Goal: Information Seeking & Learning: Check status

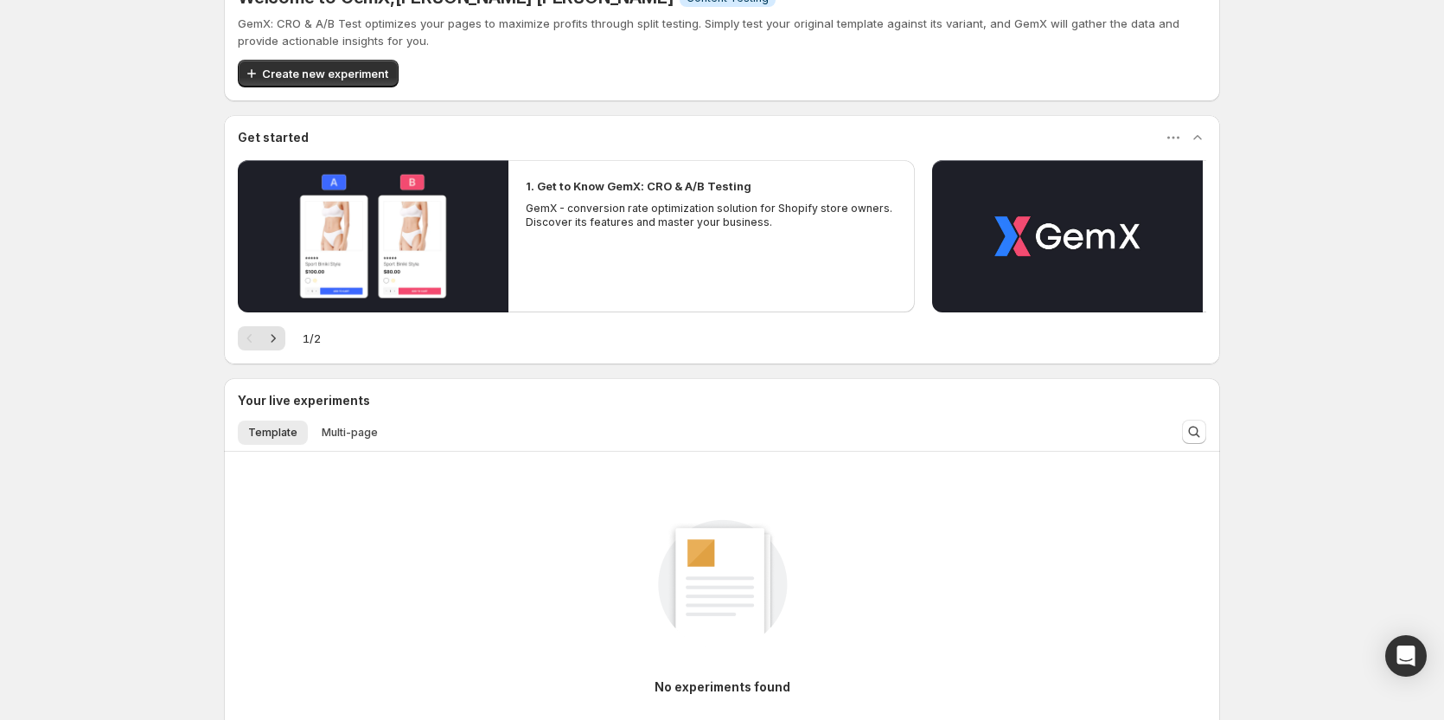
scroll to position [86, 0]
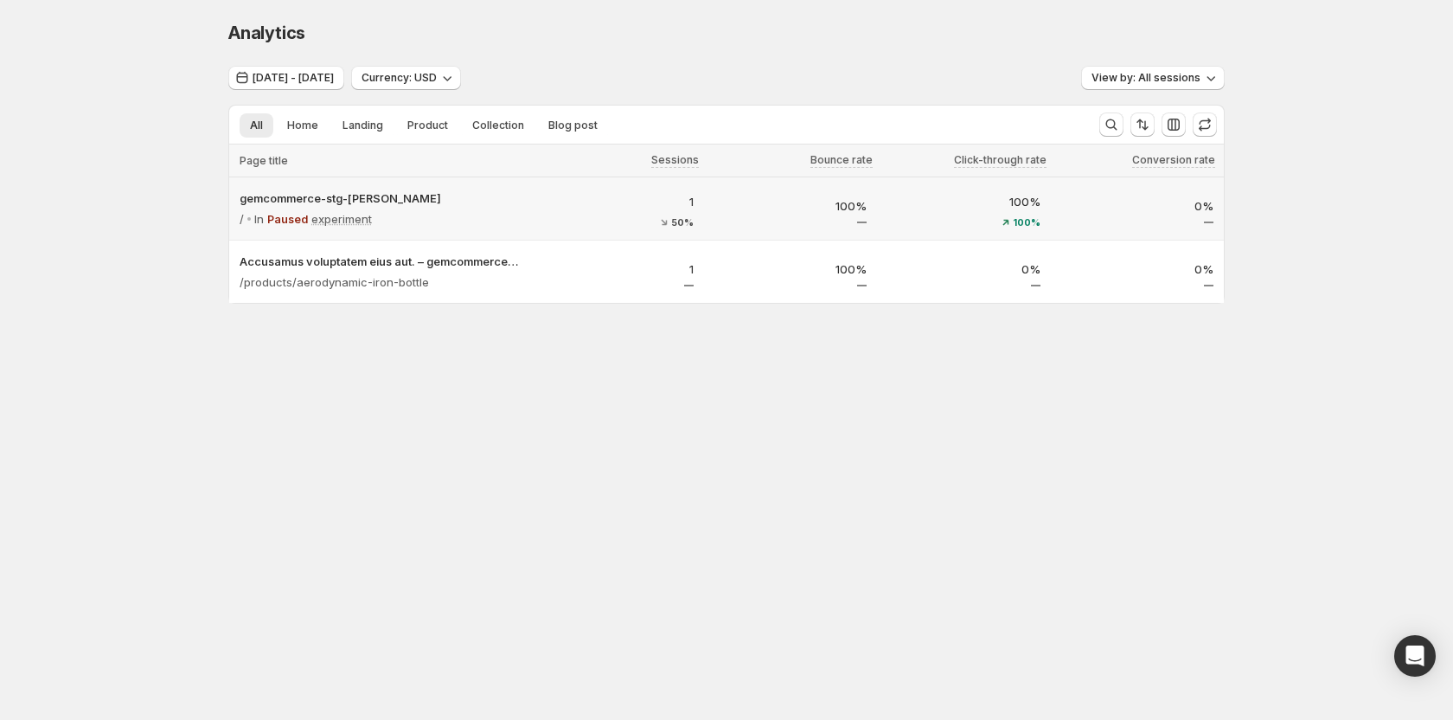
click at [1137, 213] on p "0%" at bounding box center [1137, 205] width 153 height 17
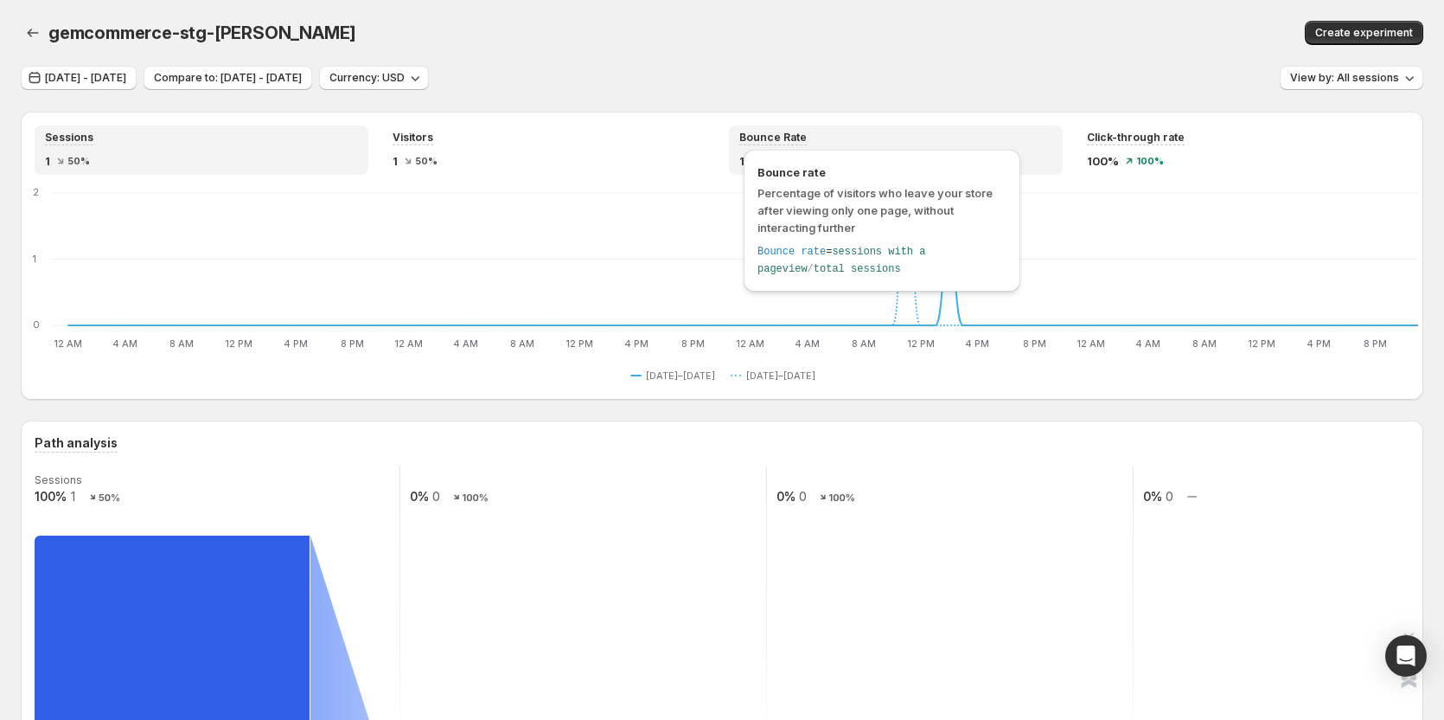
click at [786, 131] on span "Bounce Rate" at bounding box center [772, 138] width 67 height 14
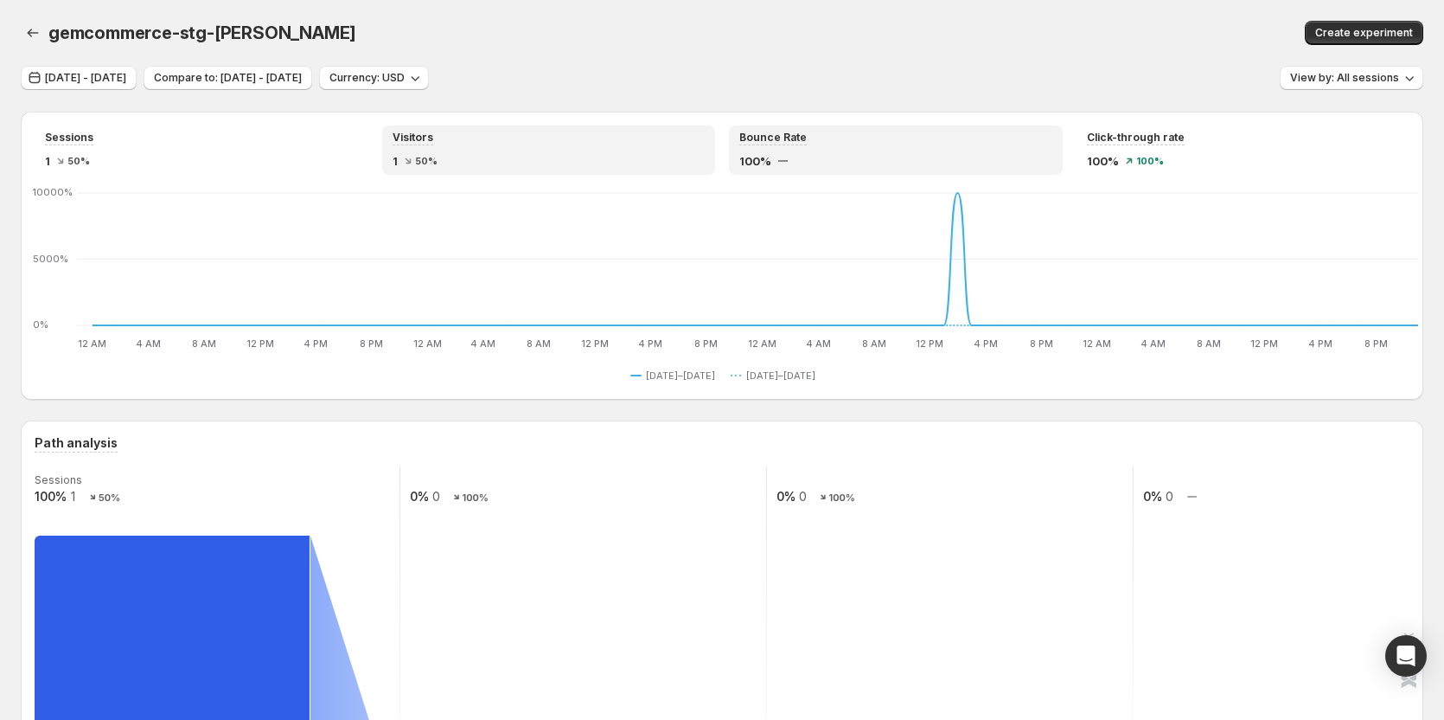
click at [456, 140] on div "Visitors" at bounding box center [549, 138] width 313 height 15
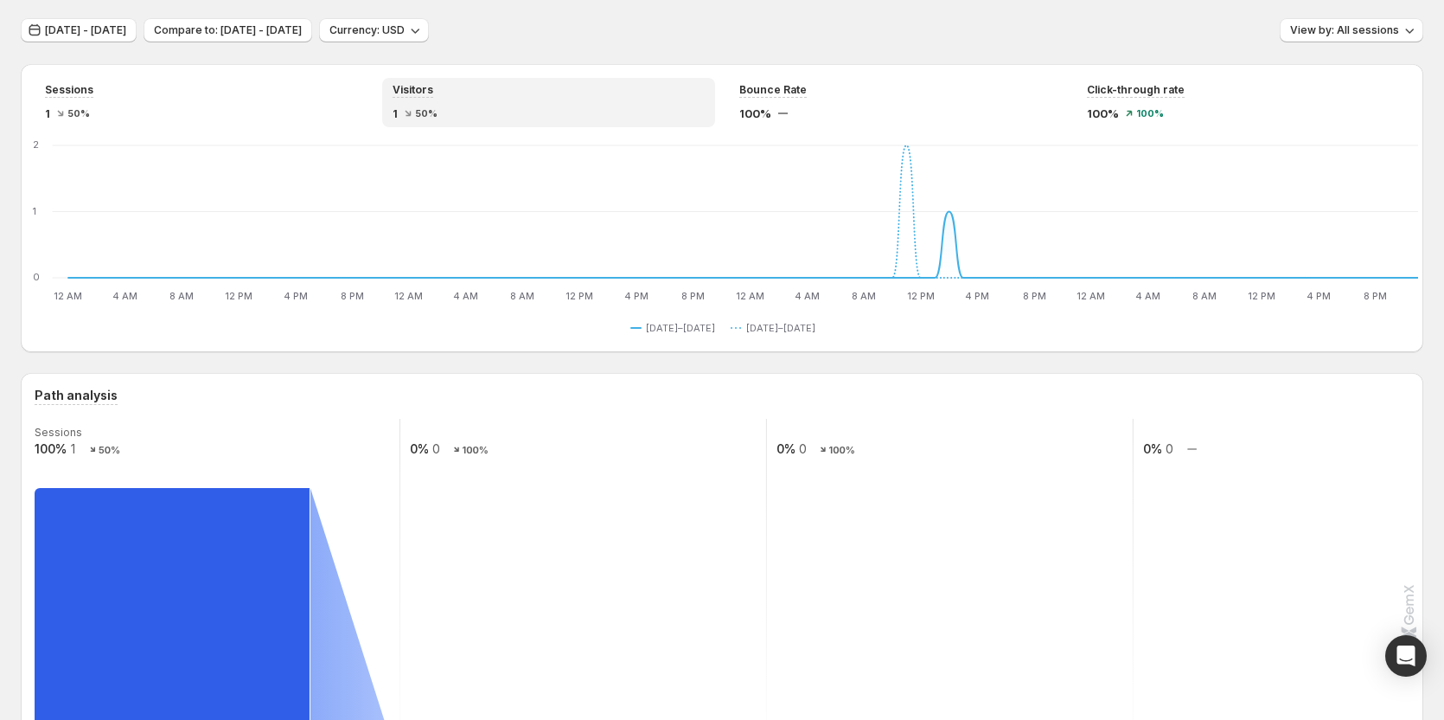
scroll to position [346, 0]
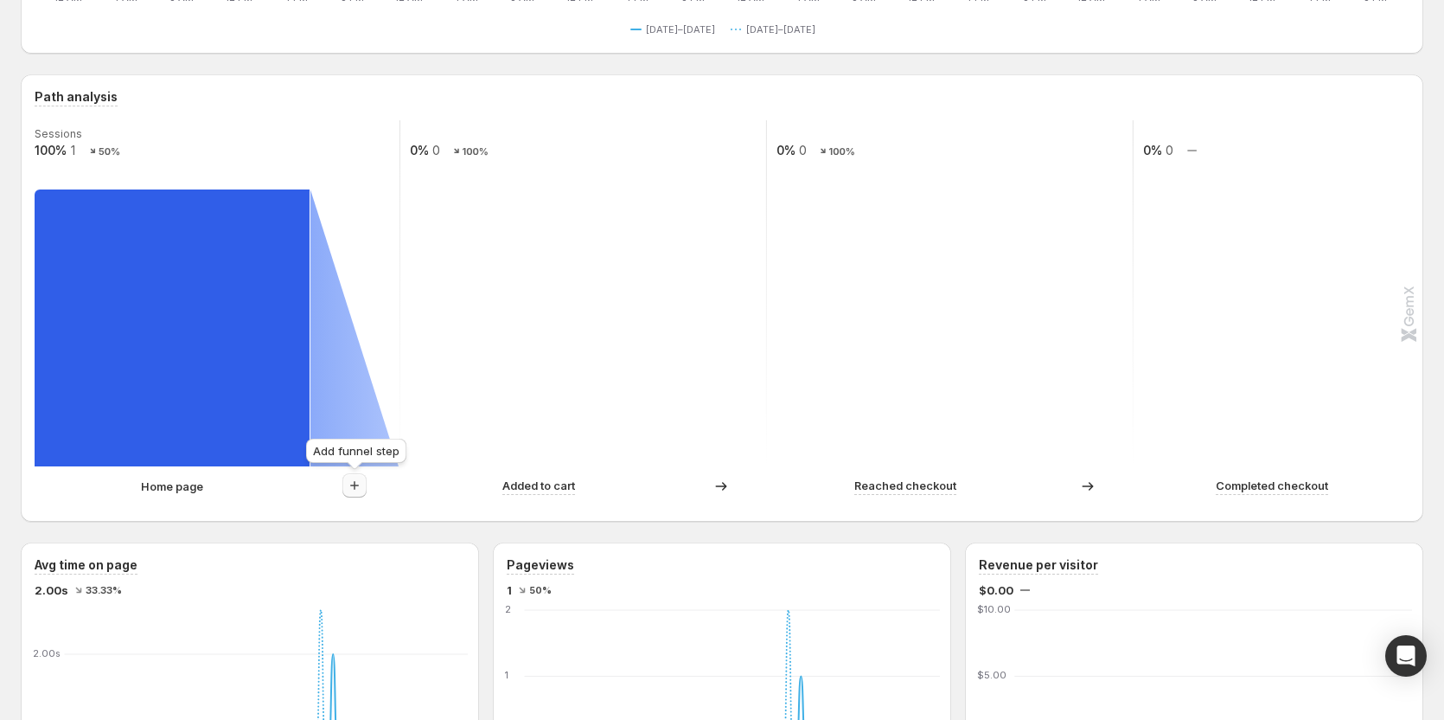
click at [351, 487] on icon "button" at bounding box center [354, 485] width 17 height 17
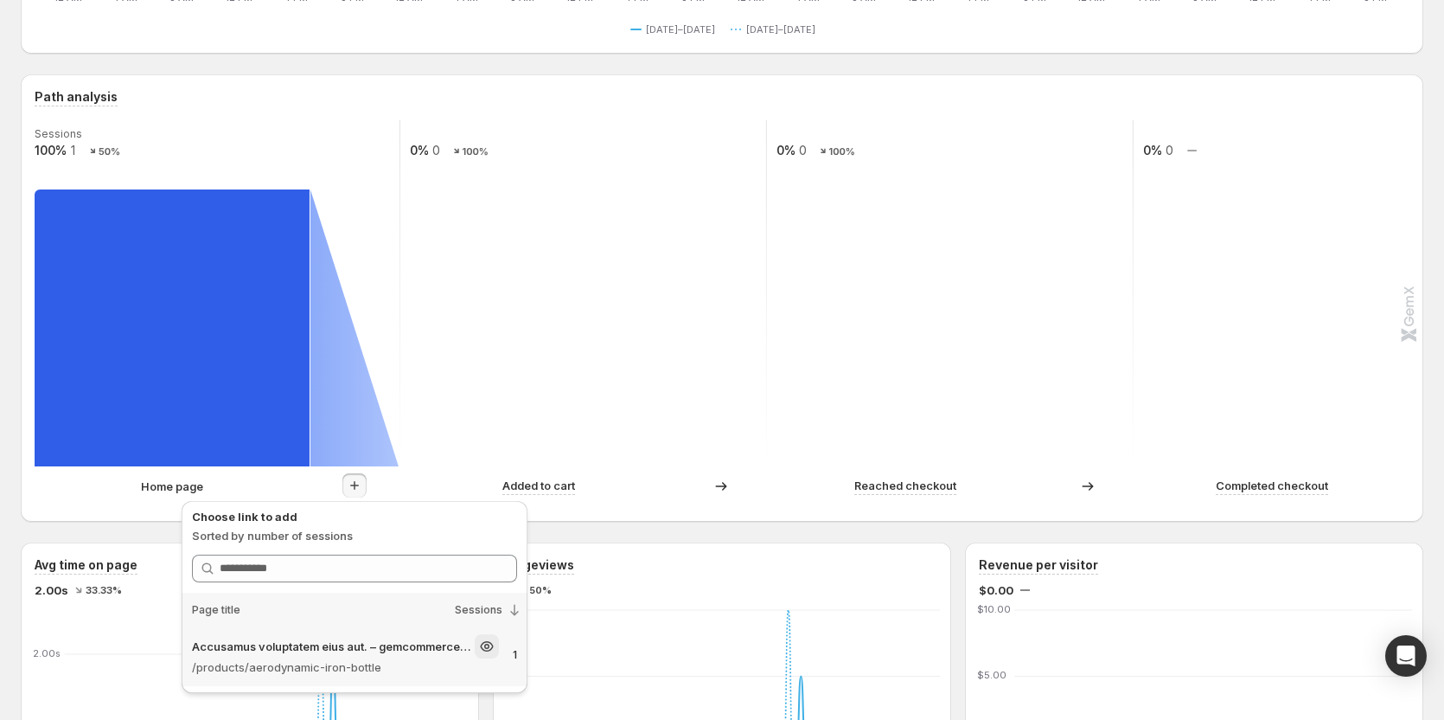
click at [318, 649] on p "Accusamus voluptatem eius aut. – gemcommerce-stg-[PERSON_NAME]" at bounding box center [331, 645] width 279 height 17
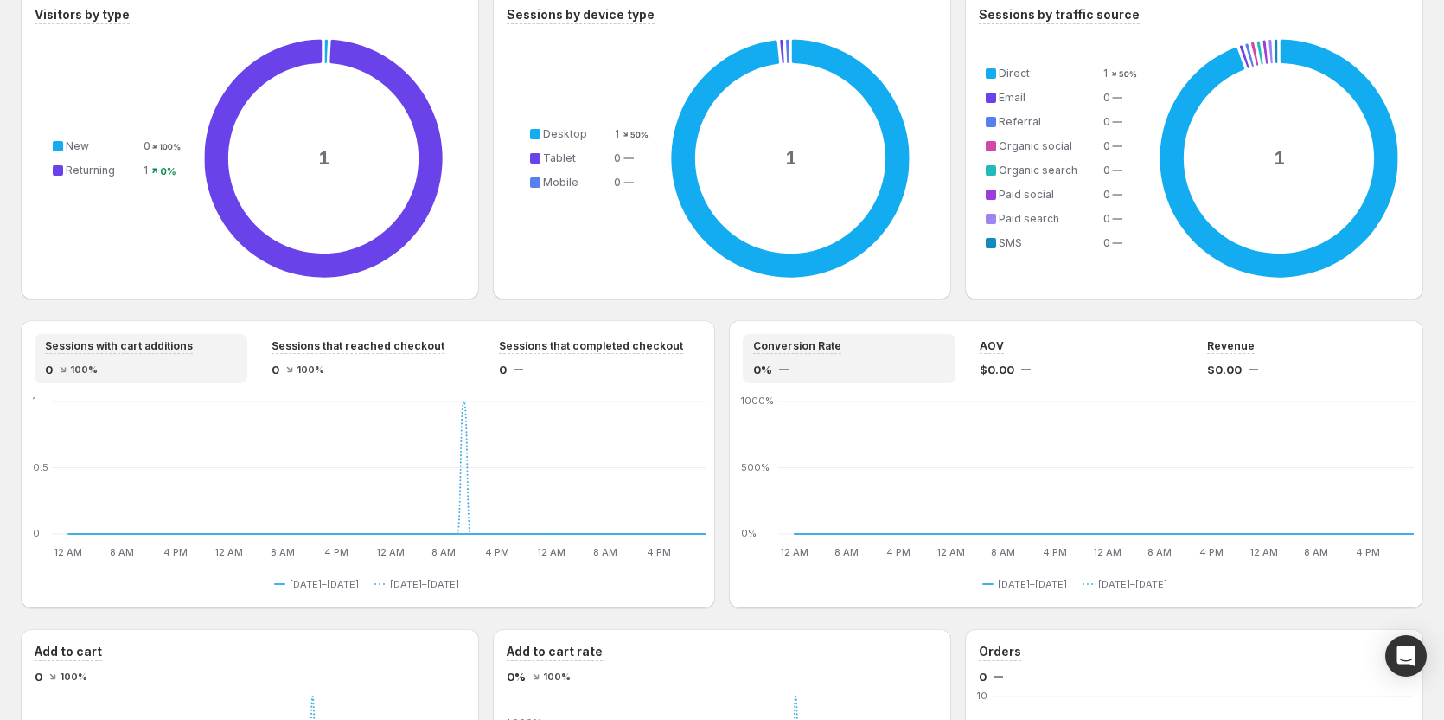
scroll to position [1211, 0]
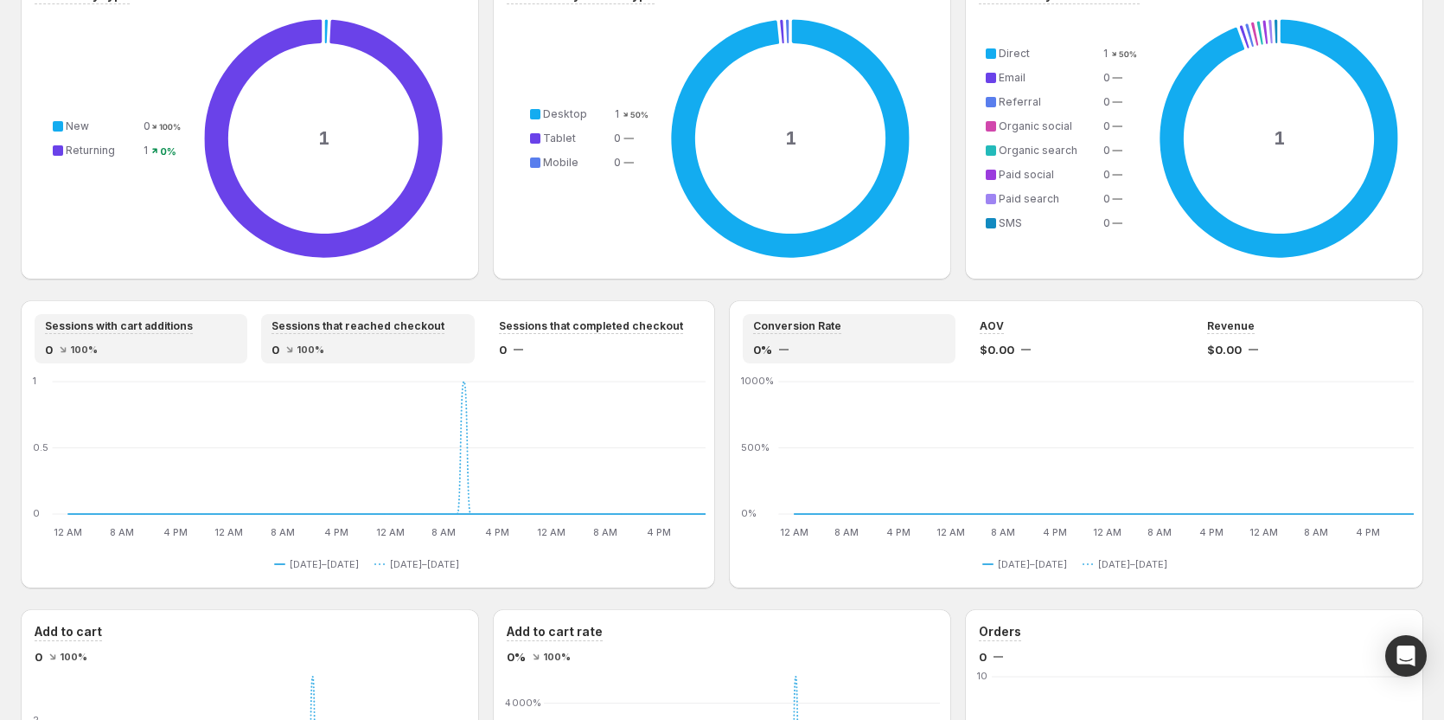
click at [310, 344] on span "100%" at bounding box center [311, 349] width 28 height 10
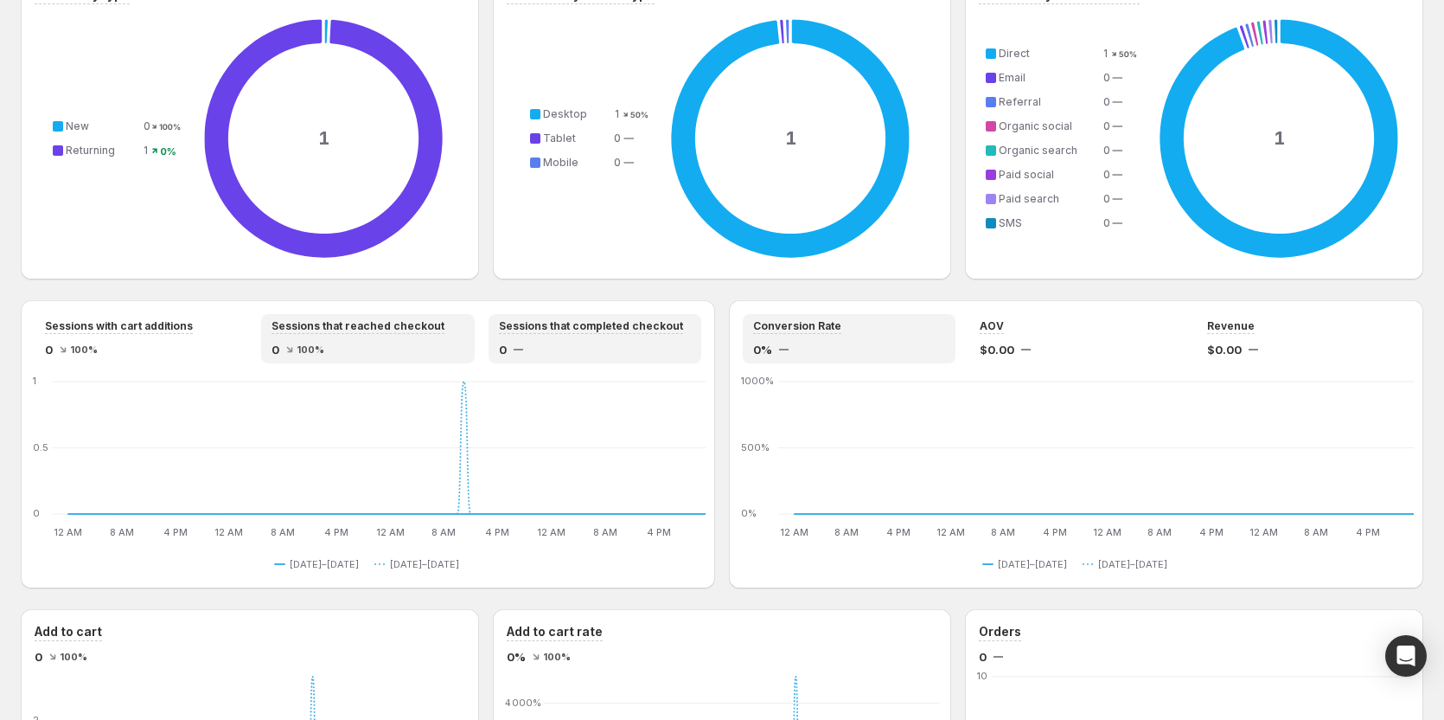
click at [543, 341] on div "0" at bounding box center [595, 349] width 192 height 17
click at [774, 340] on div "Conversion Rate 0%" at bounding box center [849, 338] width 192 height 39
click at [966, 329] on div "Conversion Rate 0% AOV $0.00 Revenue $0.00" at bounding box center [1076, 338] width 667 height 49
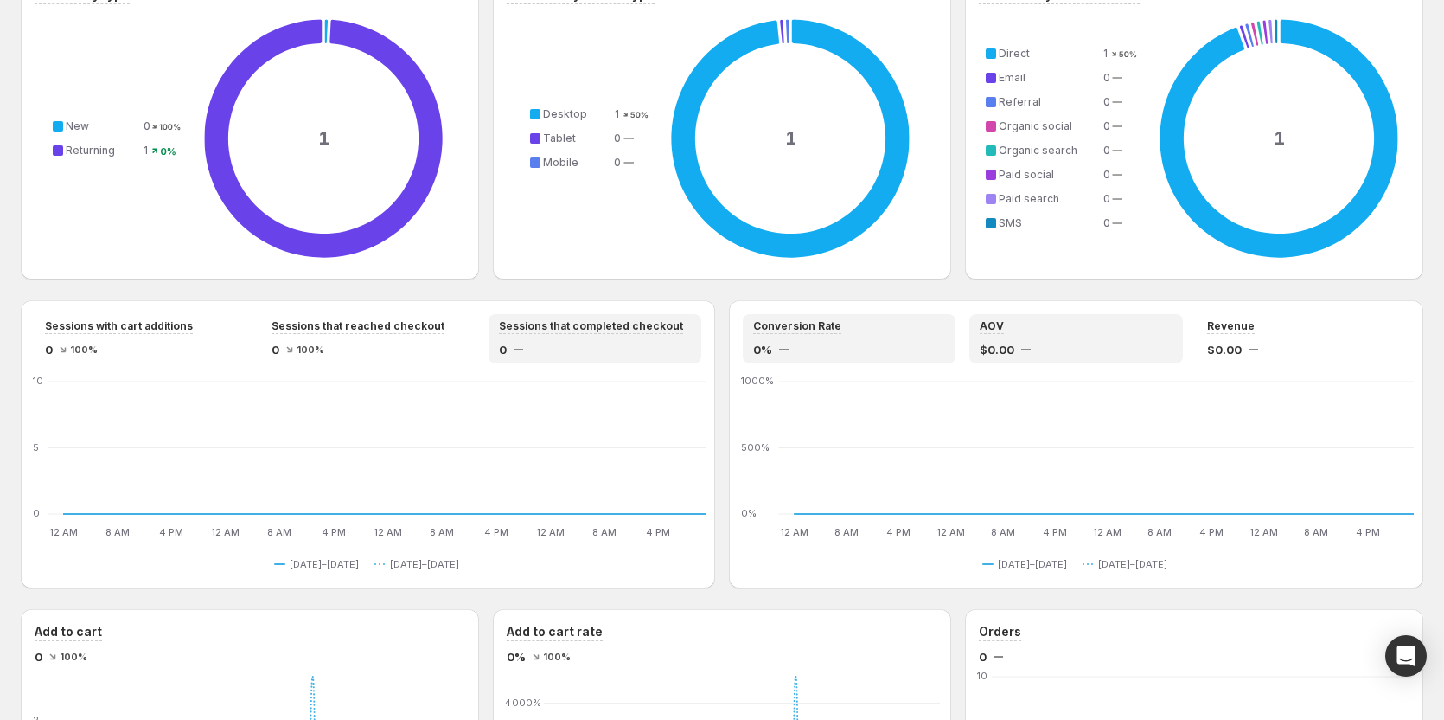
click at [1058, 333] on div "AOV" at bounding box center [1076, 326] width 192 height 15
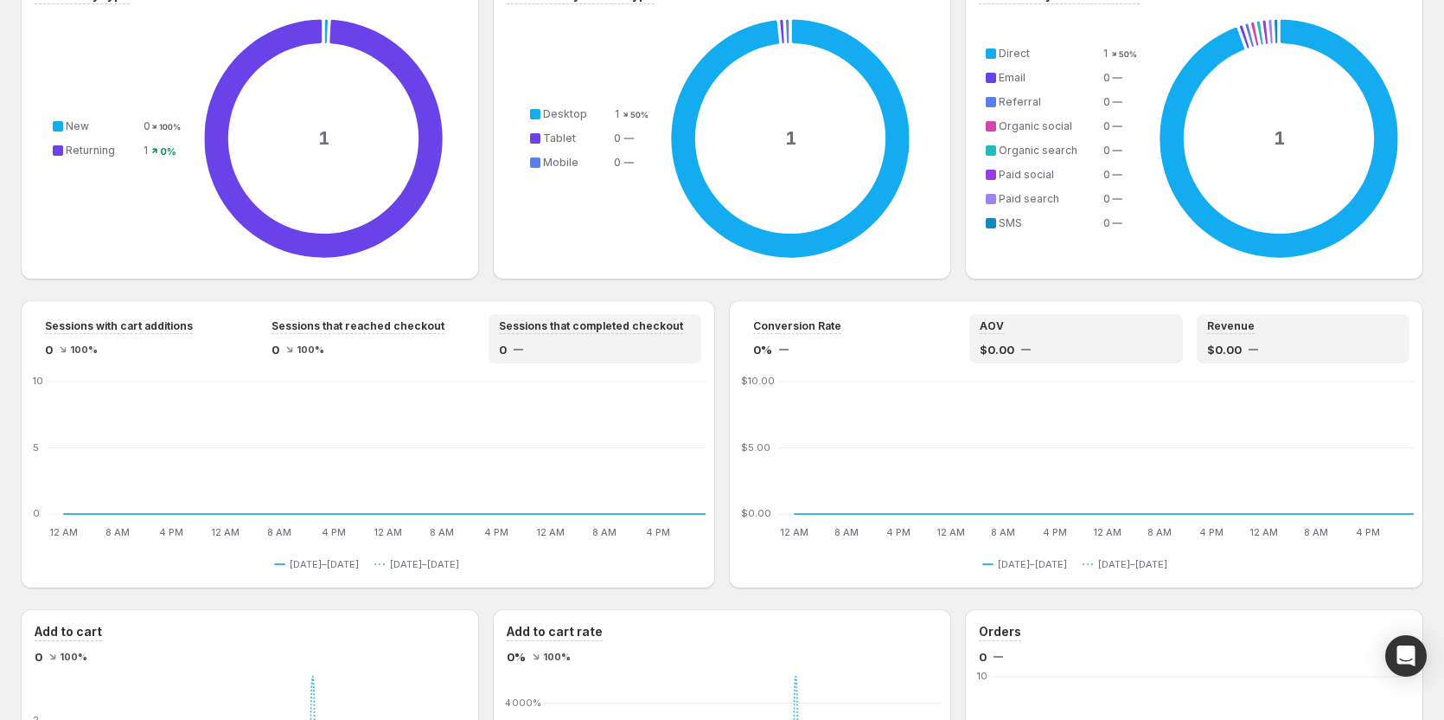
click at [1303, 336] on div "Revenue $0.00" at bounding box center [1303, 338] width 192 height 39
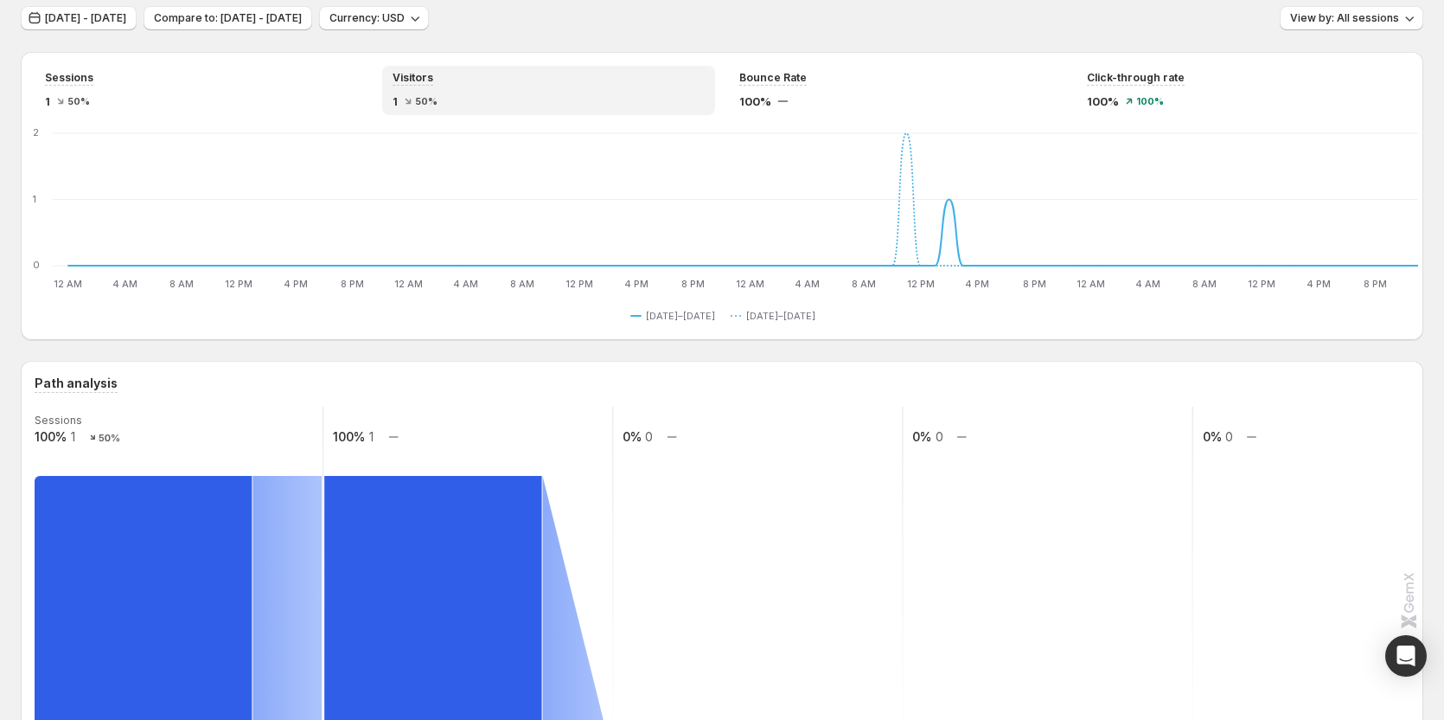
scroll to position [0, 0]
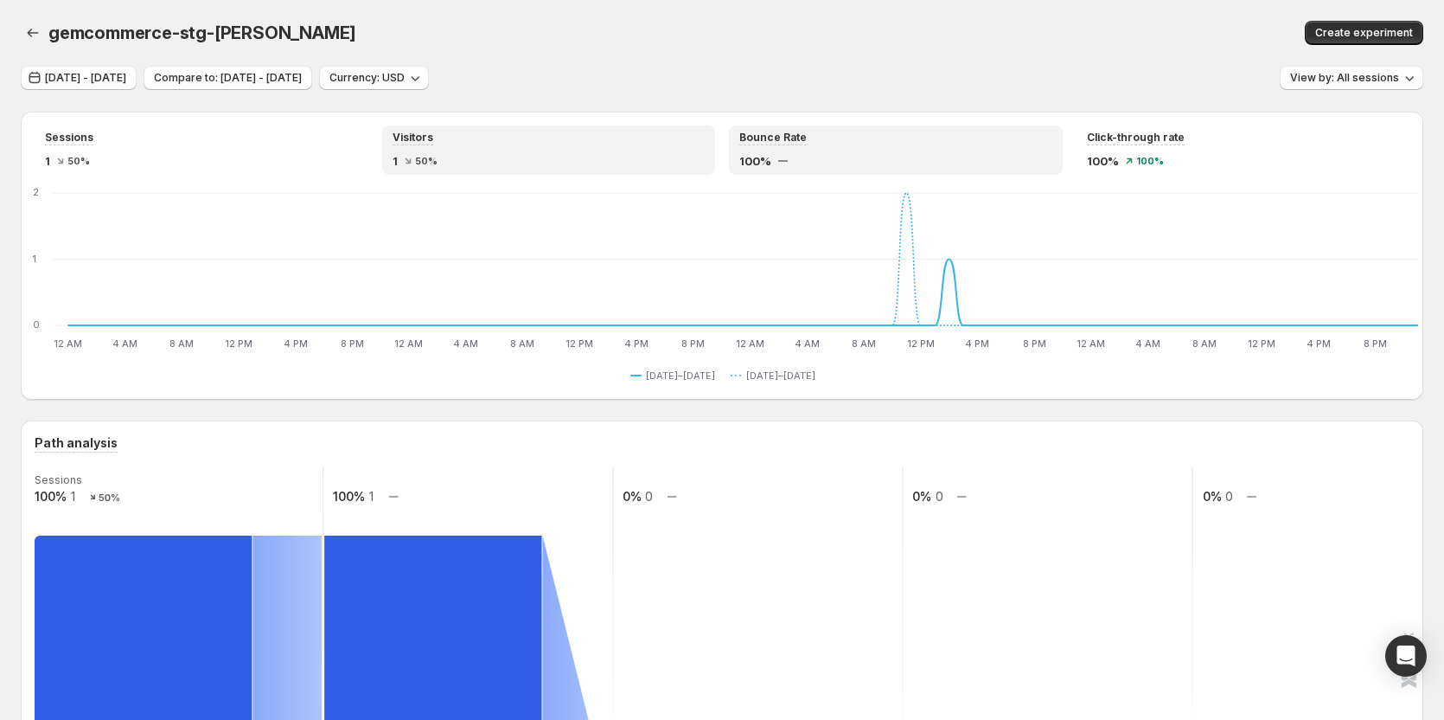
click at [816, 163] on div "100%" at bounding box center [895, 160] width 313 height 17
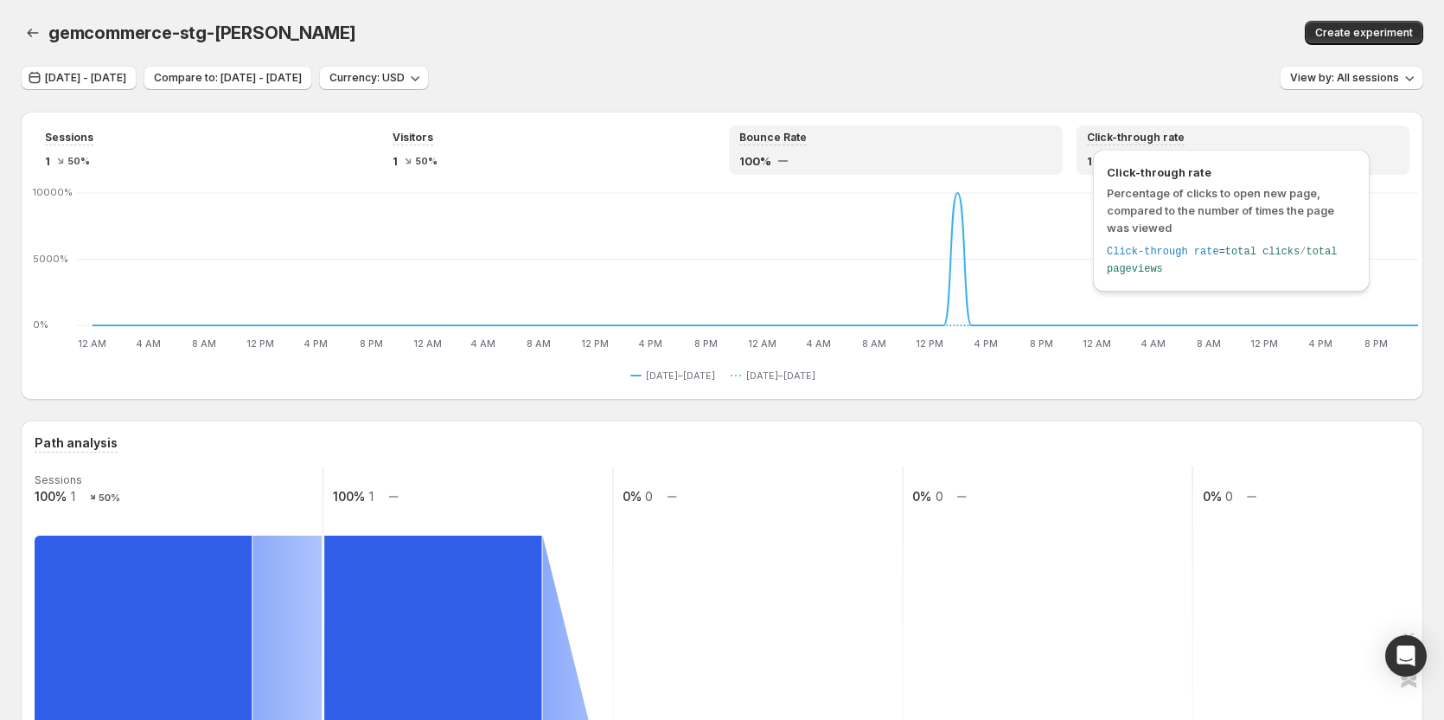
click at [1164, 137] on span "Click-through rate" at bounding box center [1136, 138] width 98 height 14
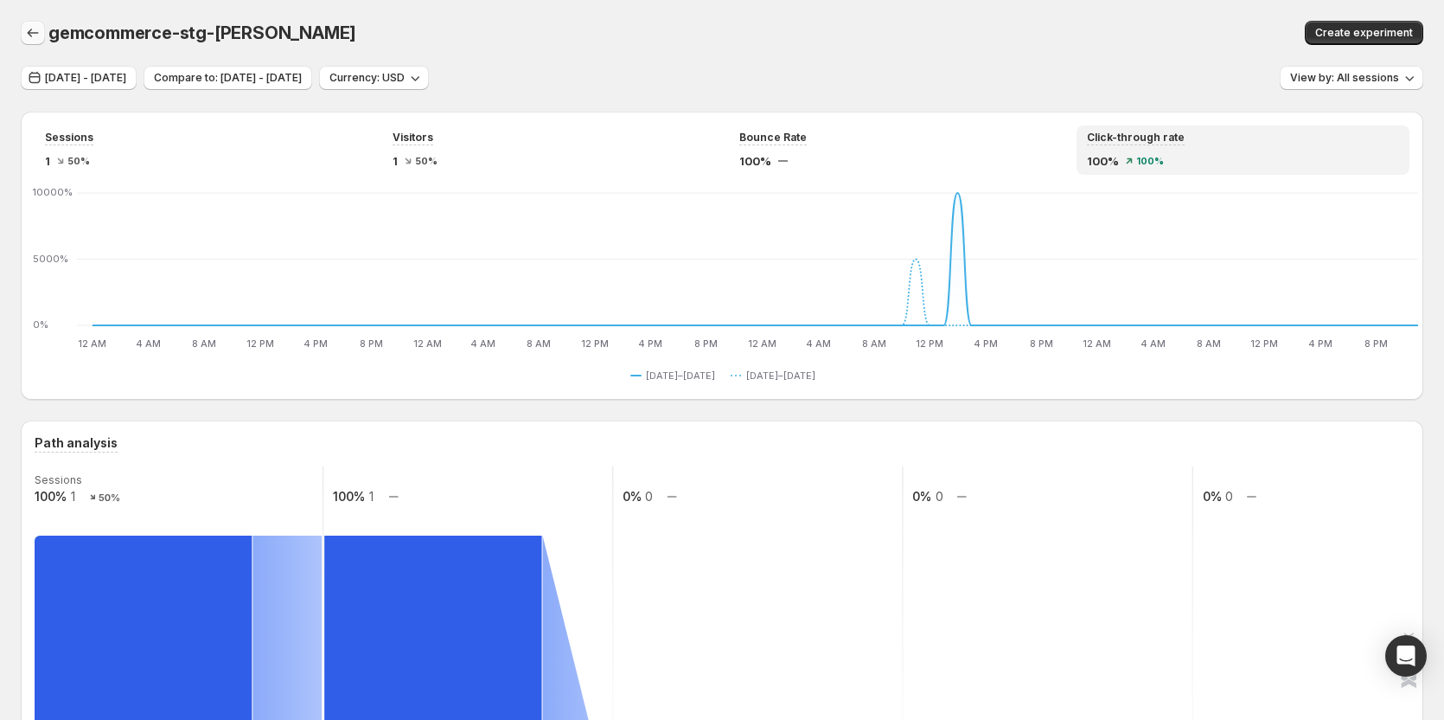
click at [37, 26] on icon "button" at bounding box center [32, 32] width 17 height 17
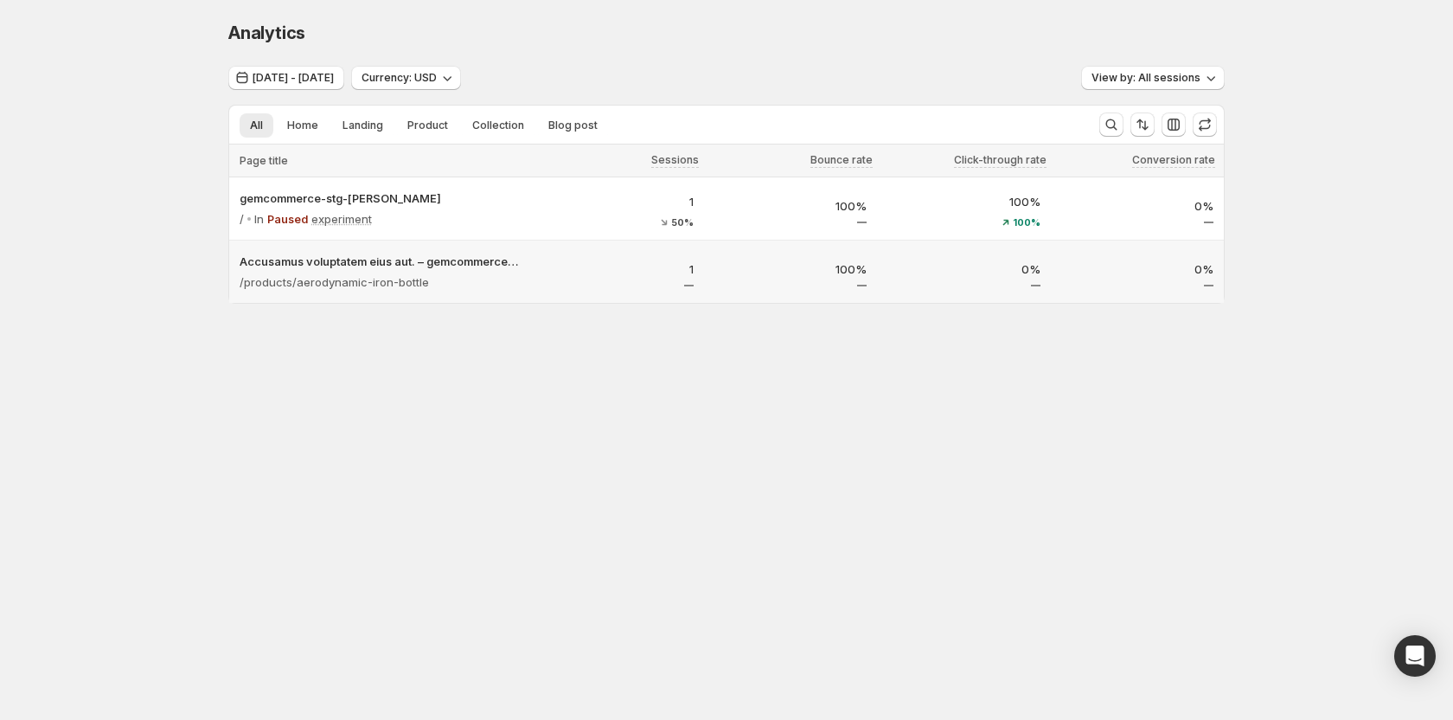
click at [653, 266] on p "1" at bounding box center [617, 268] width 153 height 17
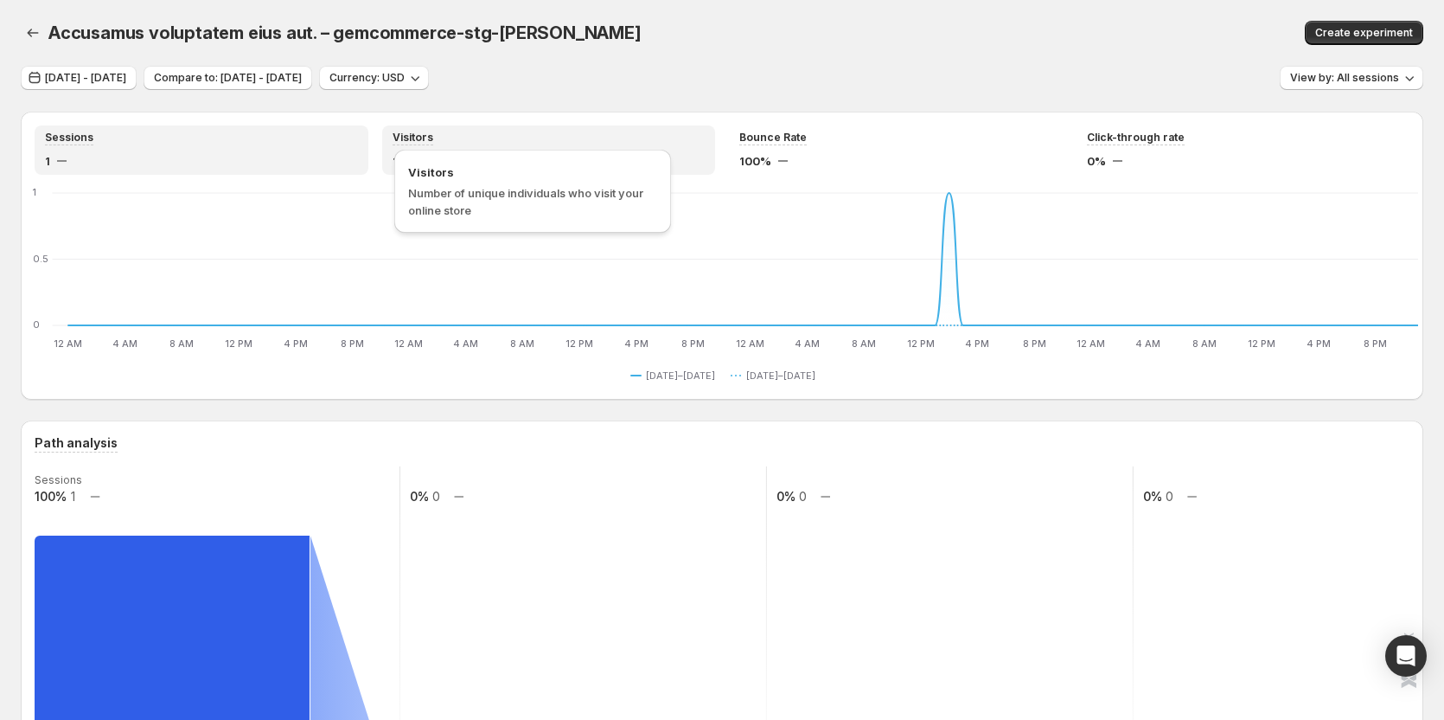
click at [418, 142] on span "Visitors" at bounding box center [413, 138] width 41 height 14
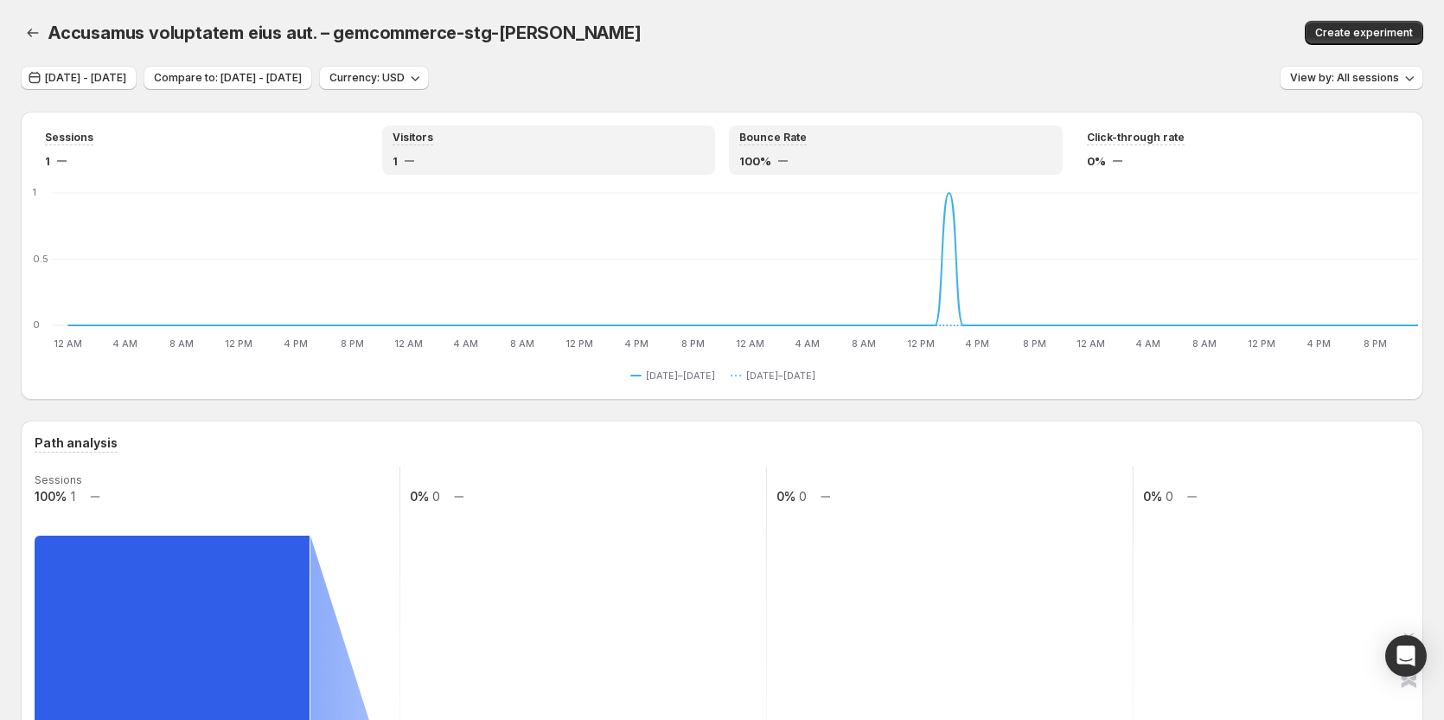
click at [852, 127] on div "Bounce Rate 100%" at bounding box center [896, 149] width 334 height 49
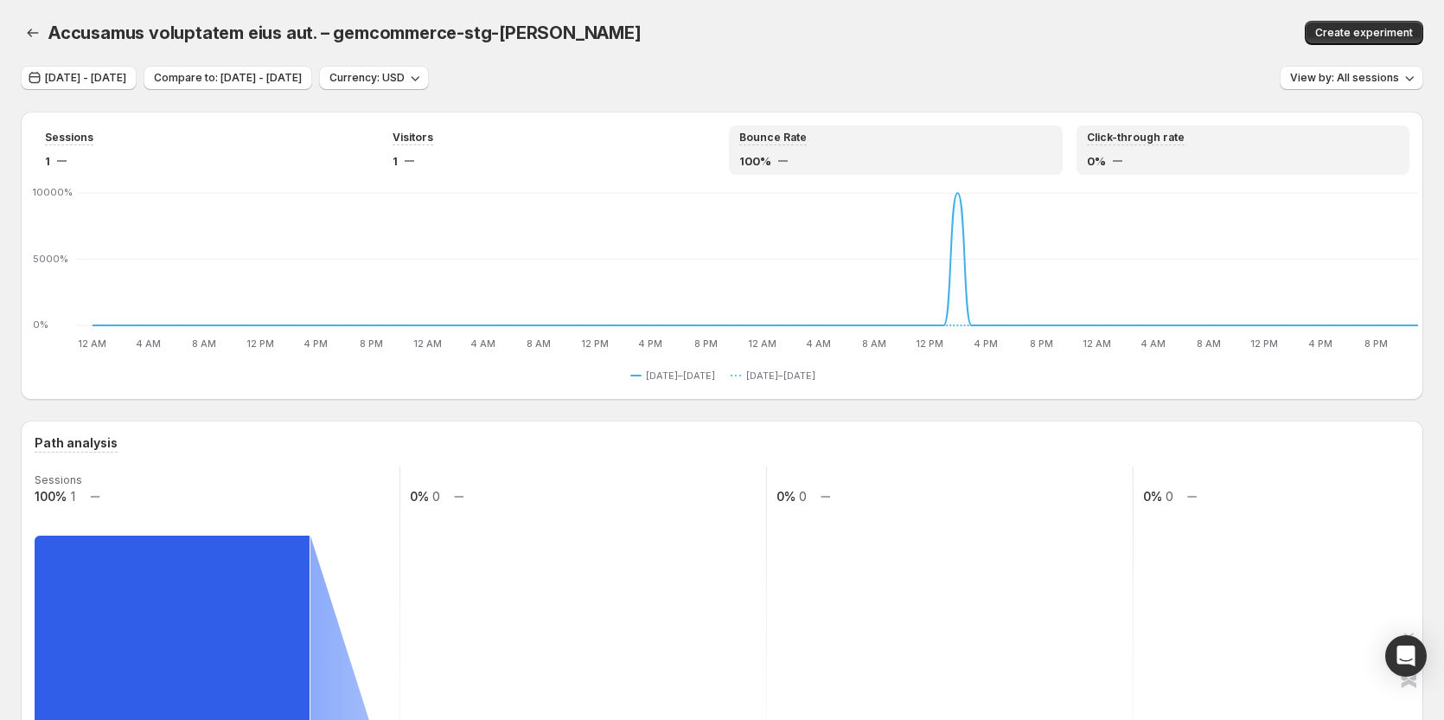
click at [1155, 153] on div "0%" at bounding box center [1243, 160] width 313 height 17
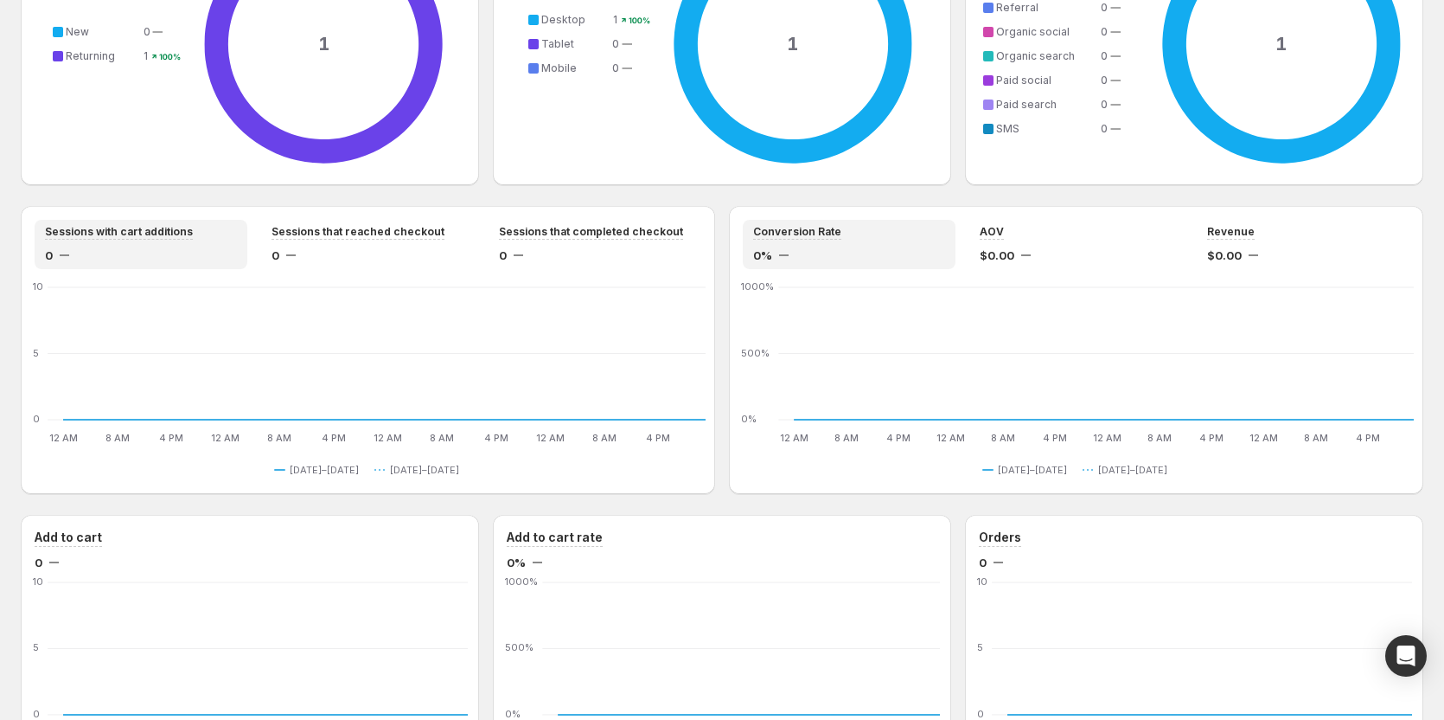
scroll to position [1295, 0]
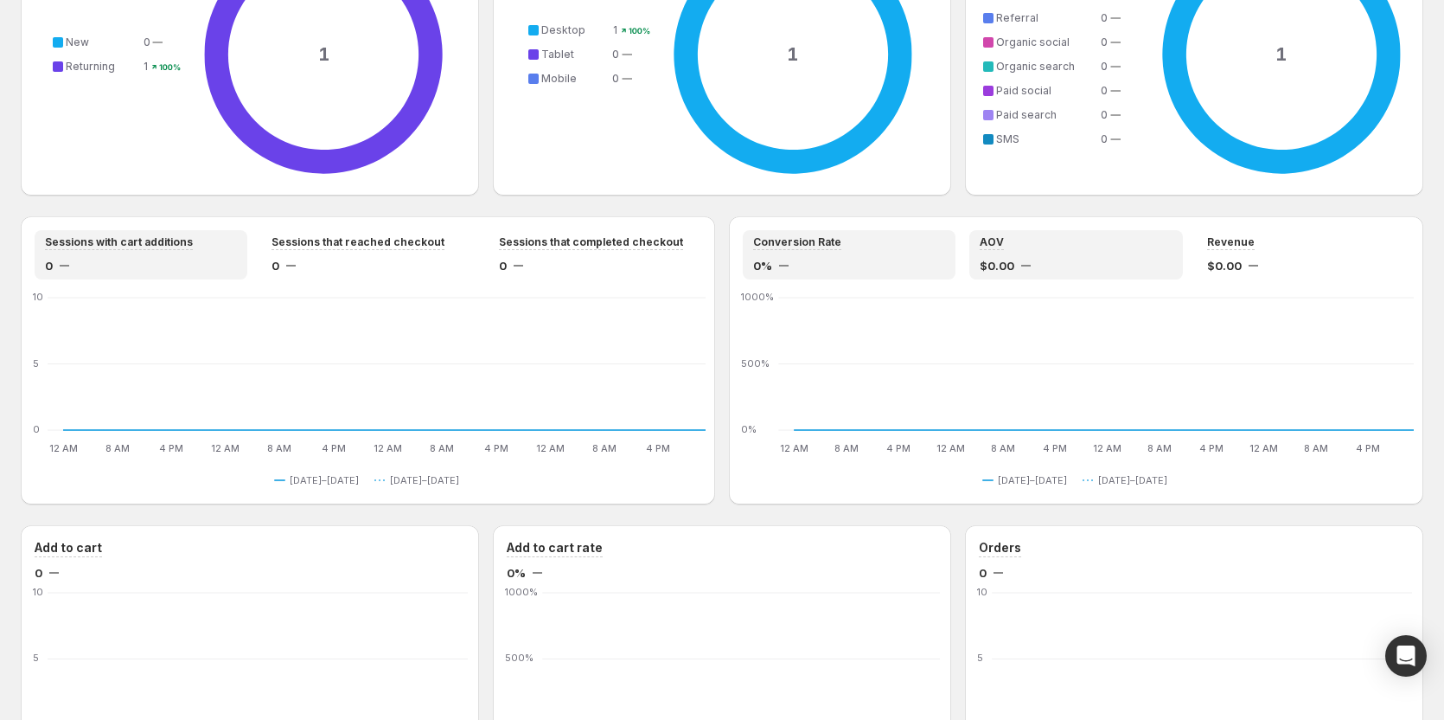
click at [978, 250] on div "AOV $0.00" at bounding box center [1075, 254] width 213 height 49
click at [1270, 271] on div "$0.00" at bounding box center [1303, 265] width 192 height 17
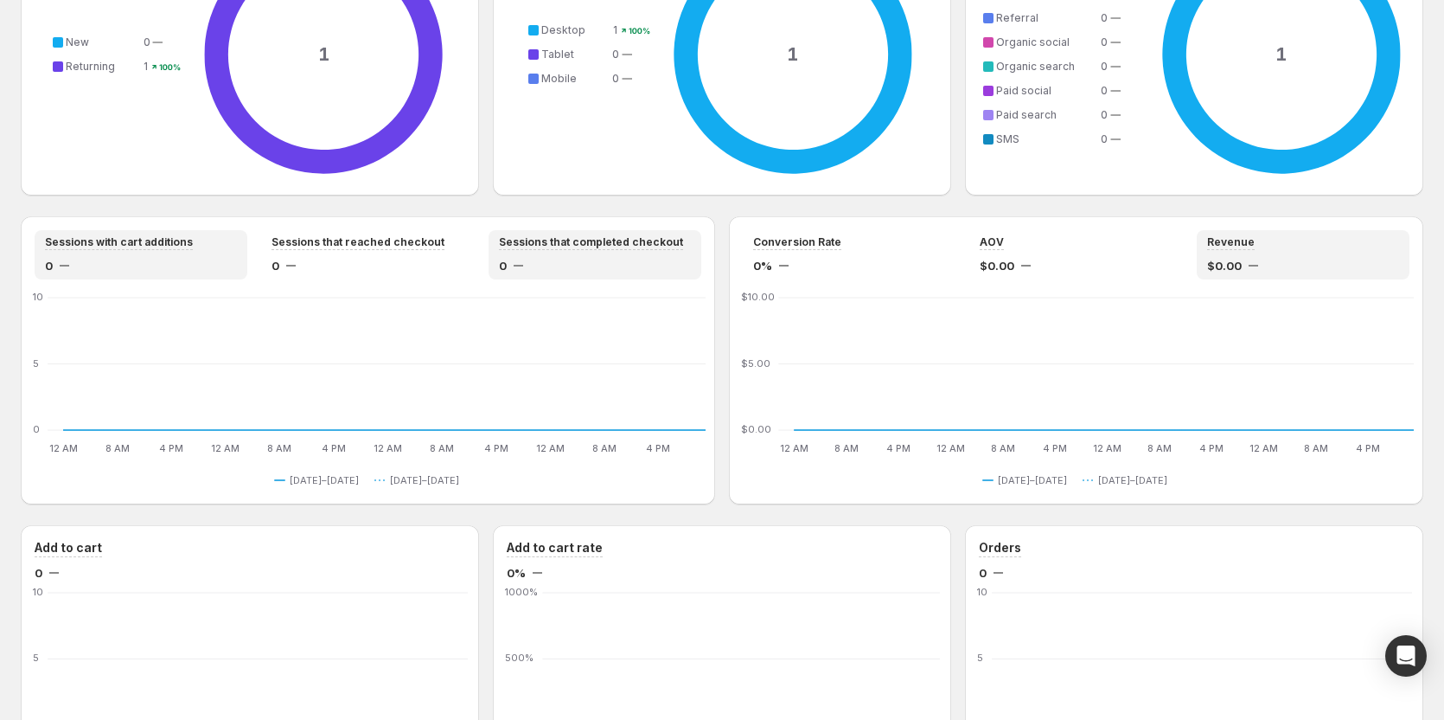
click at [588, 258] on div "0" at bounding box center [595, 265] width 192 height 17
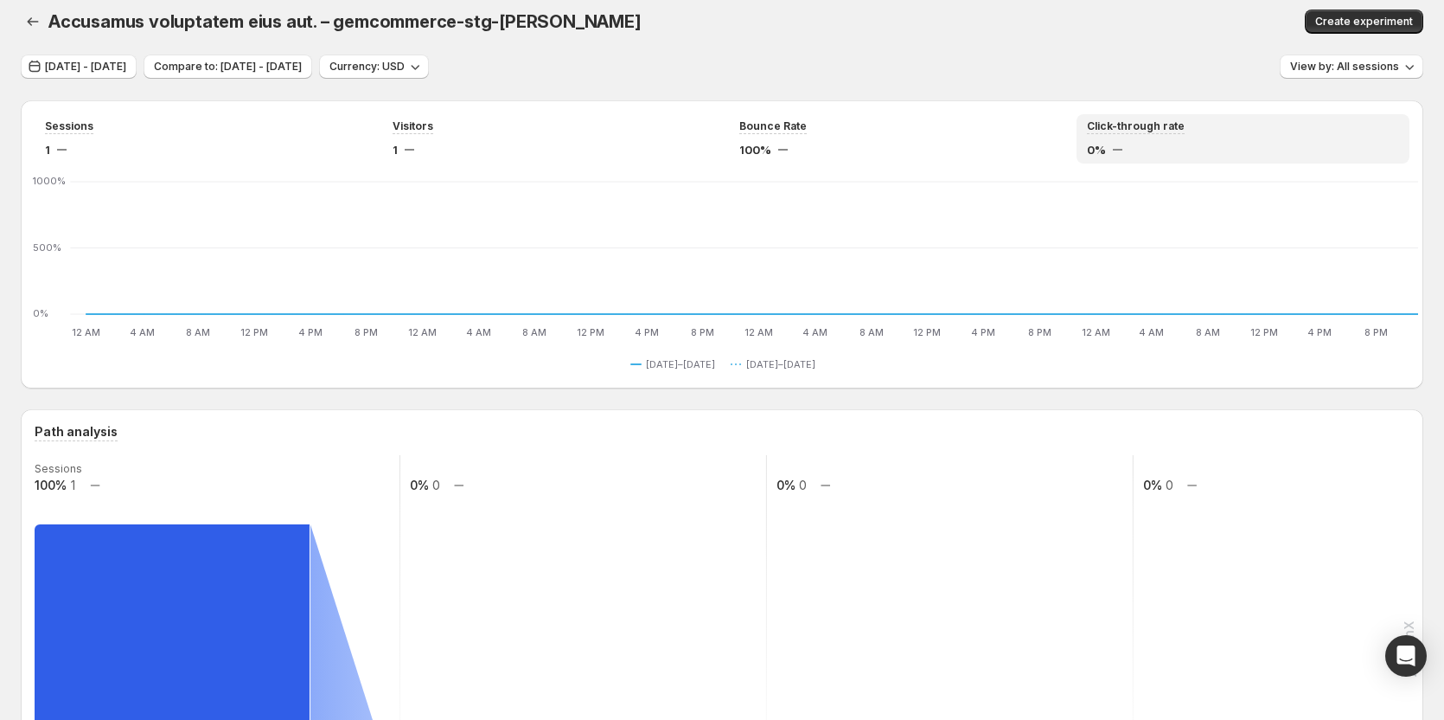
scroll to position [0, 0]
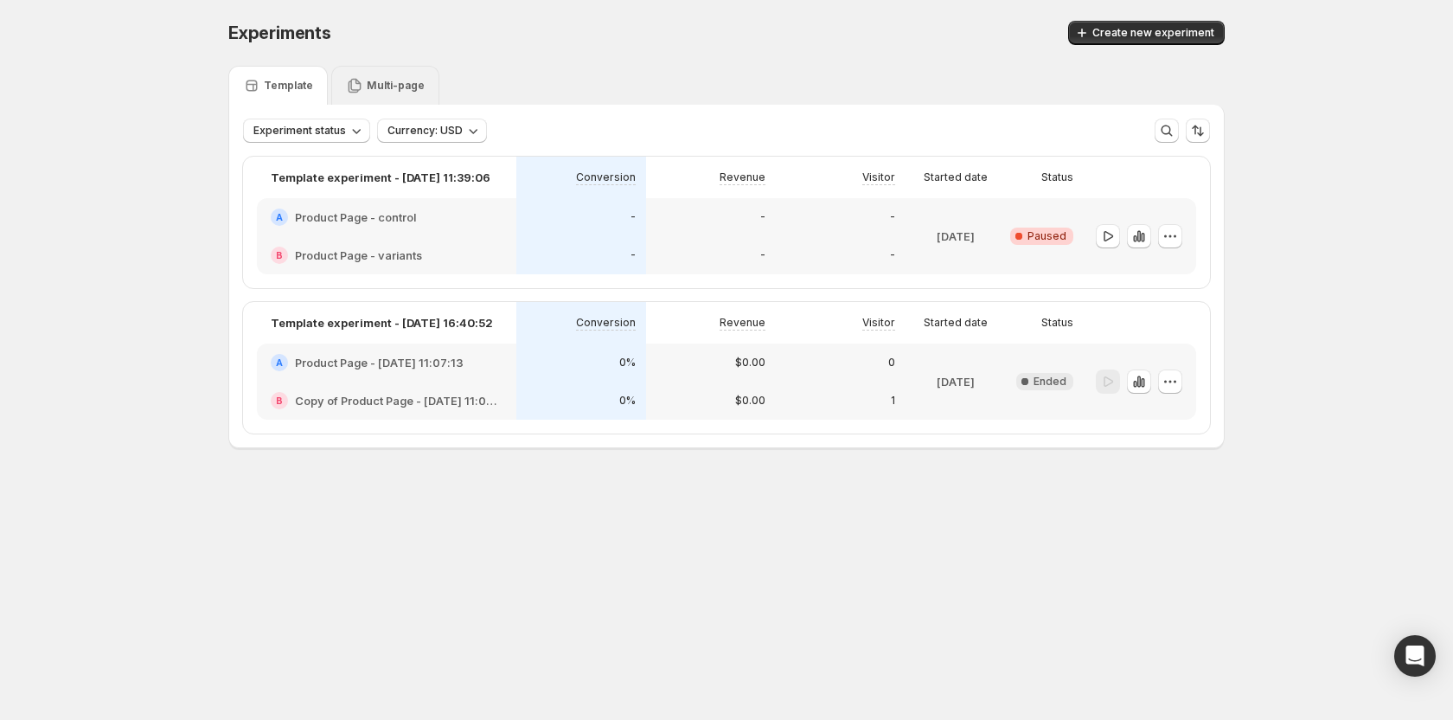
click at [407, 89] on p "Multi-page" at bounding box center [396, 86] width 58 height 14
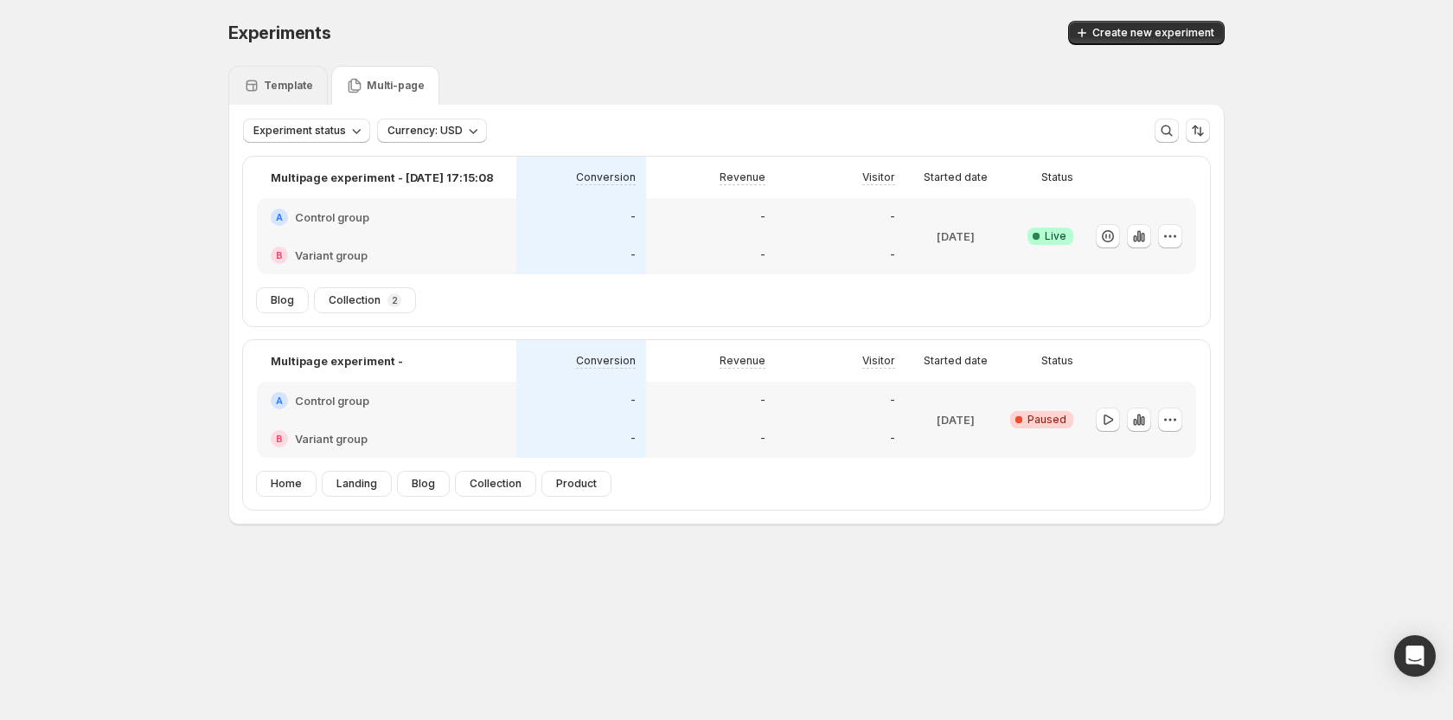
click at [299, 76] on div "Template" at bounding box center [277, 85] width 99 height 39
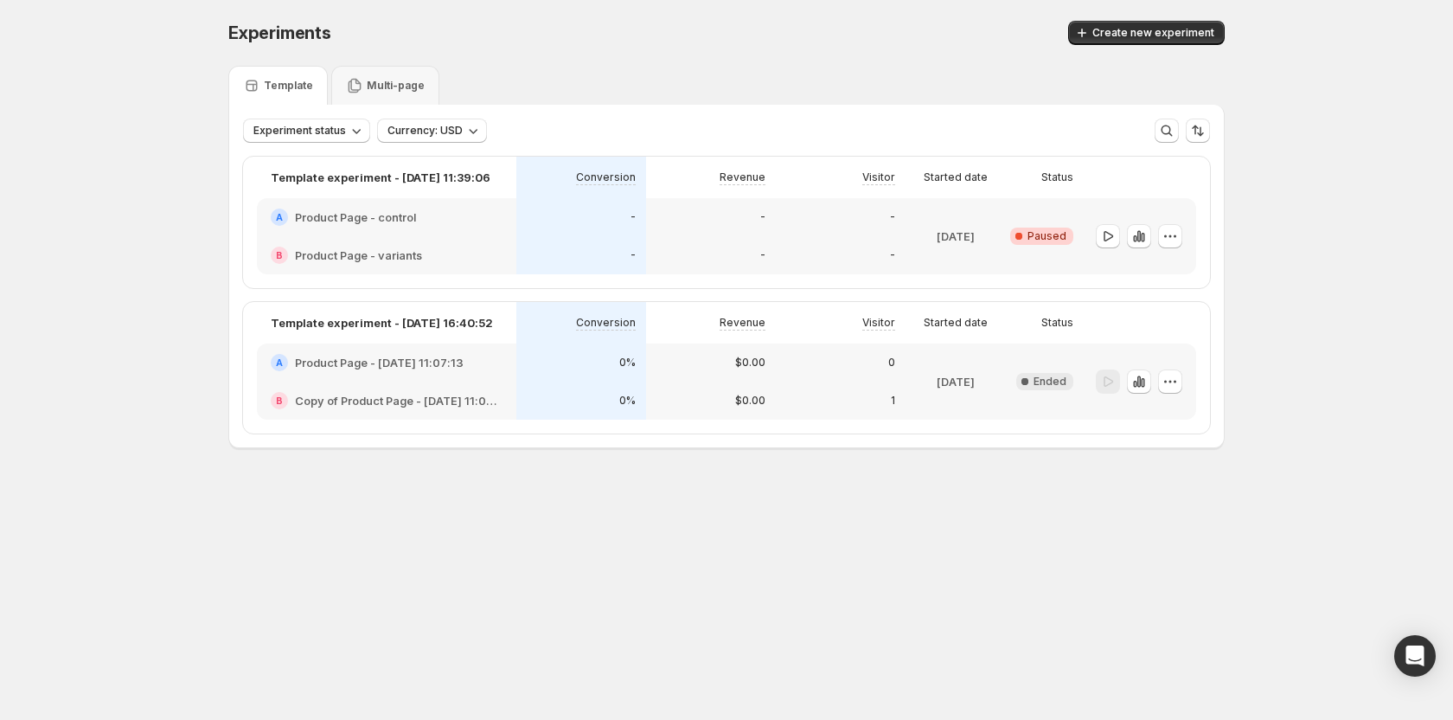
click at [87, 345] on div "Experiments. This page is ready Experiments Create new experiment Template Mult…" at bounding box center [726, 270] width 1453 height 541
click at [1174, 237] on icon "button" at bounding box center [1169, 235] width 17 height 17
click at [1156, 272] on span "Edit" at bounding box center [1149, 272] width 19 height 14
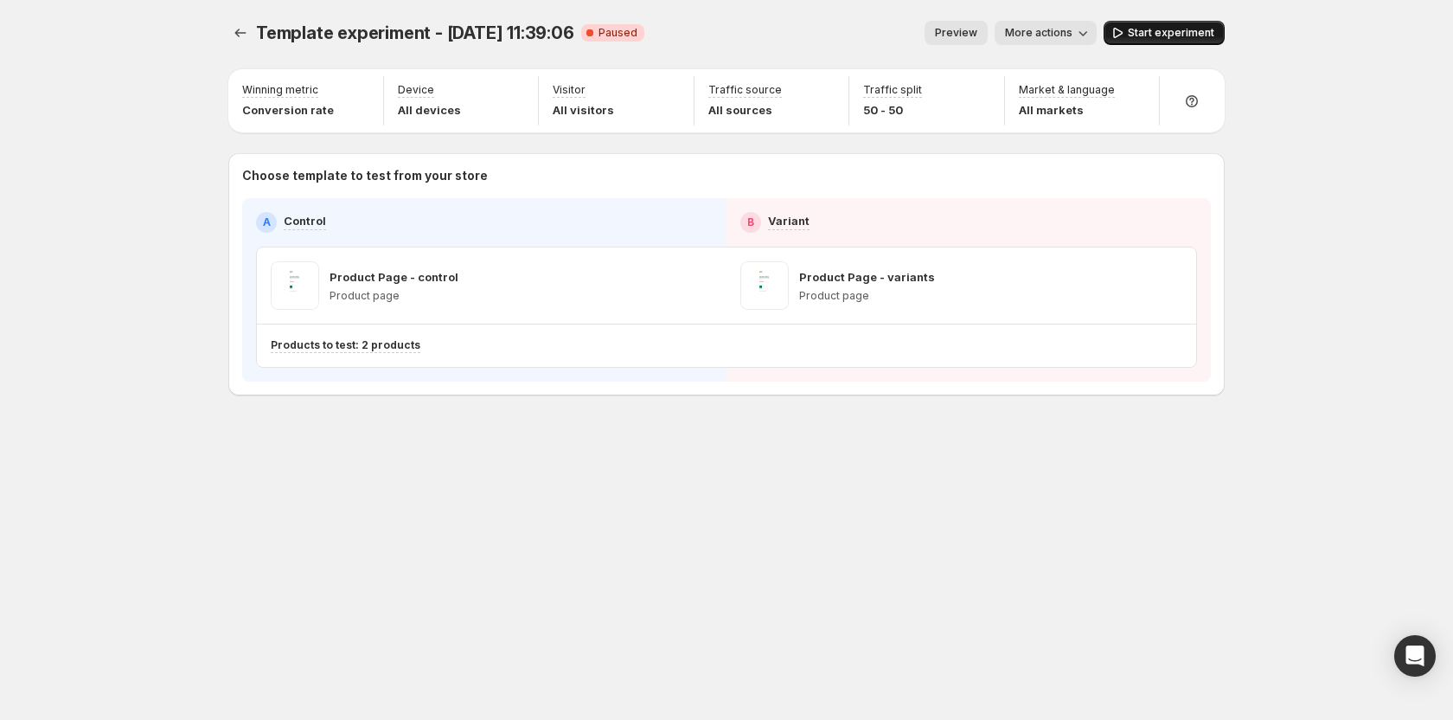
click at [1187, 32] on span "Start experiment" at bounding box center [1171, 33] width 86 height 14
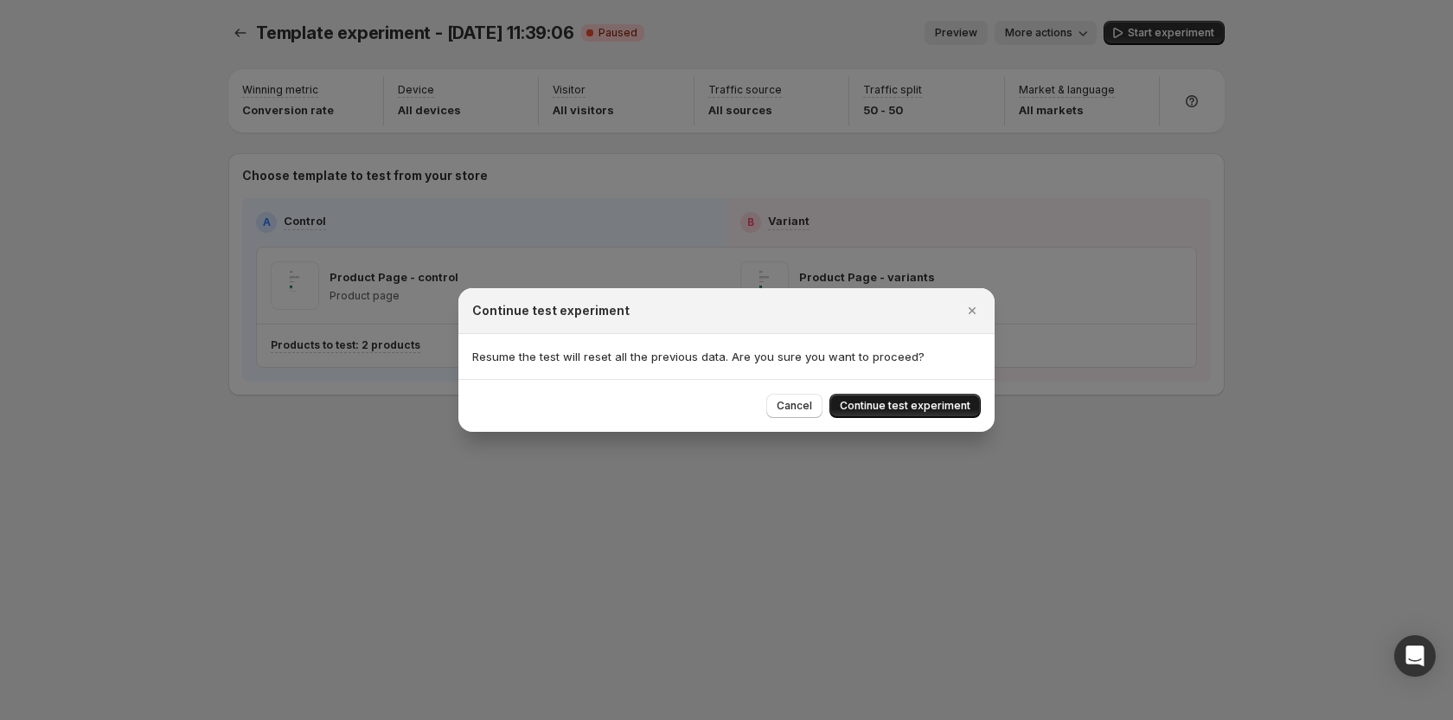
click at [908, 394] on button "Continue test experiment" at bounding box center [904, 406] width 151 height 24
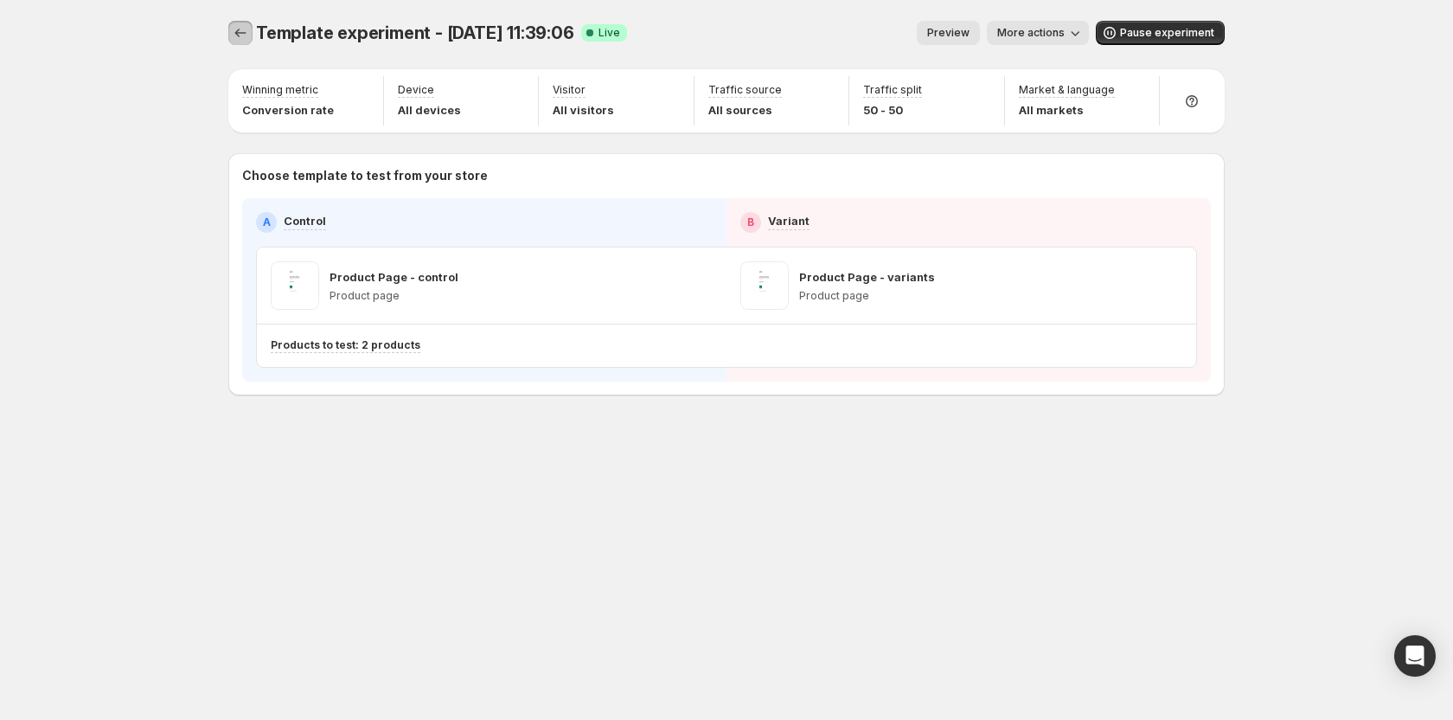
click at [247, 35] on icon "Experiments" at bounding box center [240, 32] width 17 height 17
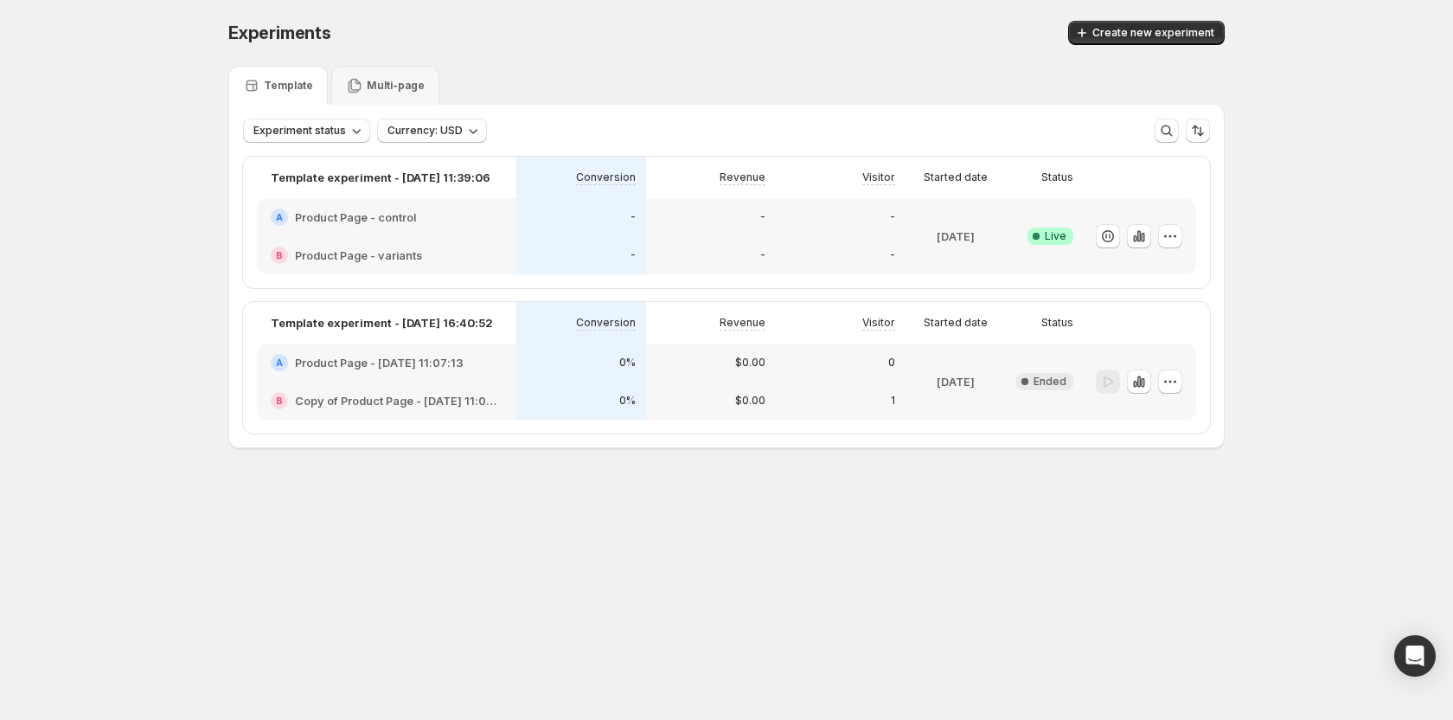
click at [370, 80] on div "Multi-page" at bounding box center [385, 85] width 108 height 39
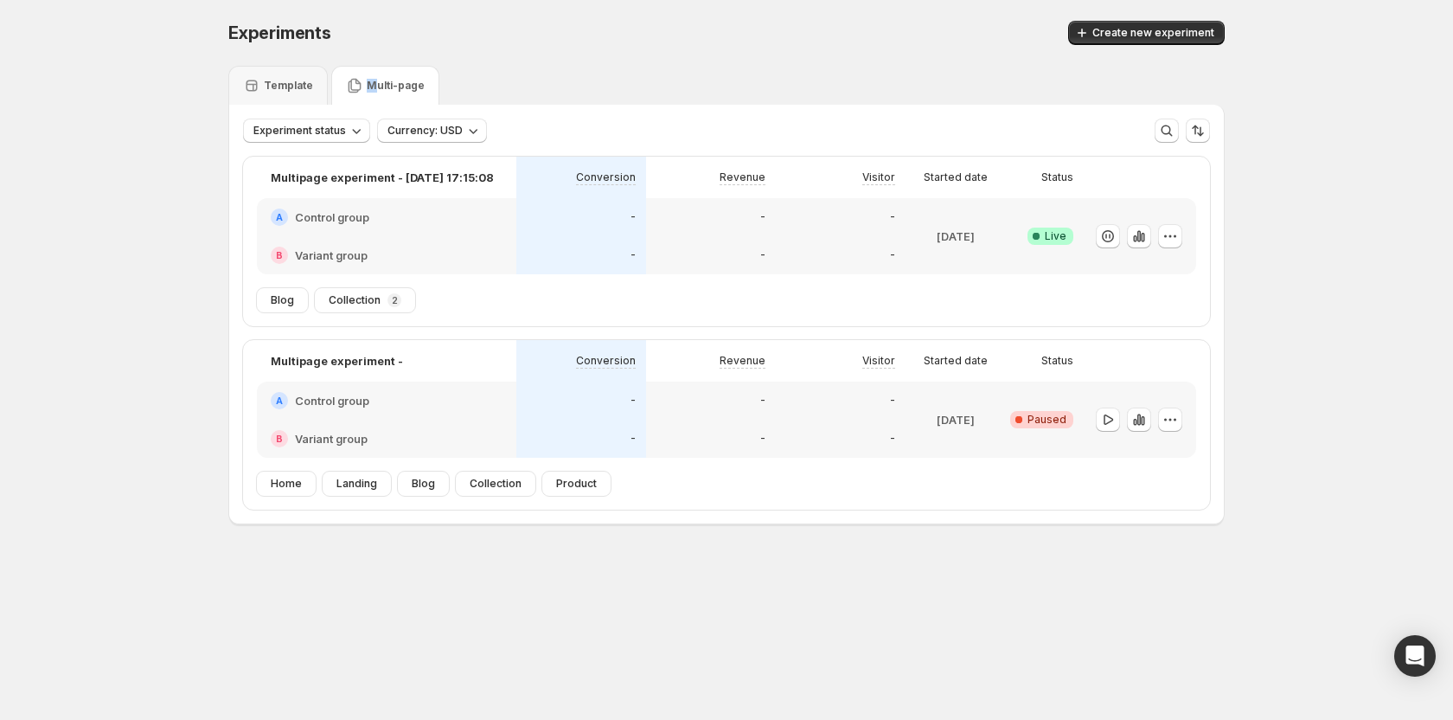
click at [375, 86] on p "Multi-page" at bounding box center [396, 86] width 58 height 14
click at [1059, 559] on div "Experiments. This page is ready Experiments Create new experiment Template Mult…" at bounding box center [727, 308] width 1038 height 617
click at [1142, 232] on icon "button" at bounding box center [1138, 235] width 17 height 17
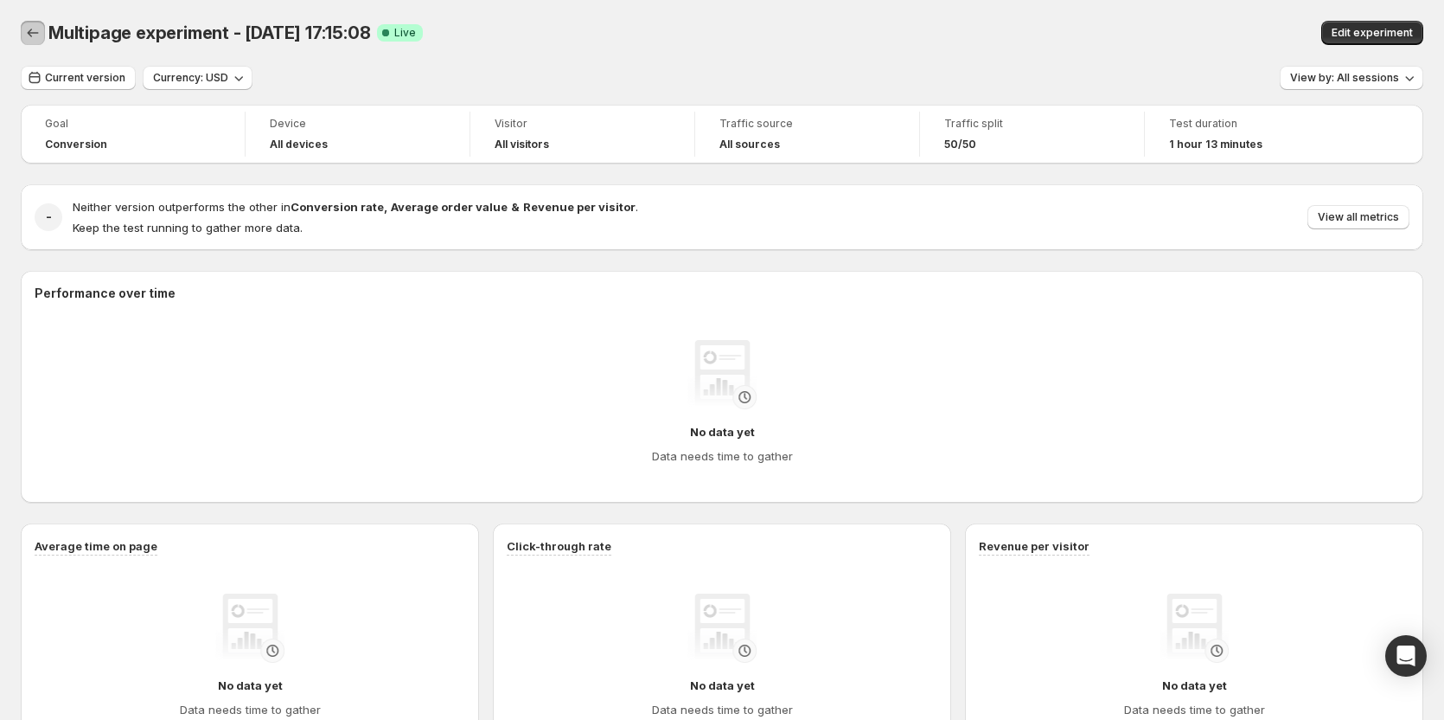
click at [29, 30] on icon "Back" at bounding box center [32, 32] width 17 height 17
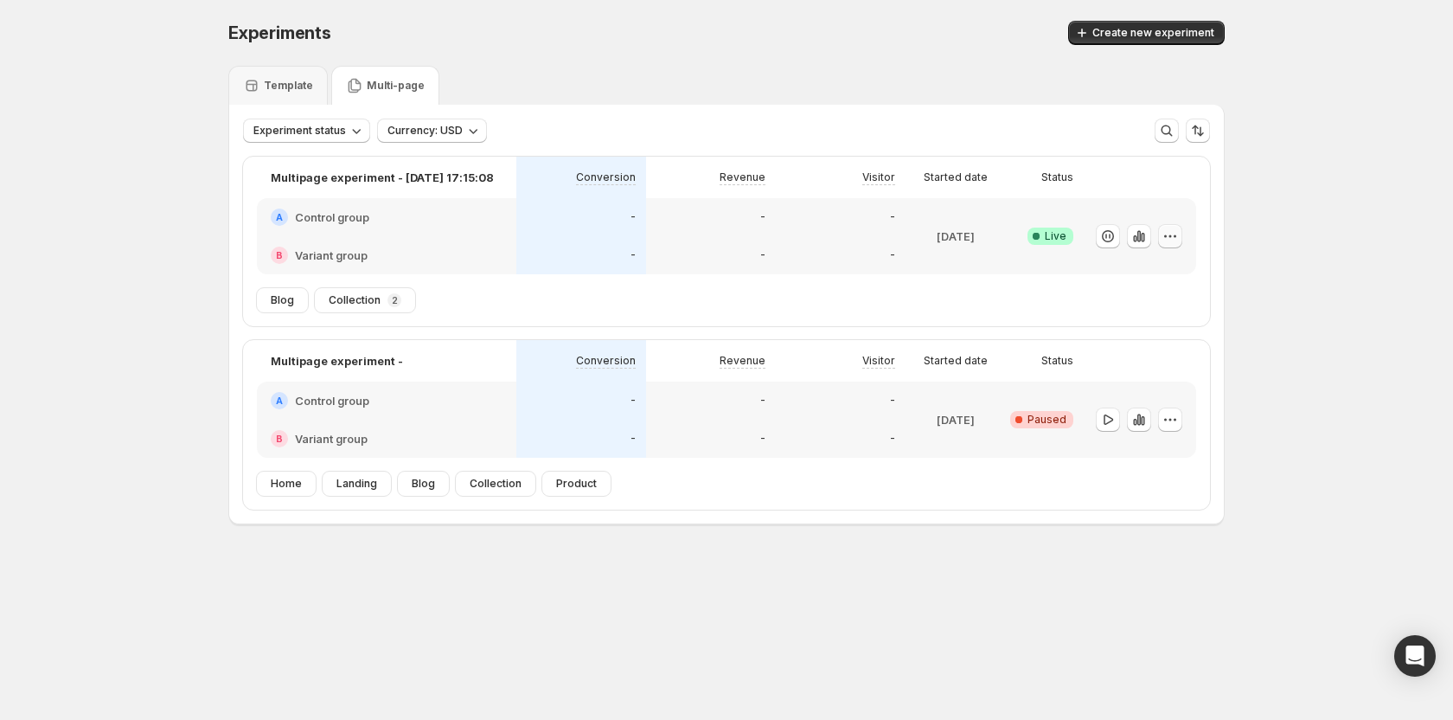
click at [1159, 234] on button "button" at bounding box center [1170, 236] width 24 height 24
click at [1150, 265] on span "Edit" at bounding box center [1186, 271] width 181 height 17
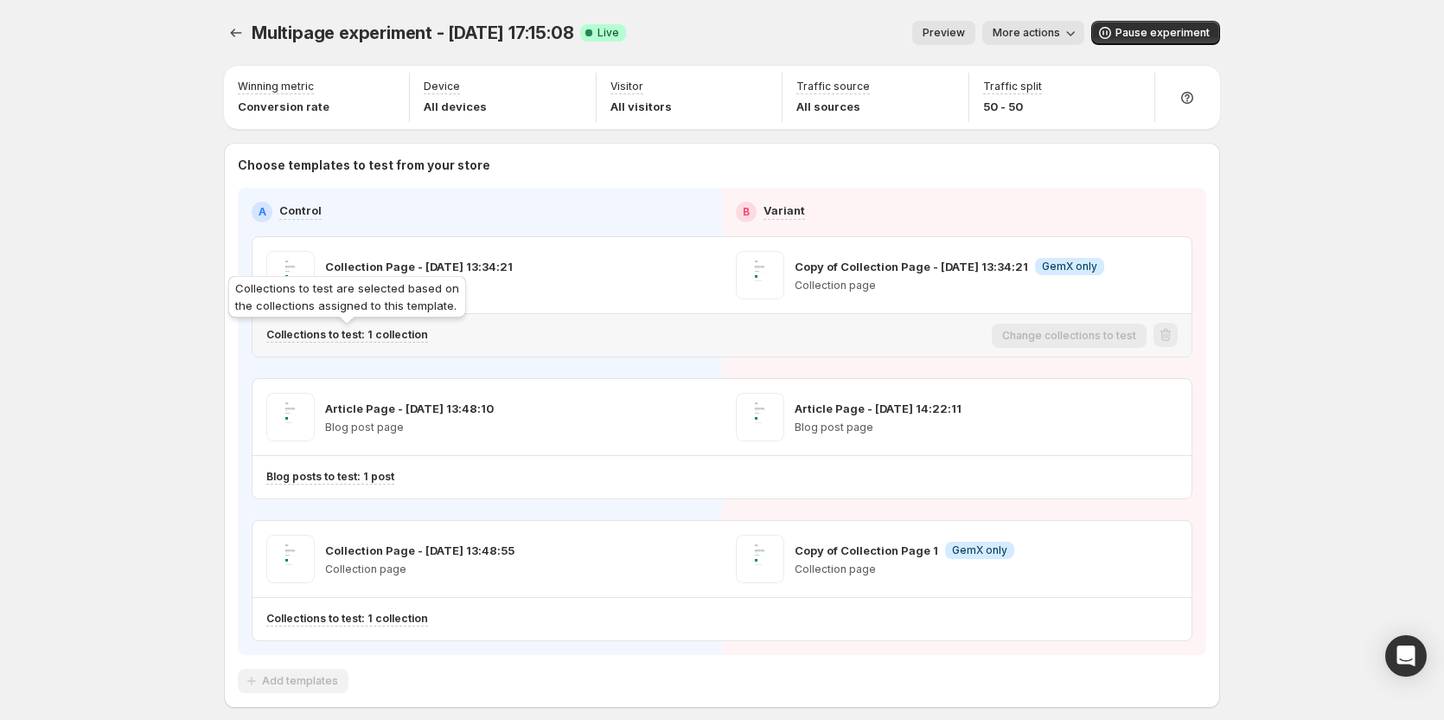
click at [396, 335] on p "Collections to test: 1 collection" at bounding box center [347, 335] width 162 height 14
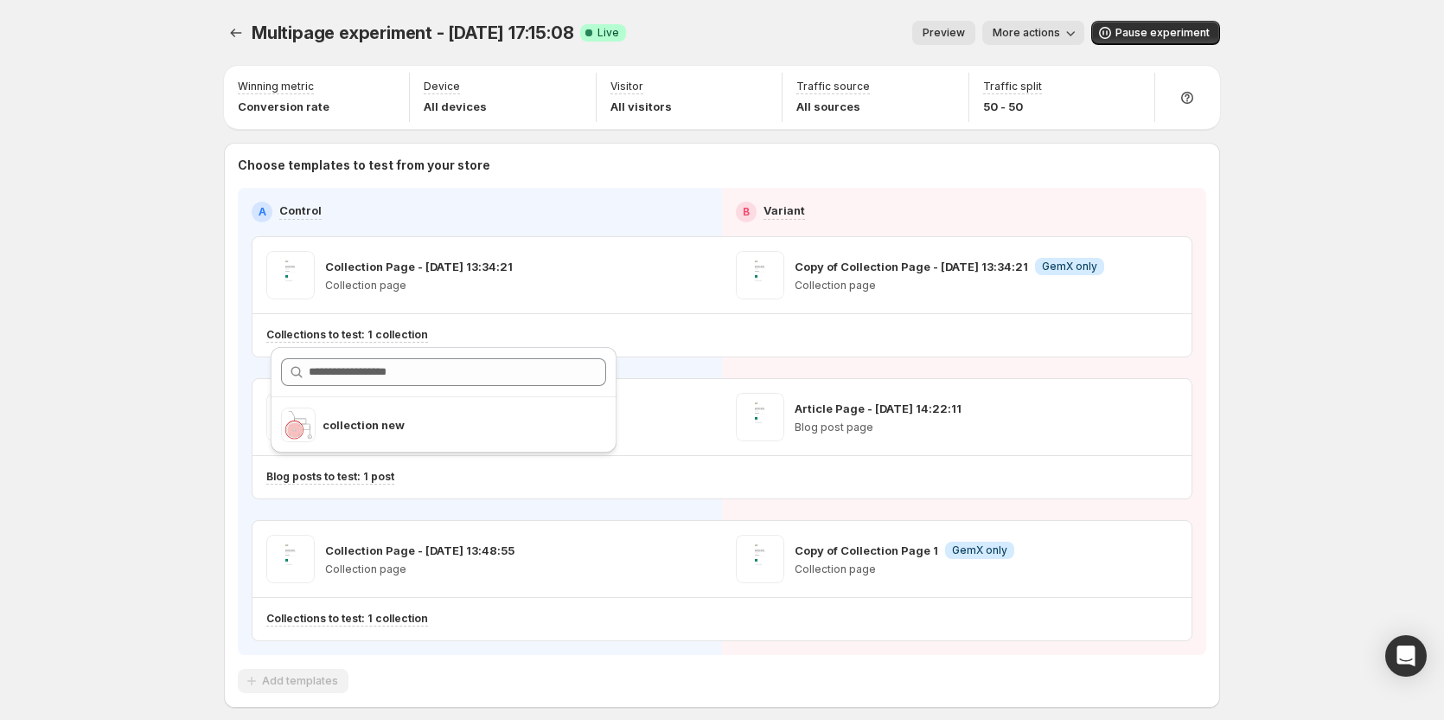
click at [150, 419] on div "Multipage experiment - [DATE] 17:15:08. This page is ready Multipage experiment…" at bounding box center [722, 400] width 1444 height 801
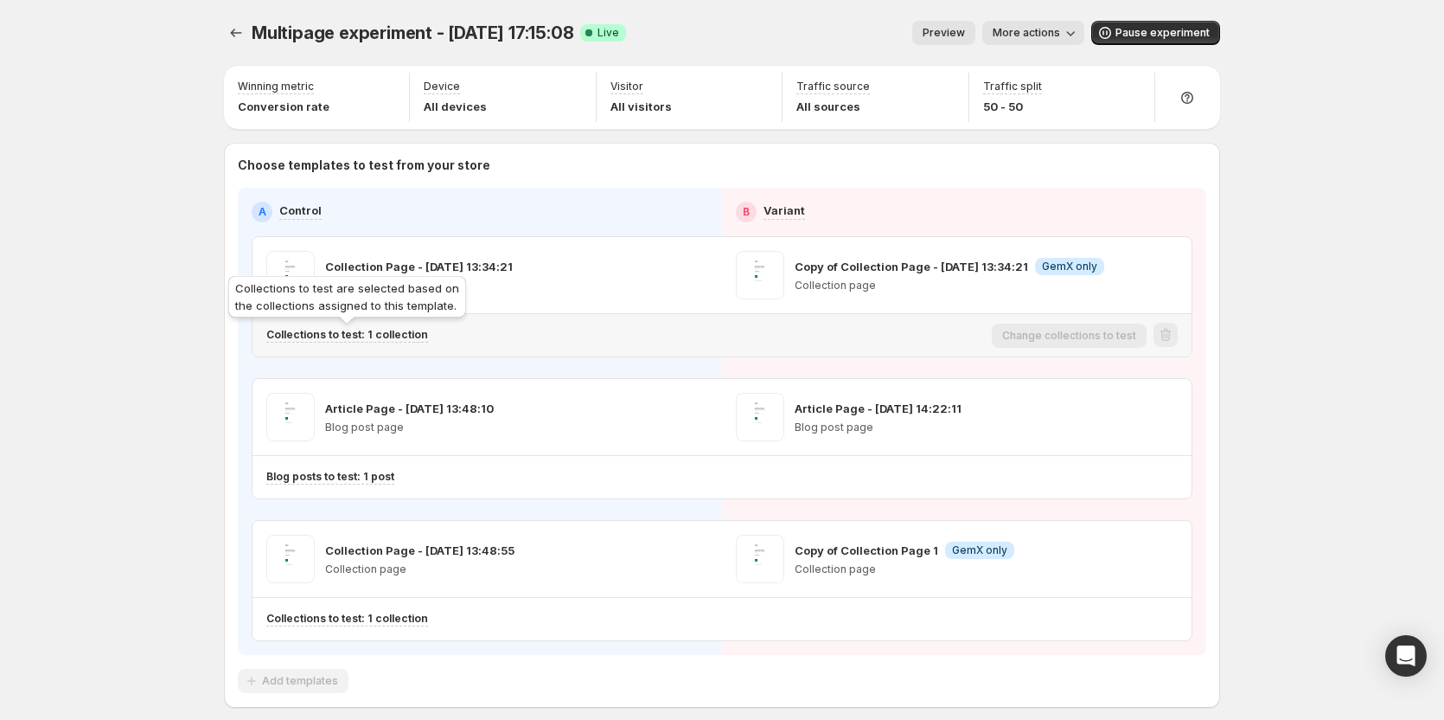
click at [387, 333] on p "Collections to test: 1 collection" at bounding box center [347, 335] width 162 height 14
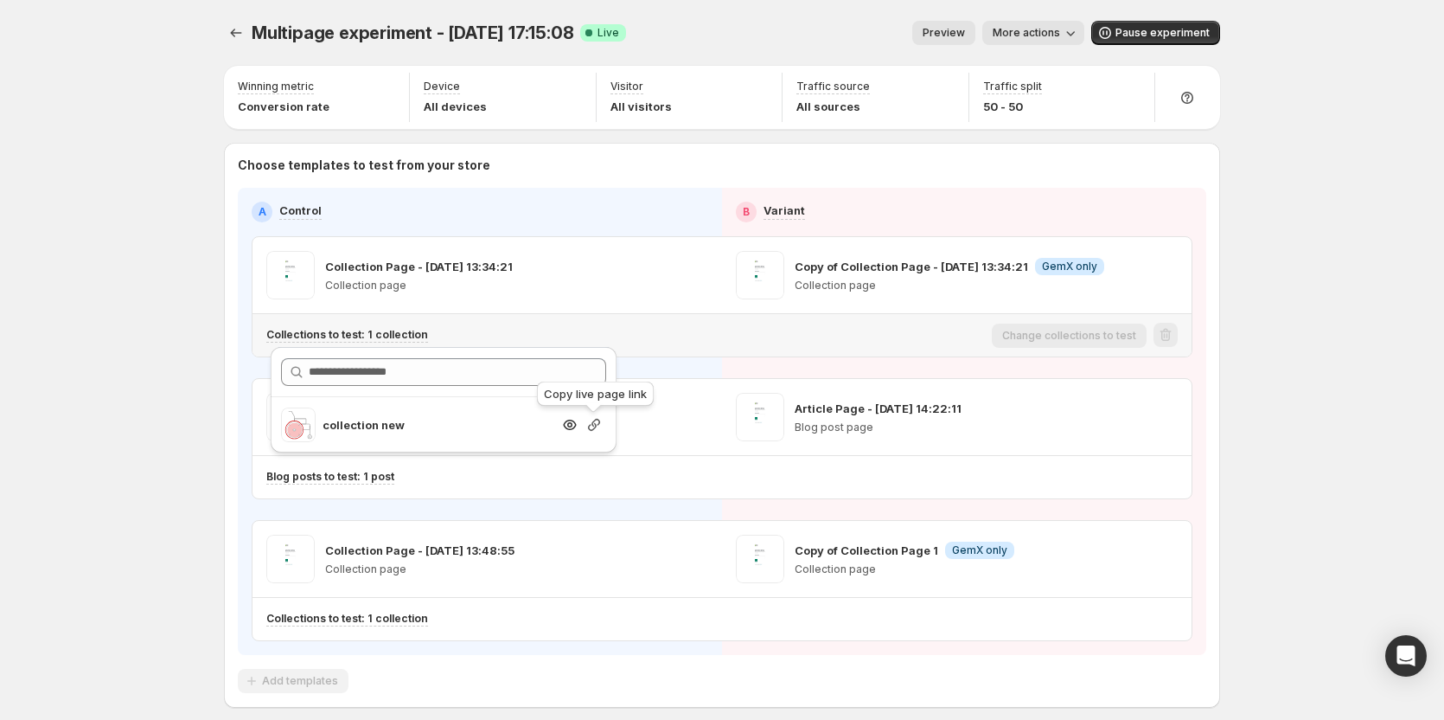
click at [592, 424] on icon "button" at bounding box center [593, 424] width 17 height 17
click at [188, 350] on div "Multipage experiment - [DATE] 17:15:08. This page is ready Multipage experiment…" at bounding box center [722, 400] width 1444 height 801
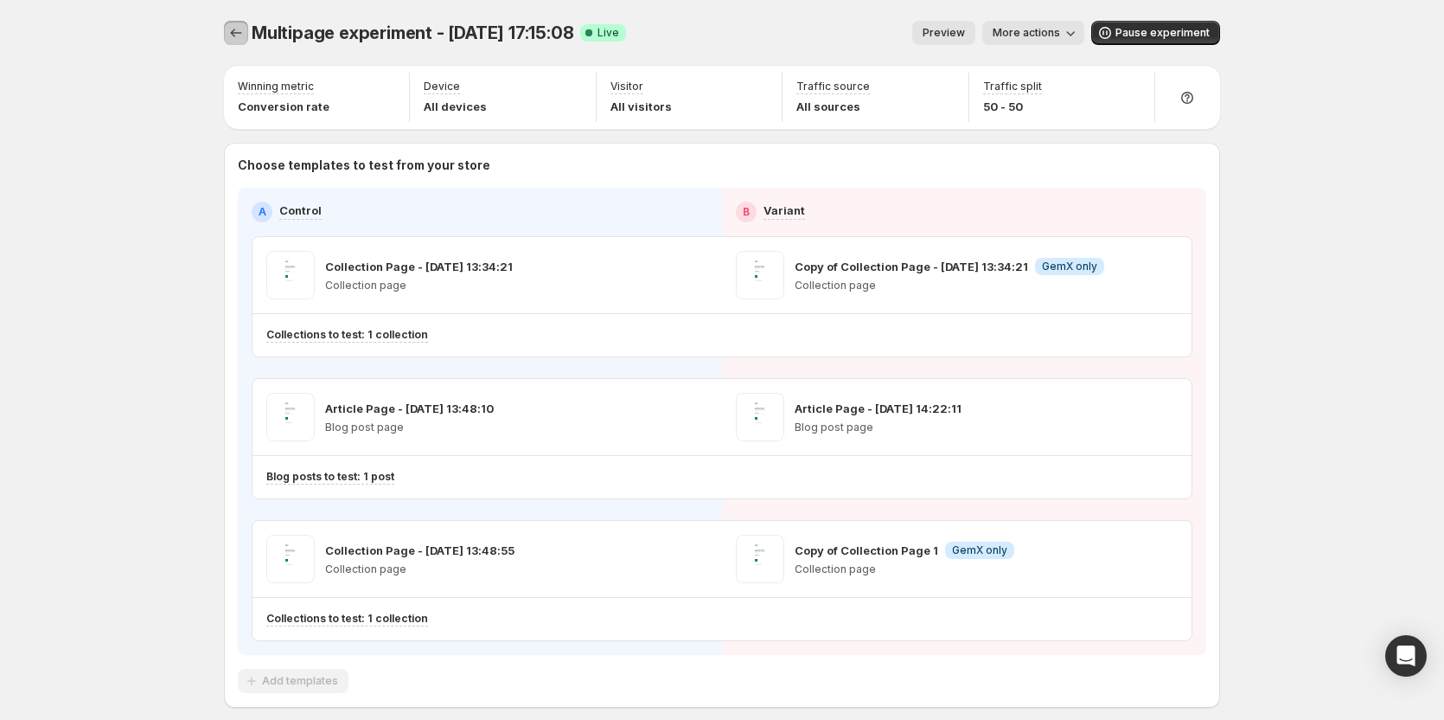
click at [245, 32] on icon "Experiments" at bounding box center [235, 32] width 17 height 17
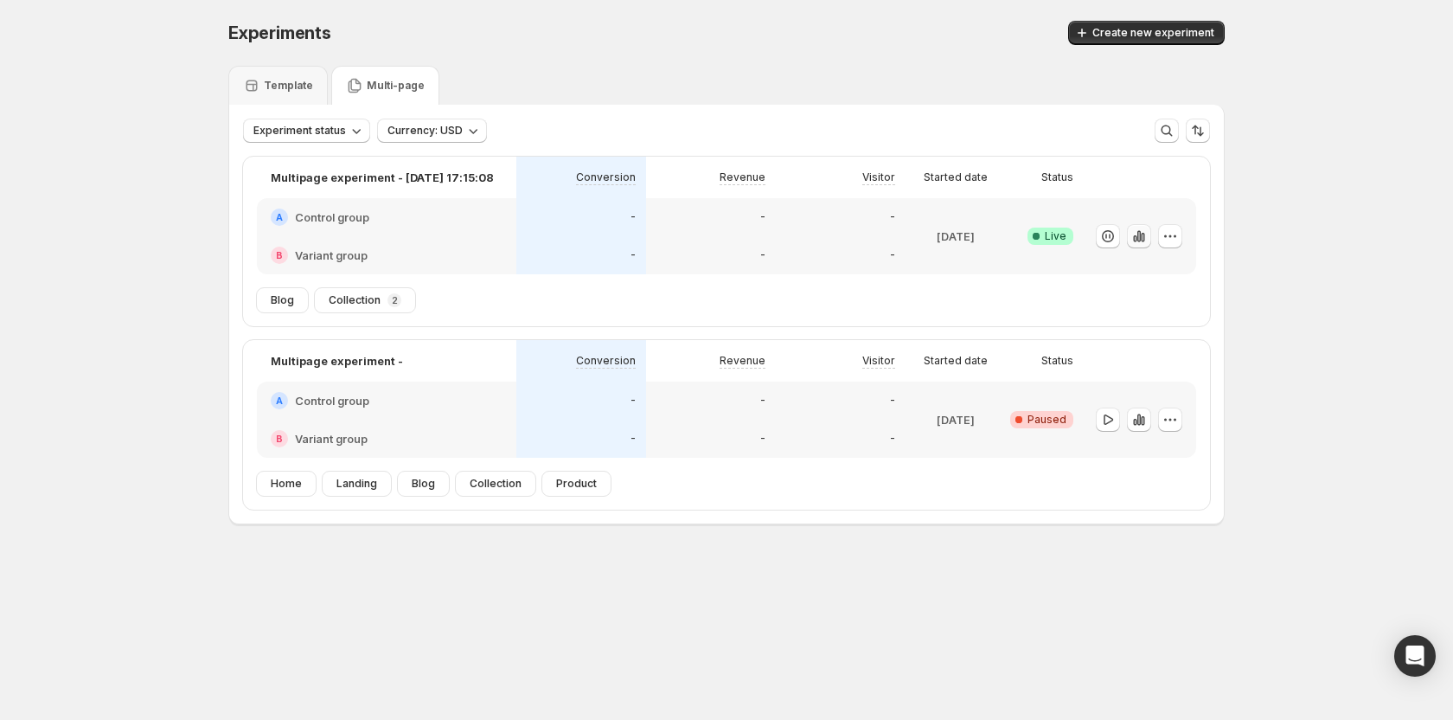
click at [1127, 238] on button "button" at bounding box center [1139, 236] width 24 height 24
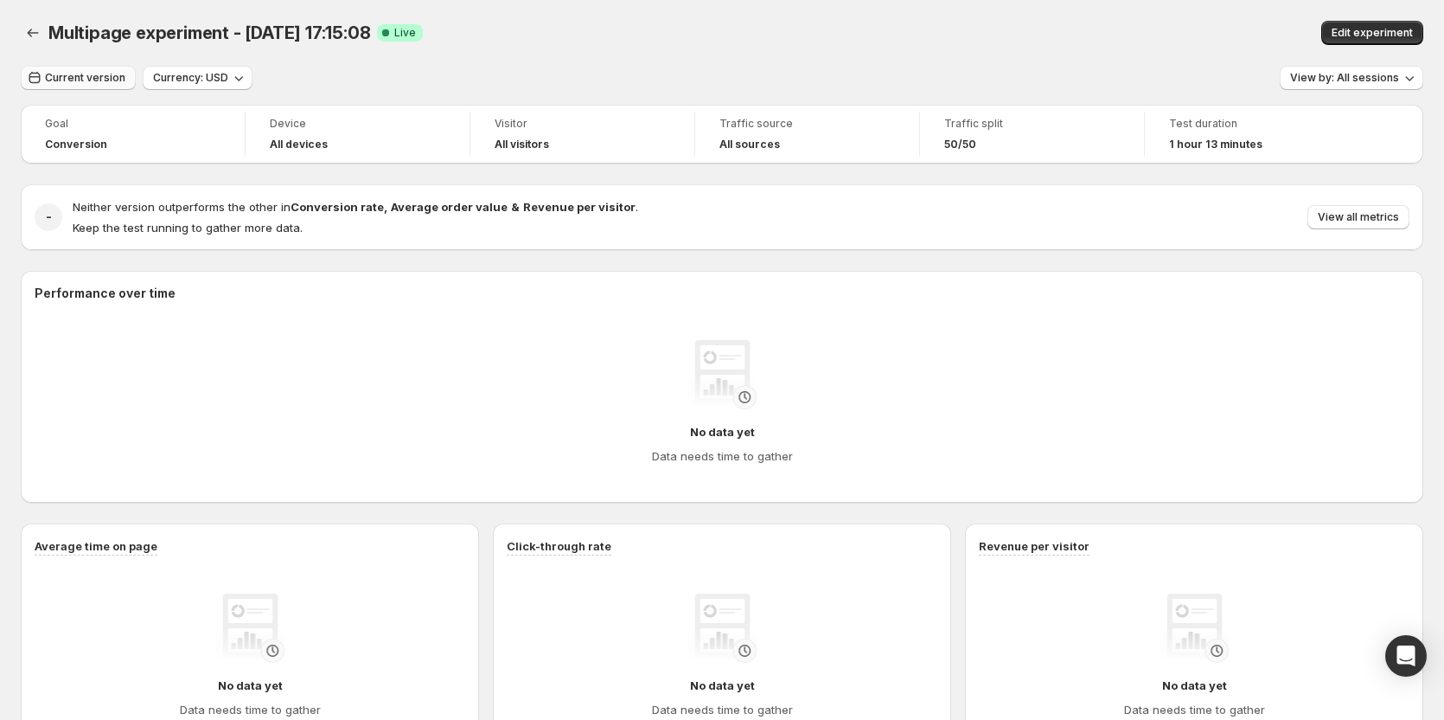
click at [53, 68] on button "Current version" at bounding box center [78, 78] width 115 height 24
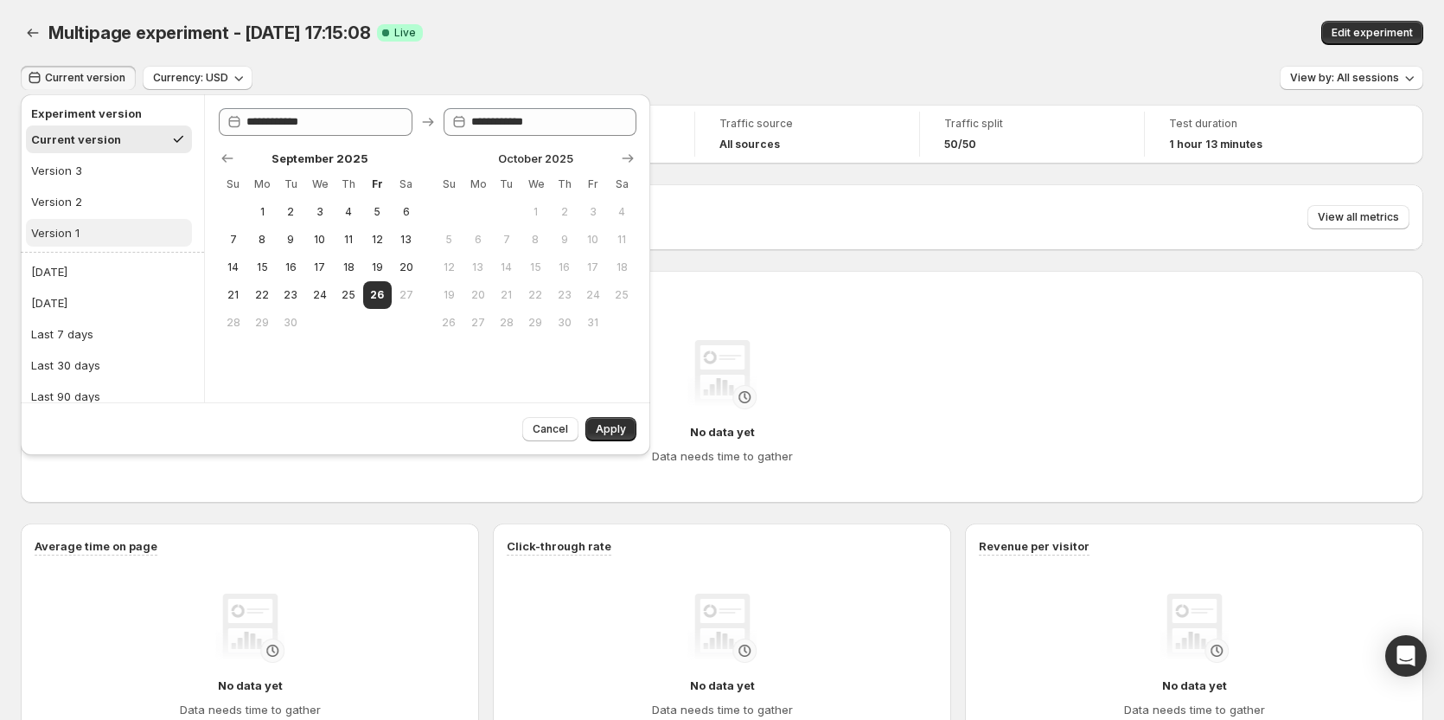
click at [67, 227] on div "Version 1" at bounding box center [55, 232] width 48 height 17
type input "**********"
click at [617, 429] on span "Apply" at bounding box center [611, 429] width 30 height 14
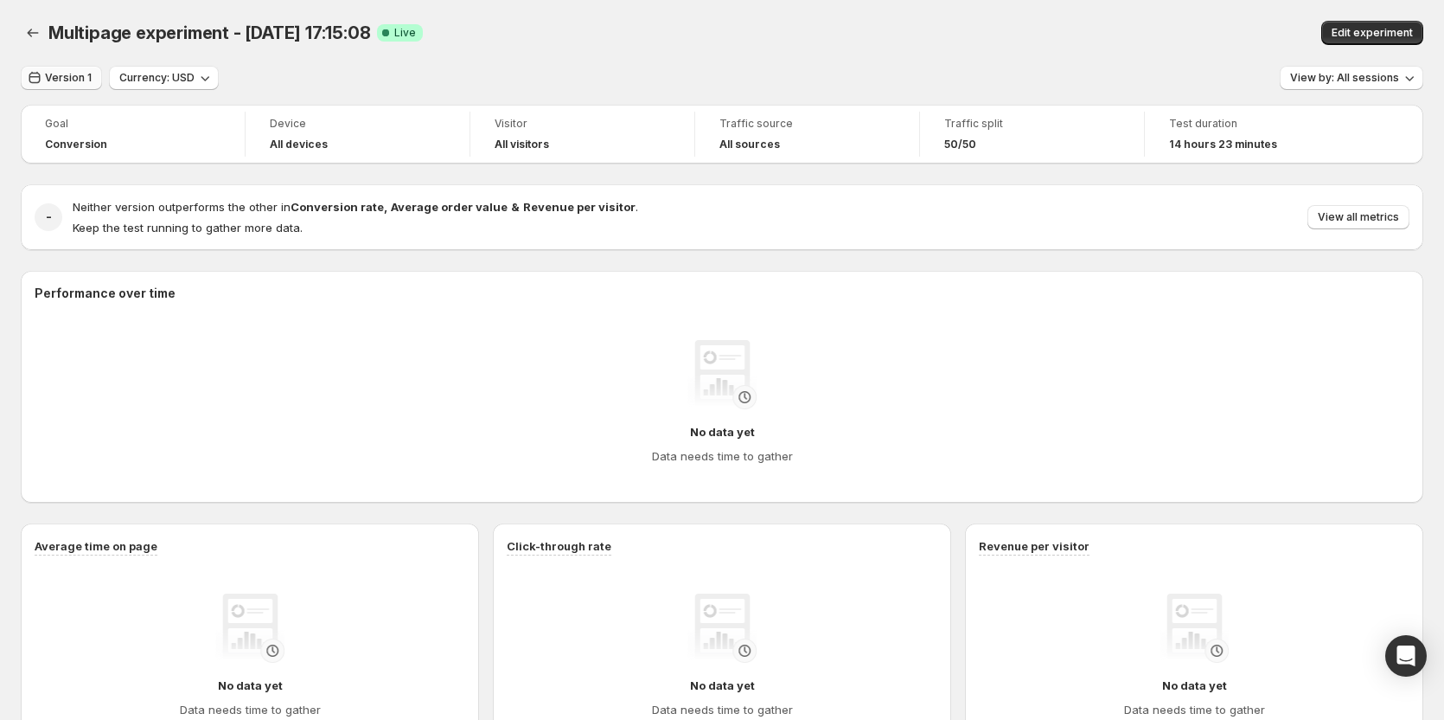
click at [82, 74] on span "Version 1" at bounding box center [68, 78] width 47 height 14
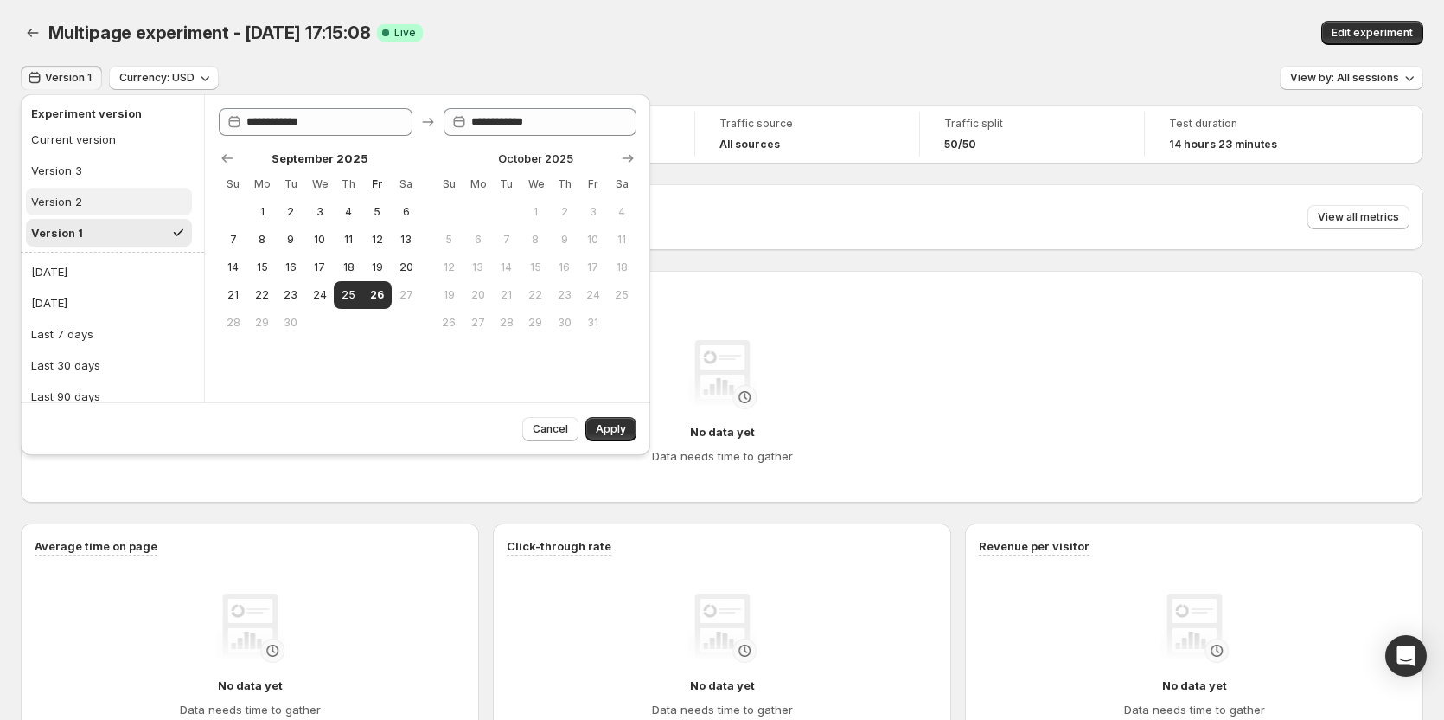
click at [82, 207] on button "Version 2" at bounding box center [109, 202] width 166 height 28
type input "**********"
click at [608, 417] on button "Apply" at bounding box center [610, 429] width 51 height 24
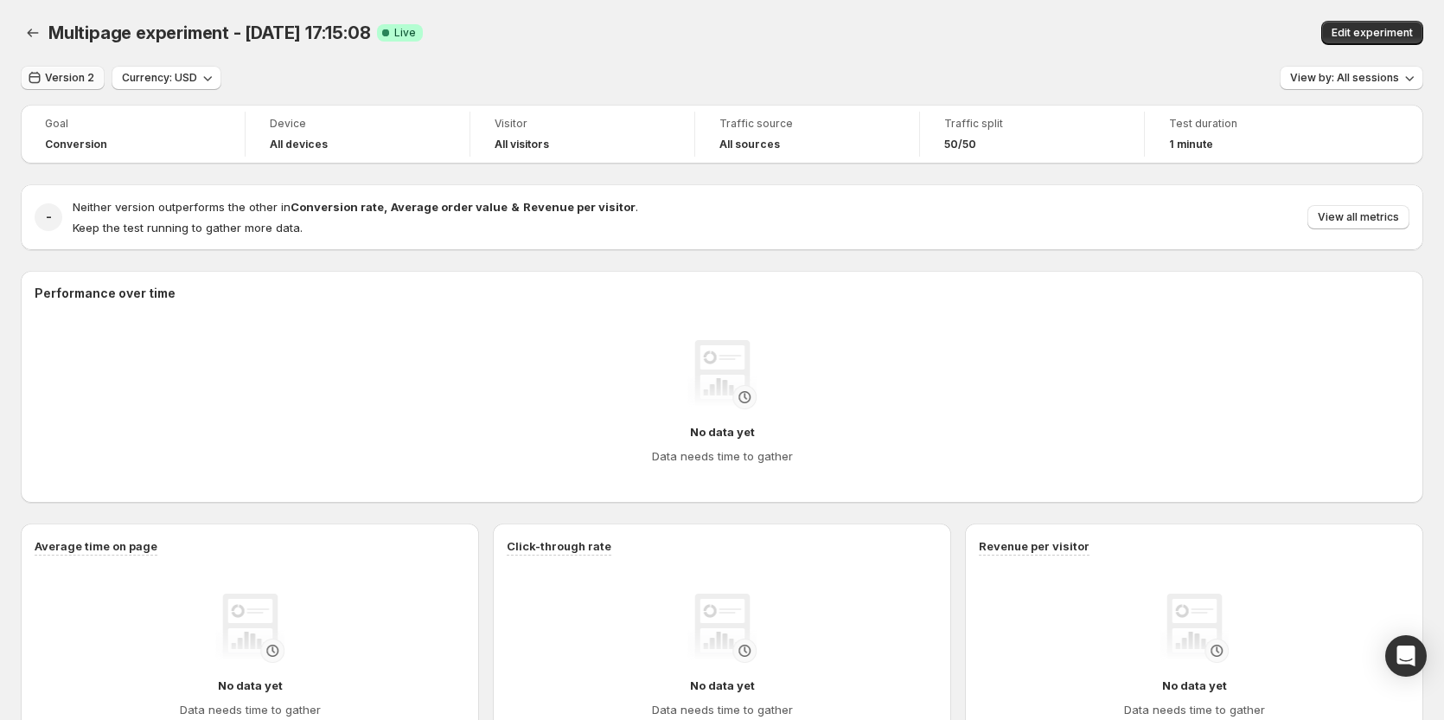
click at [74, 71] on button "Version 2" at bounding box center [63, 78] width 84 height 24
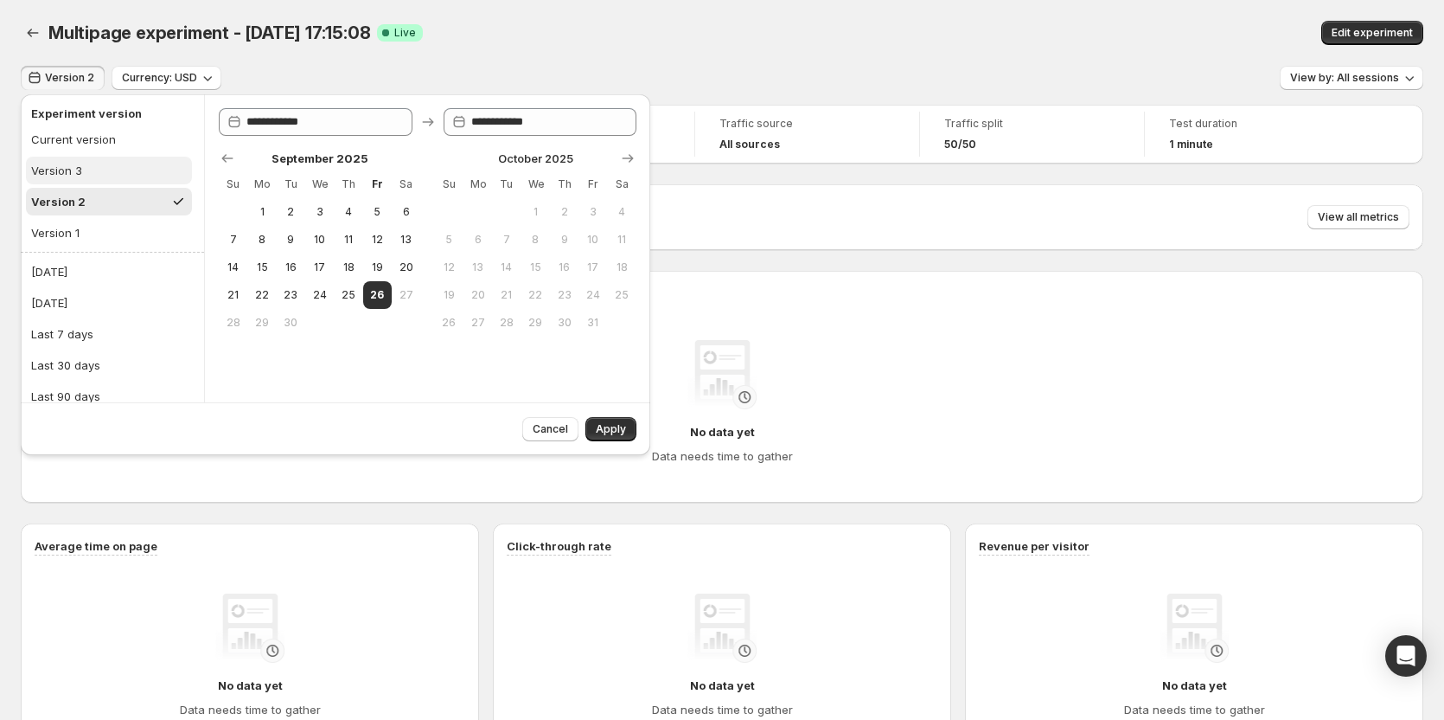
click at [92, 179] on button "Version 3" at bounding box center [109, 171] width 166 height 28
click at [599, 425] on span "Apply" at bounding box center [611, 429] width 30 height 14
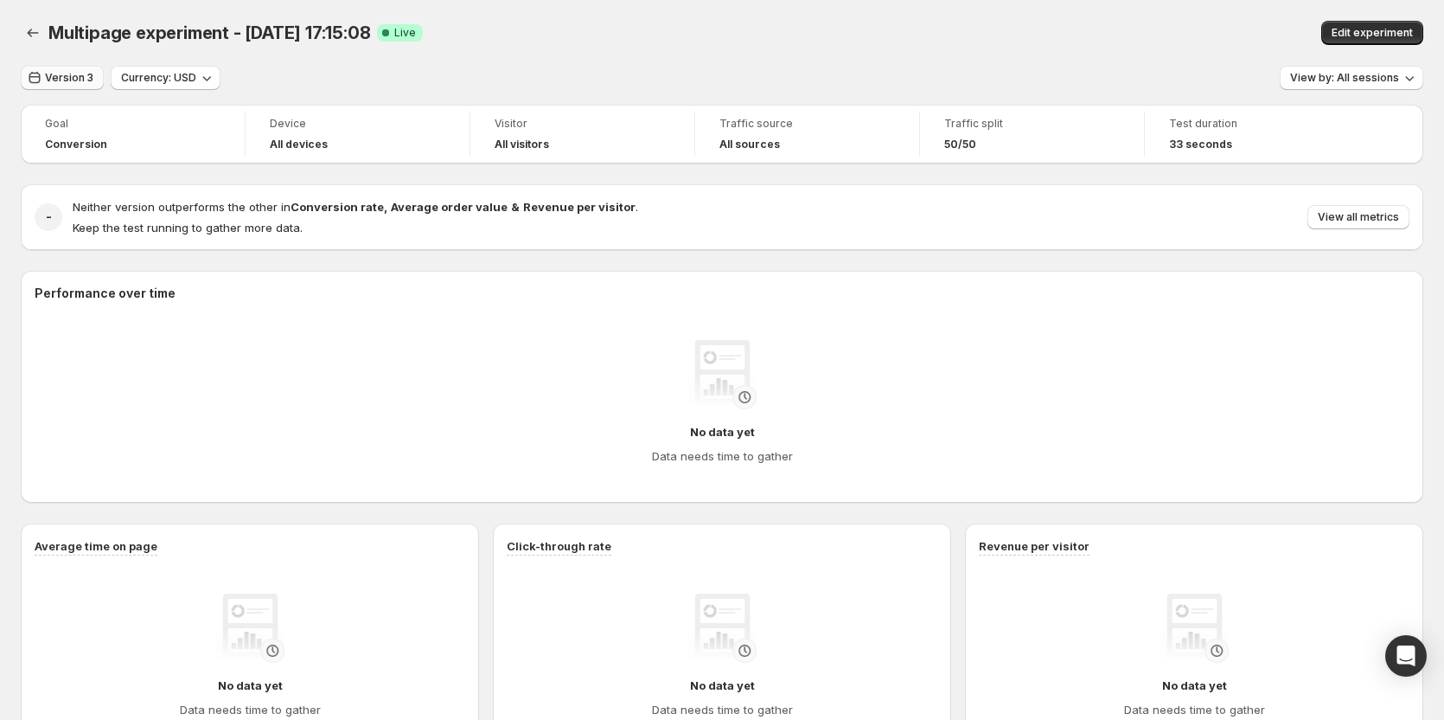
click at [76, 76] on span "Version 3" at bounding box center [69, 78] width 48 height 14
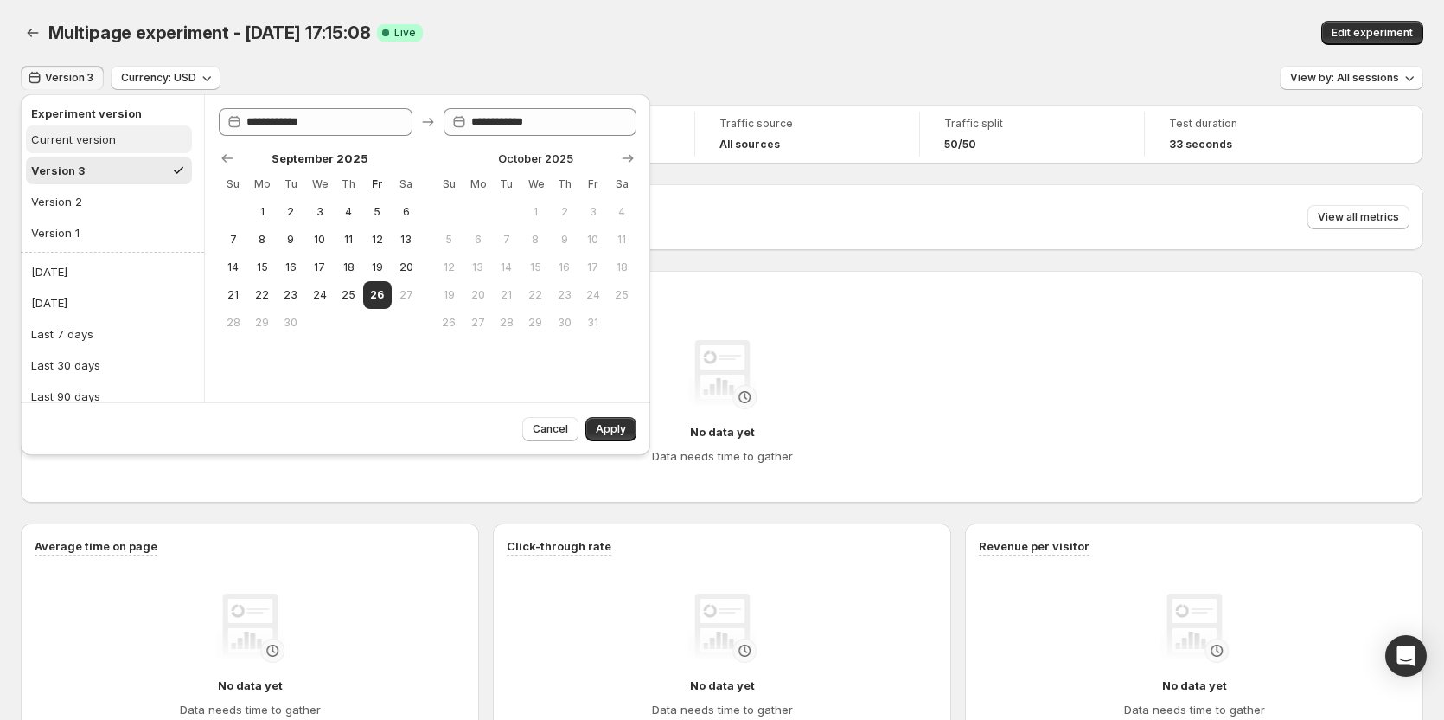
click at [83, 141] on div "Current version" at bounding box center [73, 139] width 85 height 17
click at [624, 425] on span "Apply" at bounding box center [611, 429] width 30 height 14
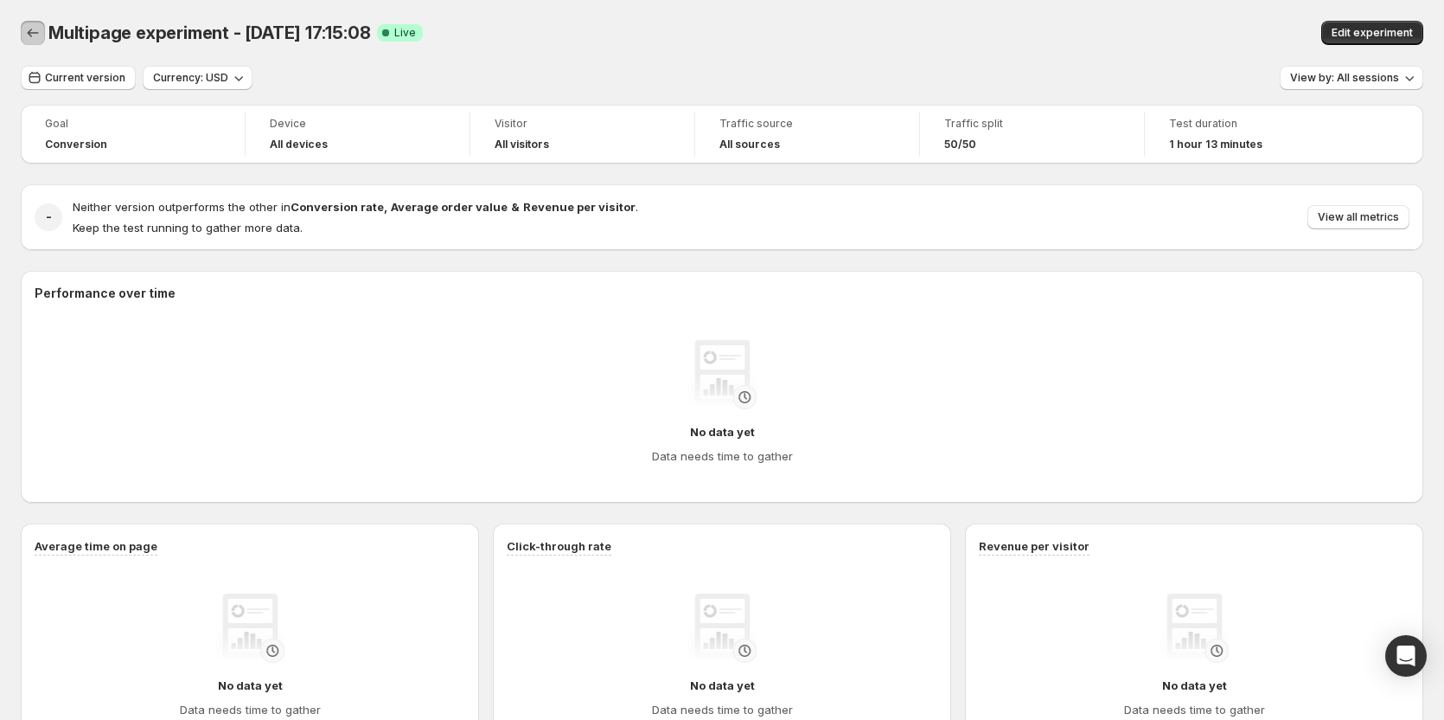
click at [35, 37] on icon "Back" at bounding box center [32, 32] width 17 height 17
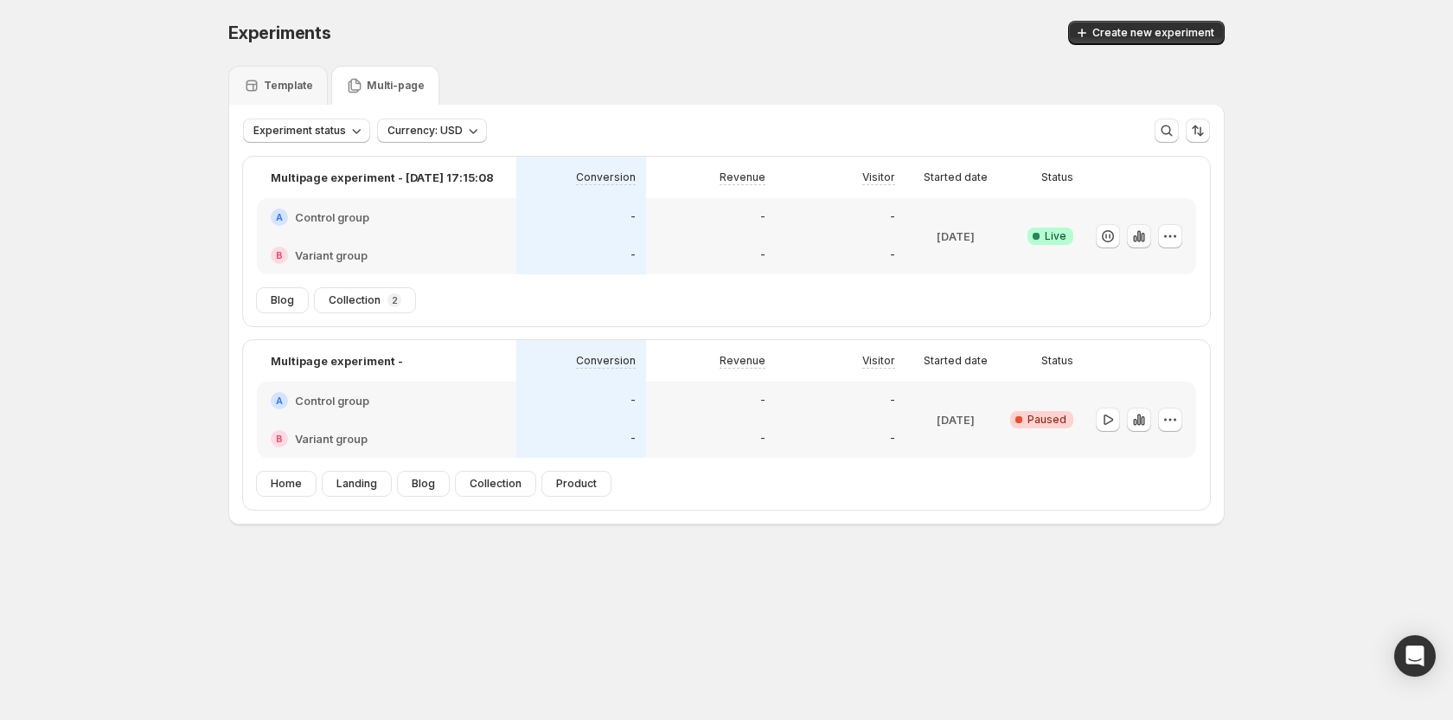
click at [1141, 237] on icon "button" at bounding box center [1138, 235] width 3 height 11
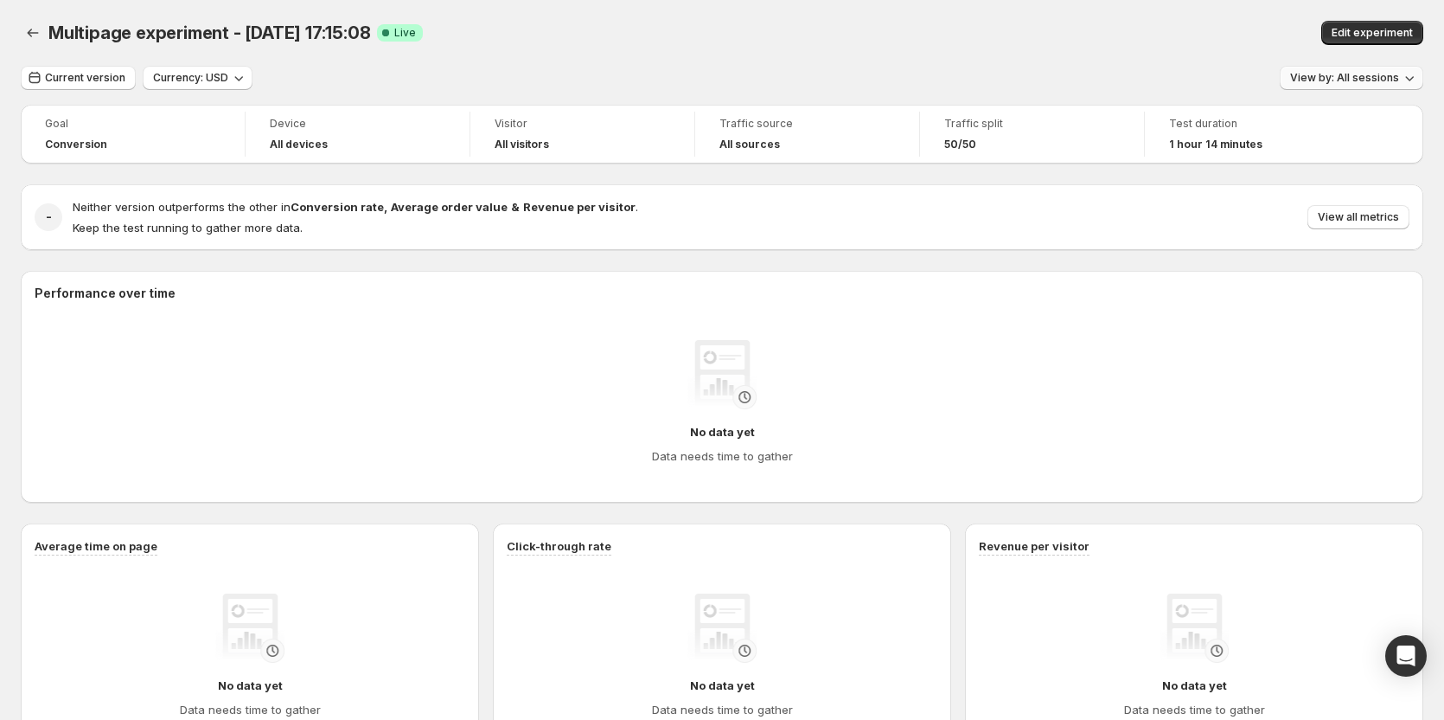
click at [1342, 83] on span "View by: All sessions" at bounding box center [1344, 78] width 109 height 14
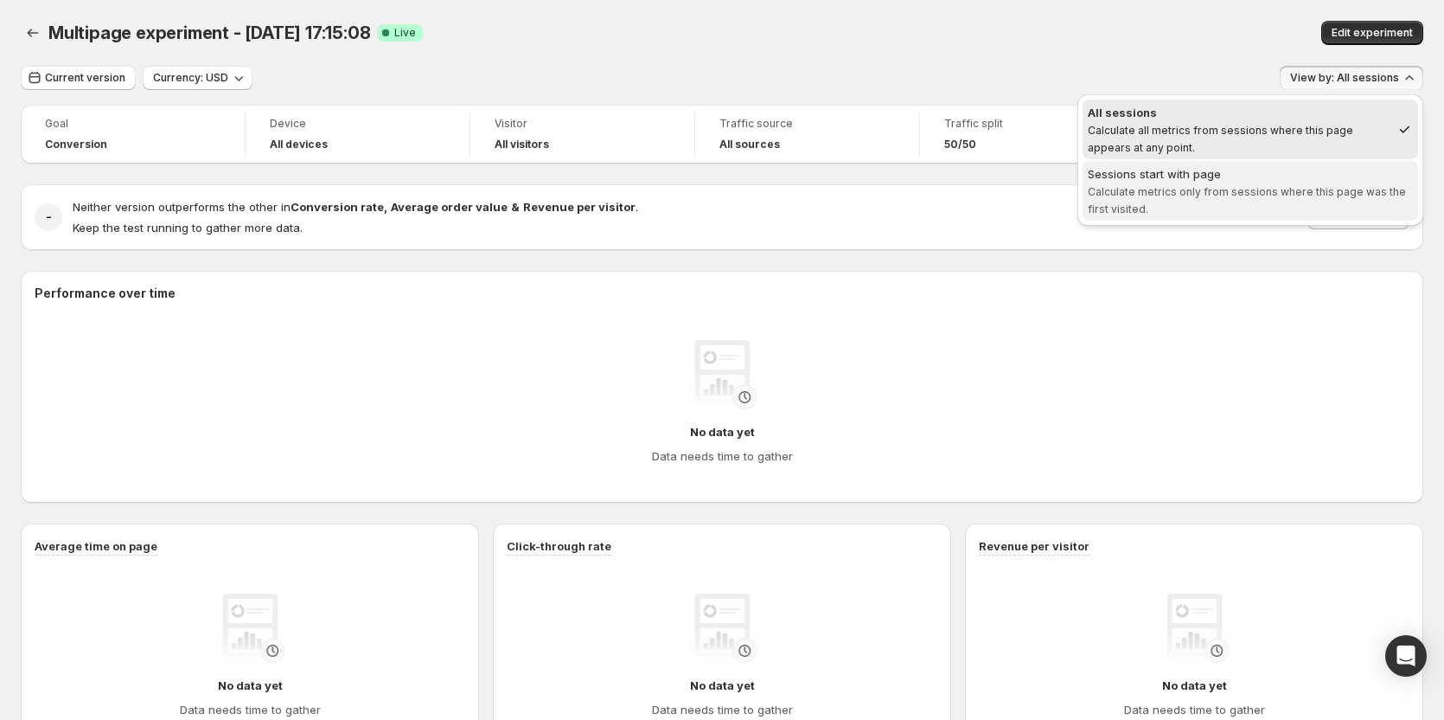
click at [1291, 184] on span "Sessions start with page Calculate metrics only from sessions where this page w…" at bounding box center [1250, 190] width 325 height 50
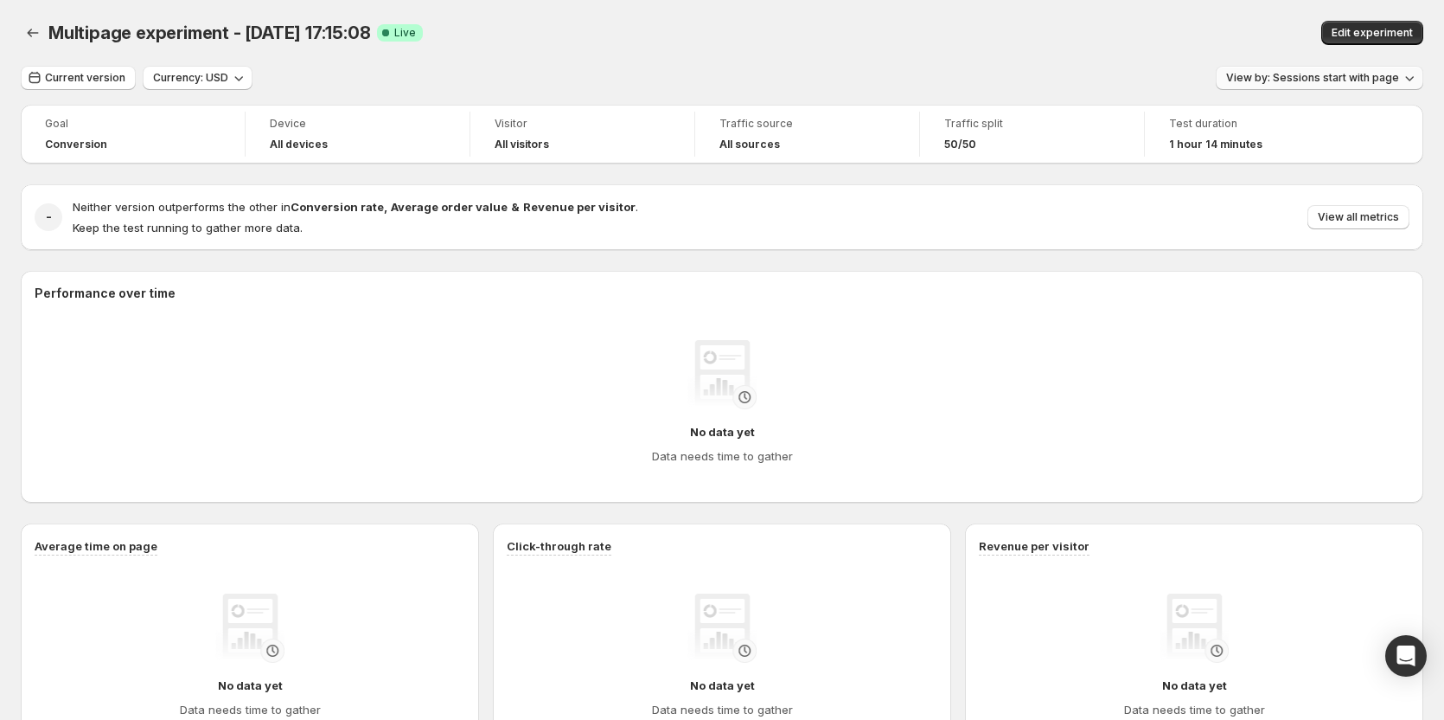
click at [1341, 86] on button "View by: Sessions start with page" at bounding box center [1320, 78] width 208 height 24
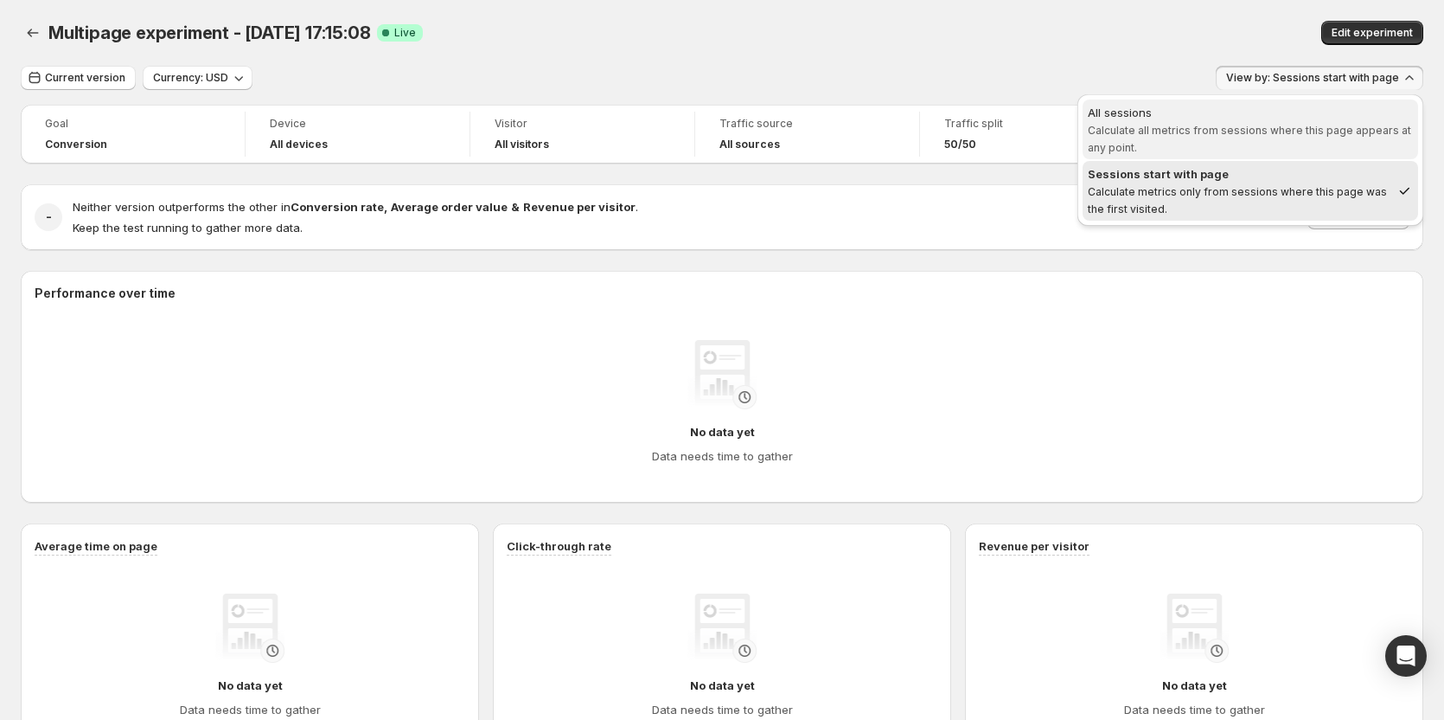
click at [1293, 112] on div "All sessions" at bounding box center [1250, 112] width 325 height 17
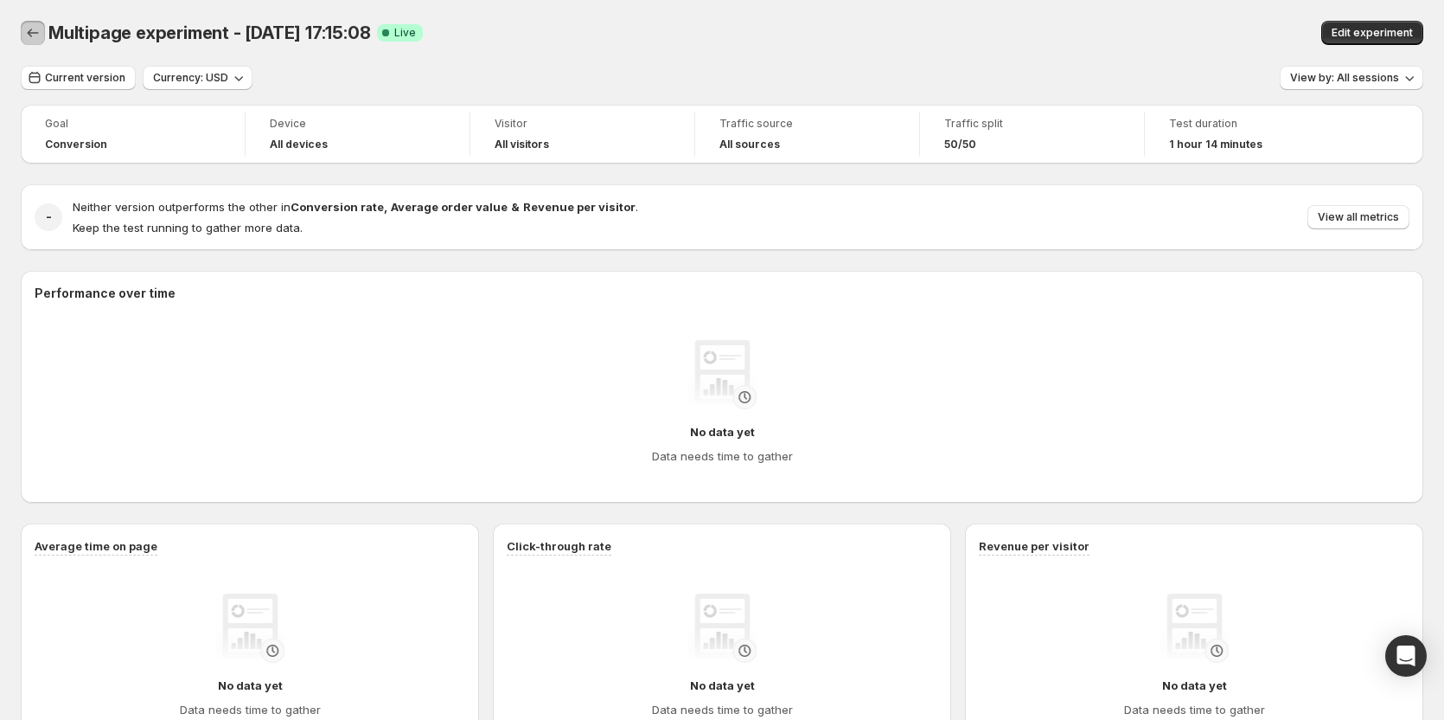
click at [31, 35] on icon "Back" at bounding box center [32, 32] width 17 height 17
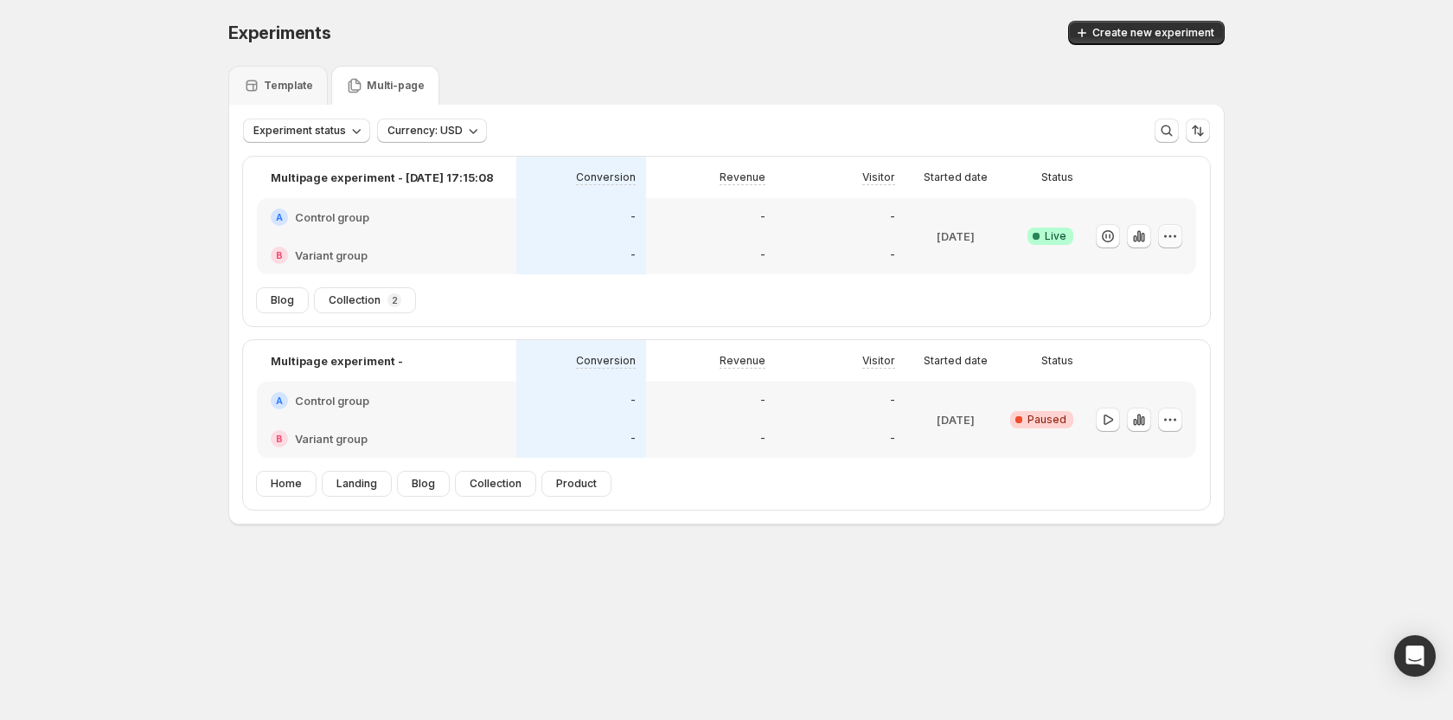
click at [1167, 236] on icon "button" at bounding box center [1169, 235] width 17 height 17
click at [1144, 263] on span "Edit" at bounding box center [1186, 271] width 181 height 17
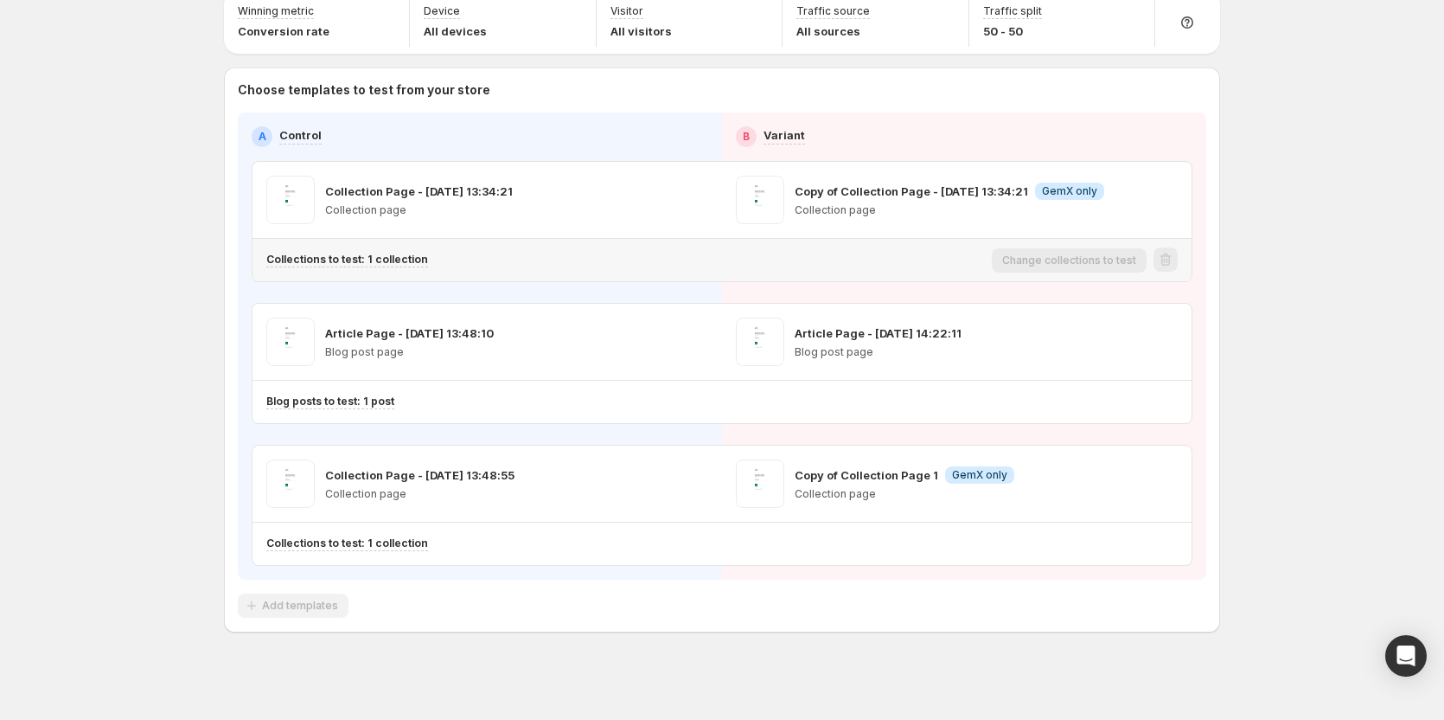
scroll to position [81, 0]
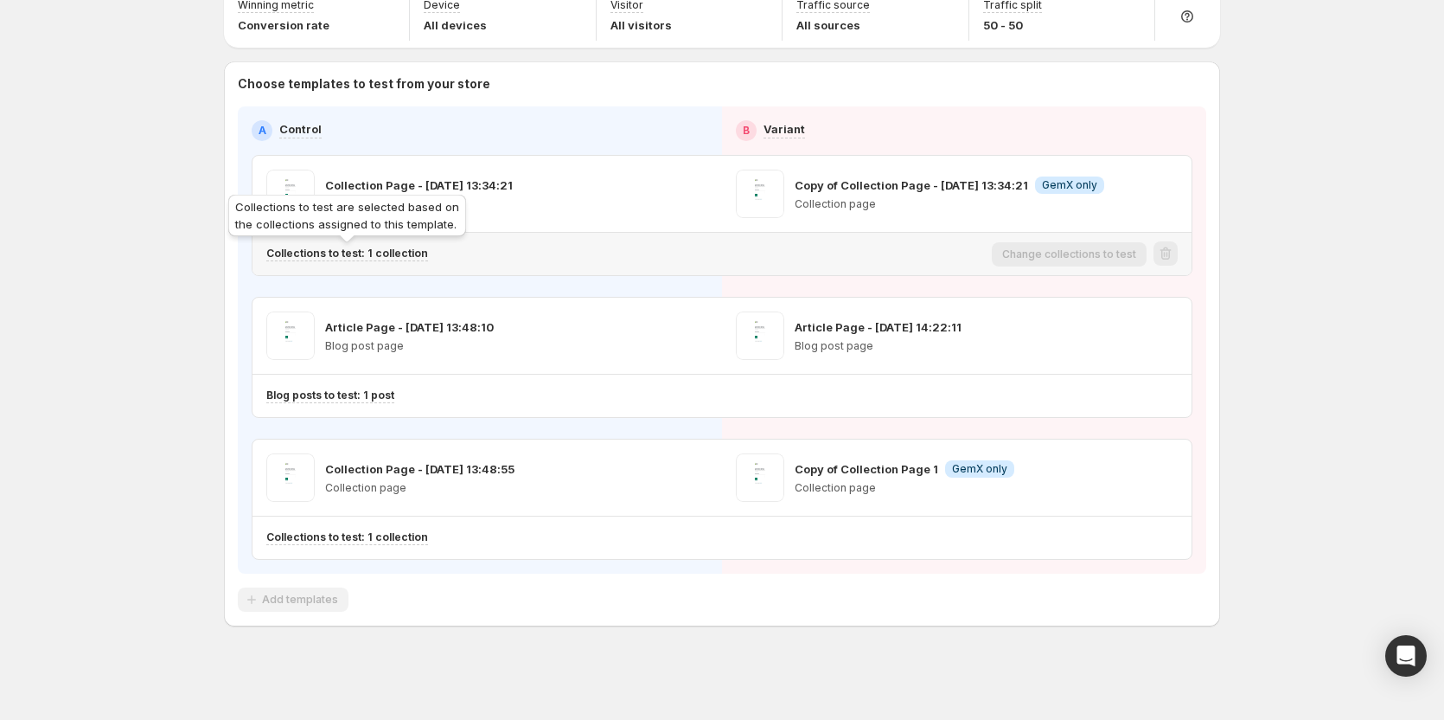
click at [394, 250] on p "Collections to test: 1 collection" at bounding box center [347, 253] width 162 height 14
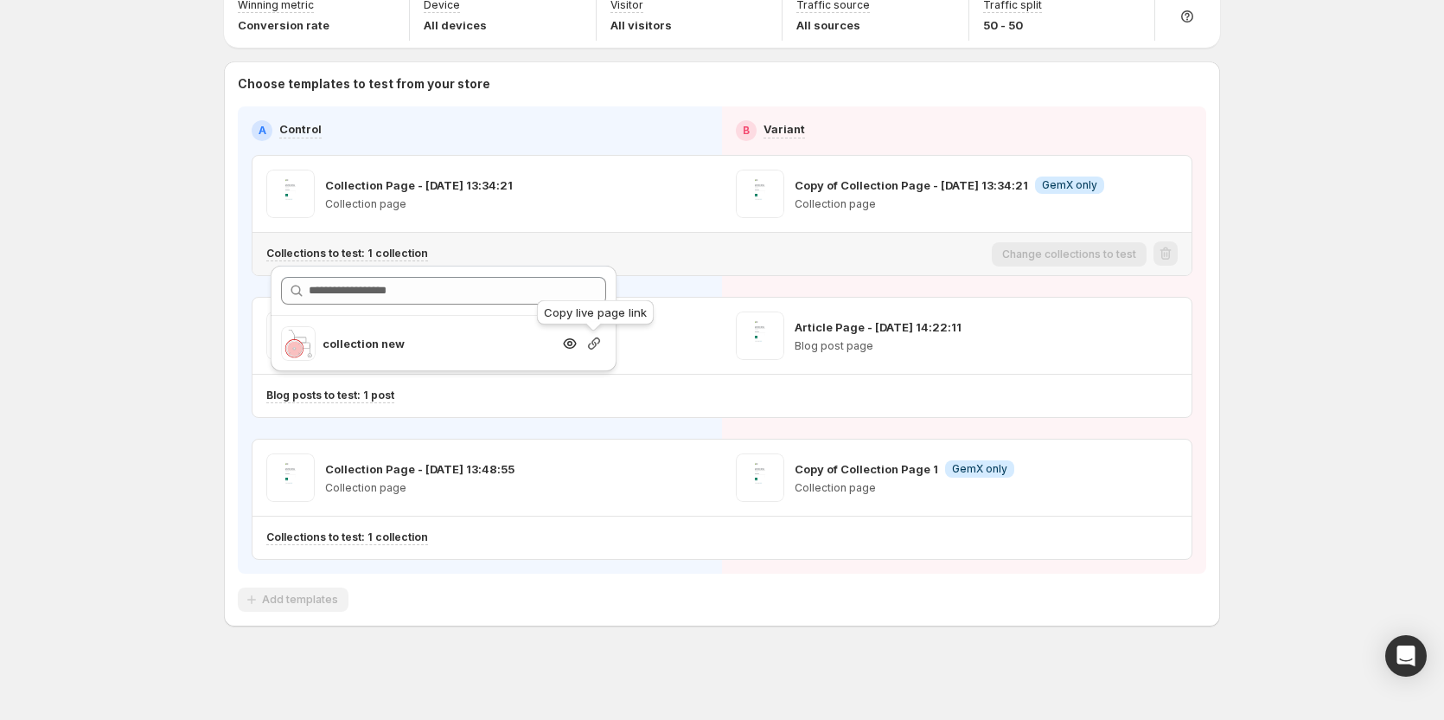
click at [594, 339] on icon "button" at bounding box center [594, 343] width 12 height 12
click at [126, 173] on div "Multipage experiment - [DATE] 17:15:08. This page is ready Multipage experiment…" at bounding box center [722, 319] width 1444 height 801
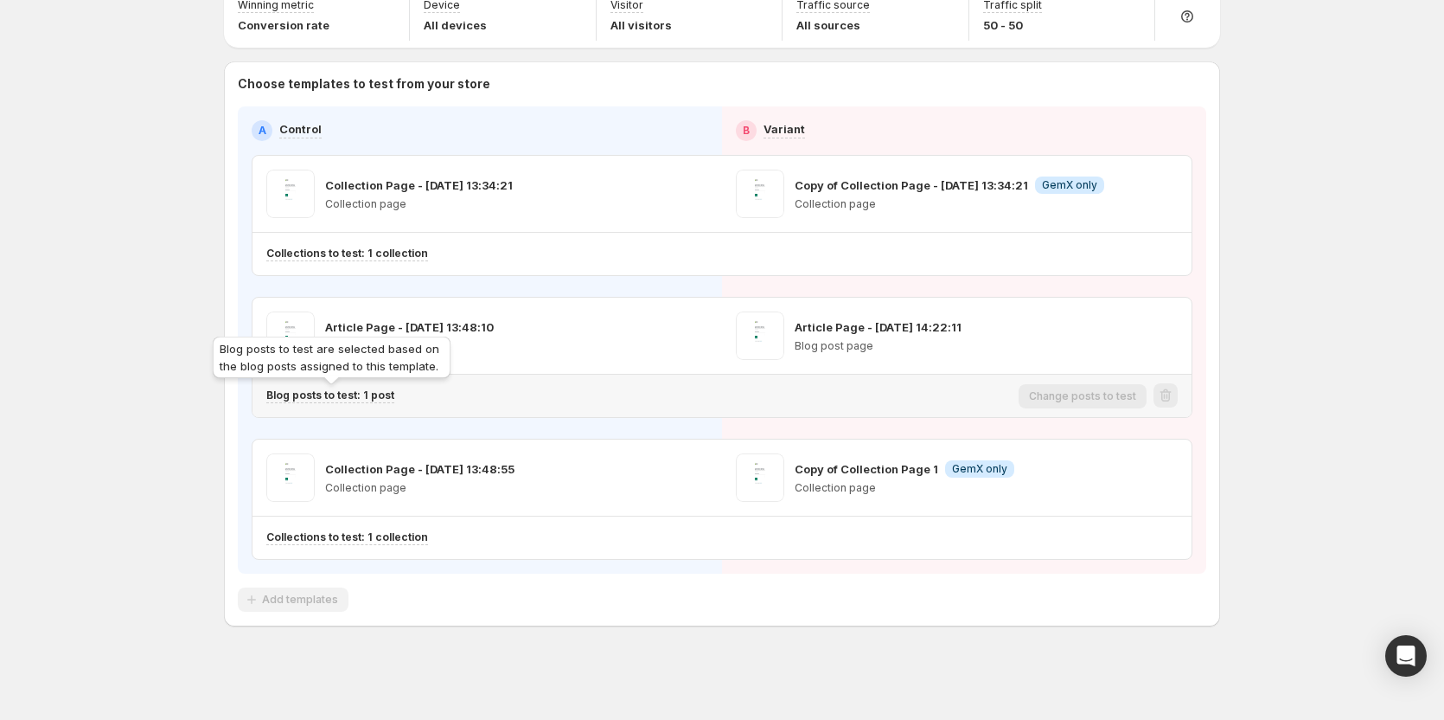
click at [387, 398] on p "Blog posts to test: 1 post" at bounding box center [330, 395] width 128 height 14
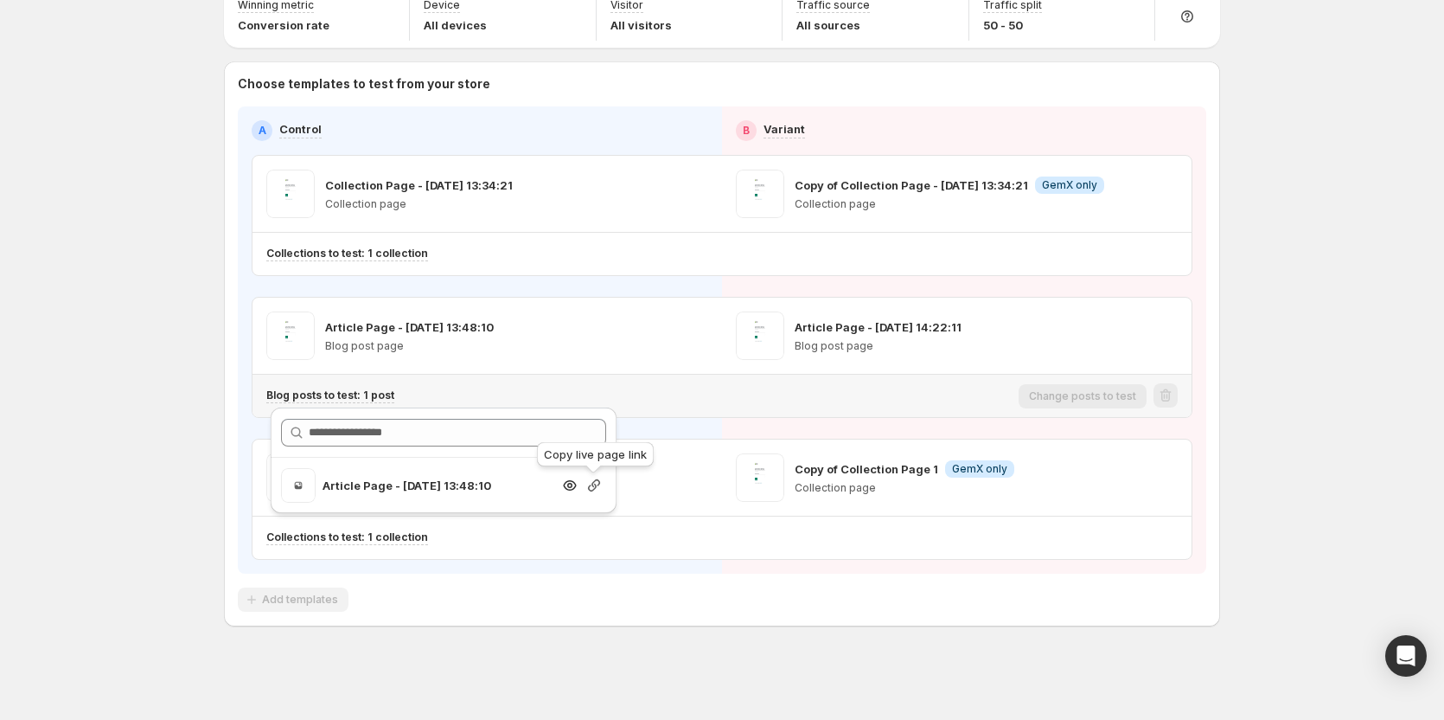
click at [592, 488] on icon "button" at bounding box center [593, 485] width 17 height 17
click at [383, 620] on div "Choose templates to test from your store A Control B Variant Collection Page - …" at bounding box center [722, 343] width 996 height 565
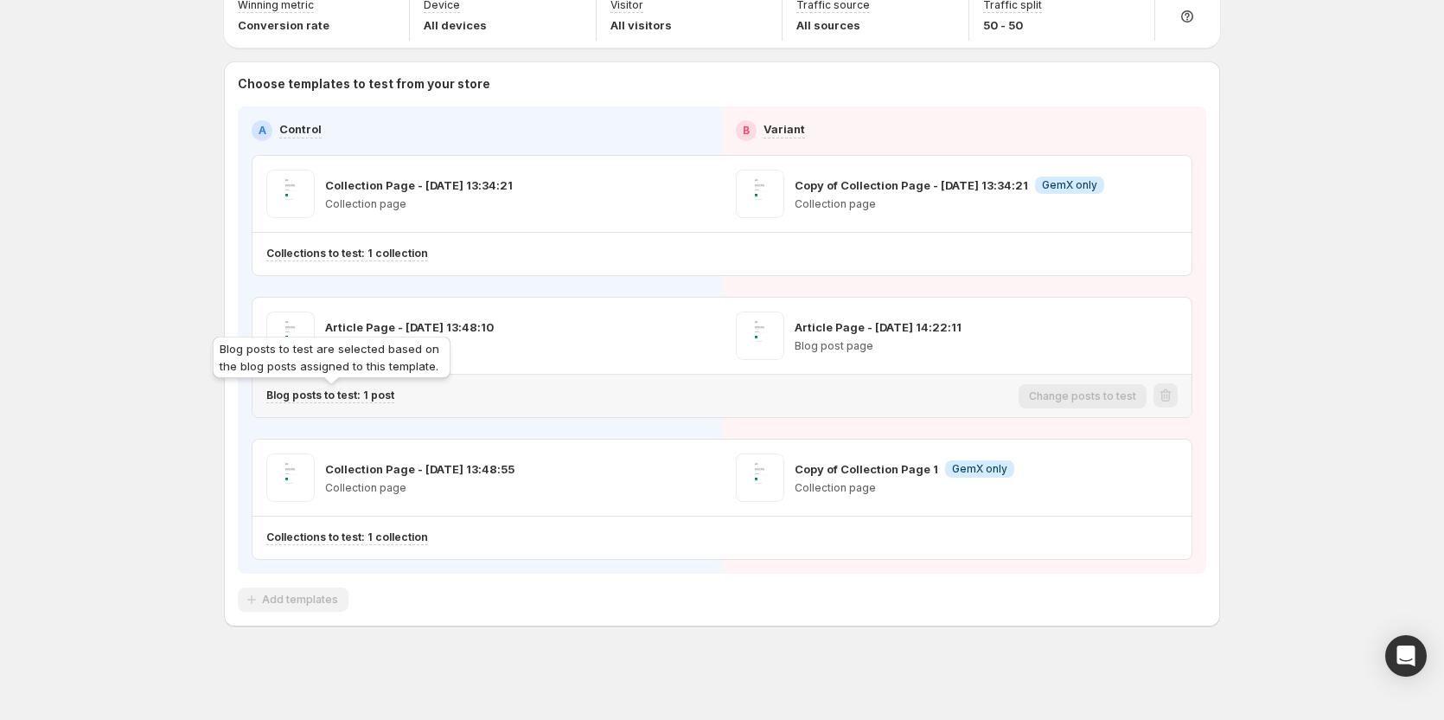
click at [378, 394] on p "Blog posts to test: 1 post" at bounding box center [330, 395] width 128 height 14
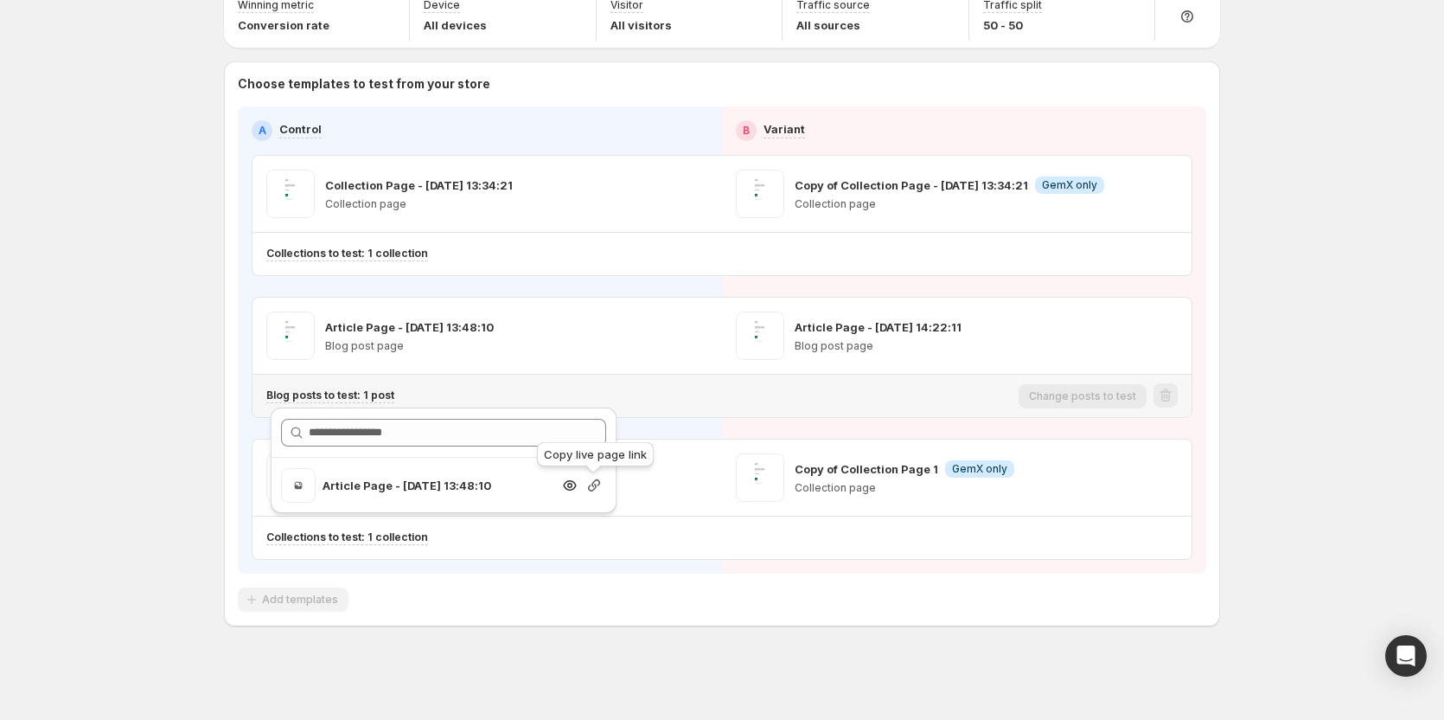
click at [598, 486] on icon "button" at bounding box center [593, 485] width 17 height 17
click at [165, 383] on div "Multipage experiment - [DATE] 17:15:08. This page is ready Multipage experiment…" at bounding box center [722, 319] width 1444 height 801
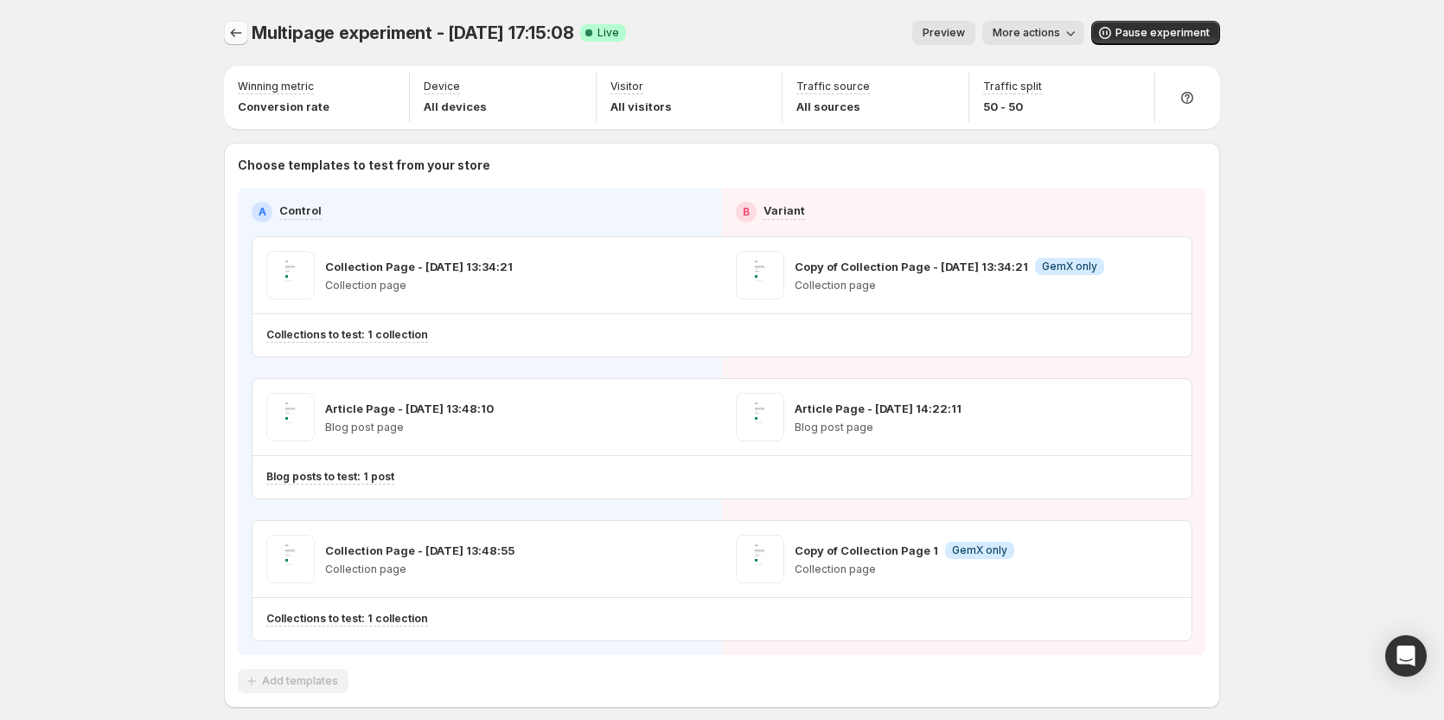
click at [238, 27] on icon "Experiments" at bounding box center [235, 32] width 17 height 17
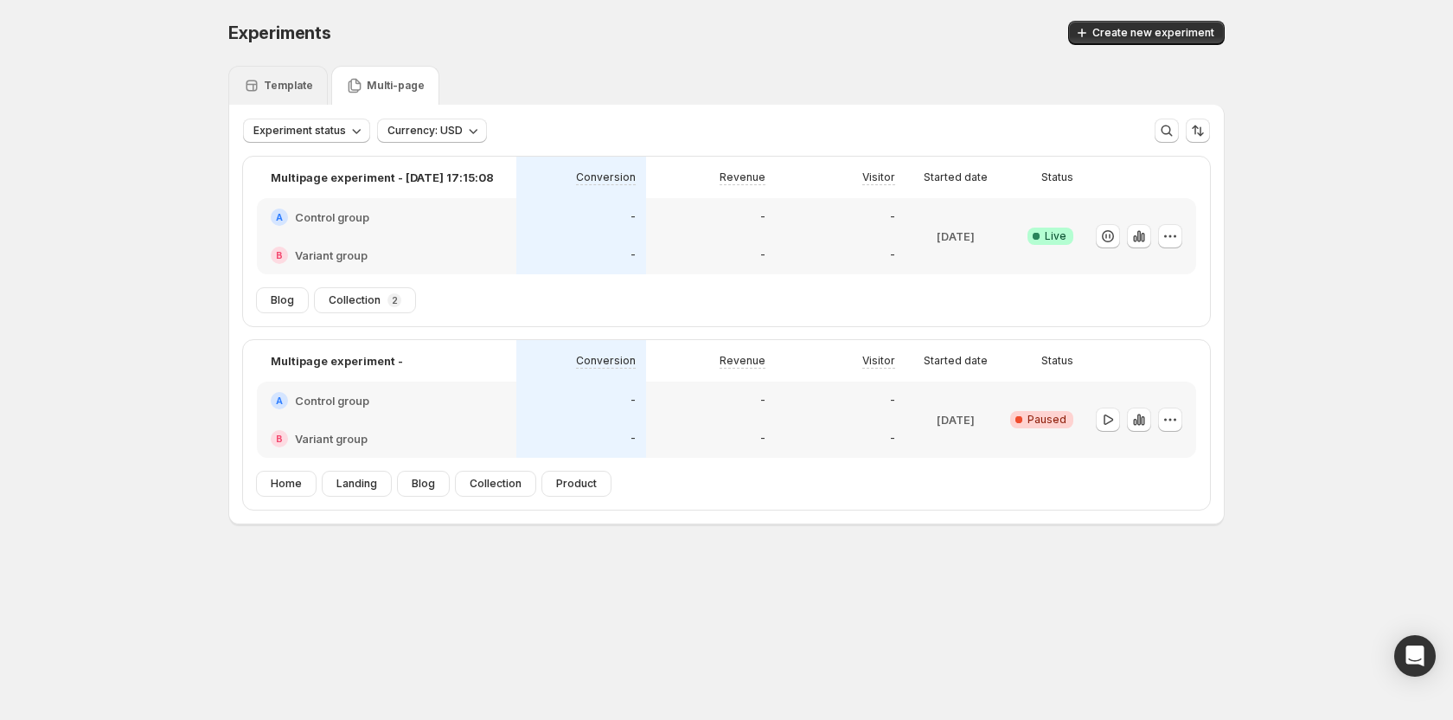
click at [288, 82] on p "Template" at bounding box center [288, 86] width 49 height 14
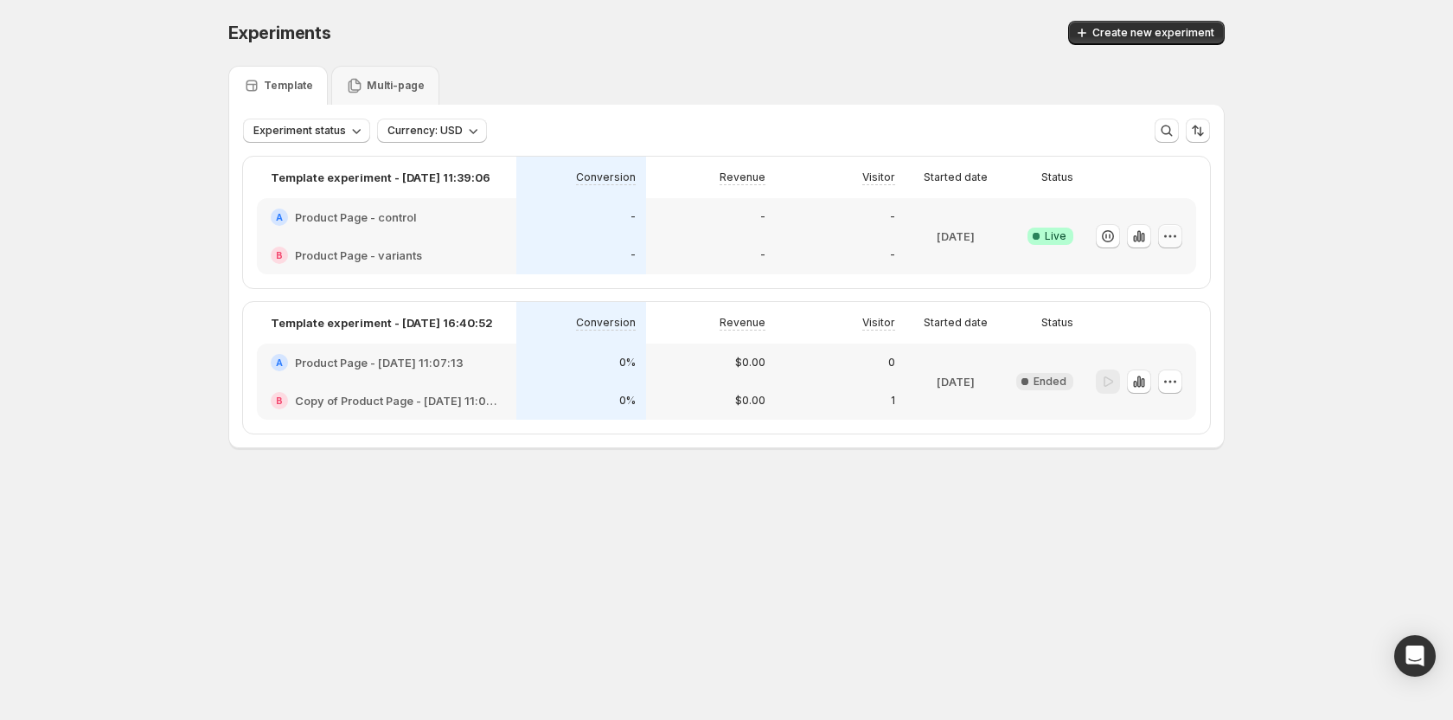
click at [1166, 237] on icon "button" at bounding box center [1169, 235] width 17 height 17
click at [1280, 172] on div "Experiments. This page is ready Experiments Create new experiment Template Mult…" at bounding box center [726, 270] width 1453 height 541
click at [1136, 235] on icon "button" at bounding box center [1138, 235] width 17 height 17
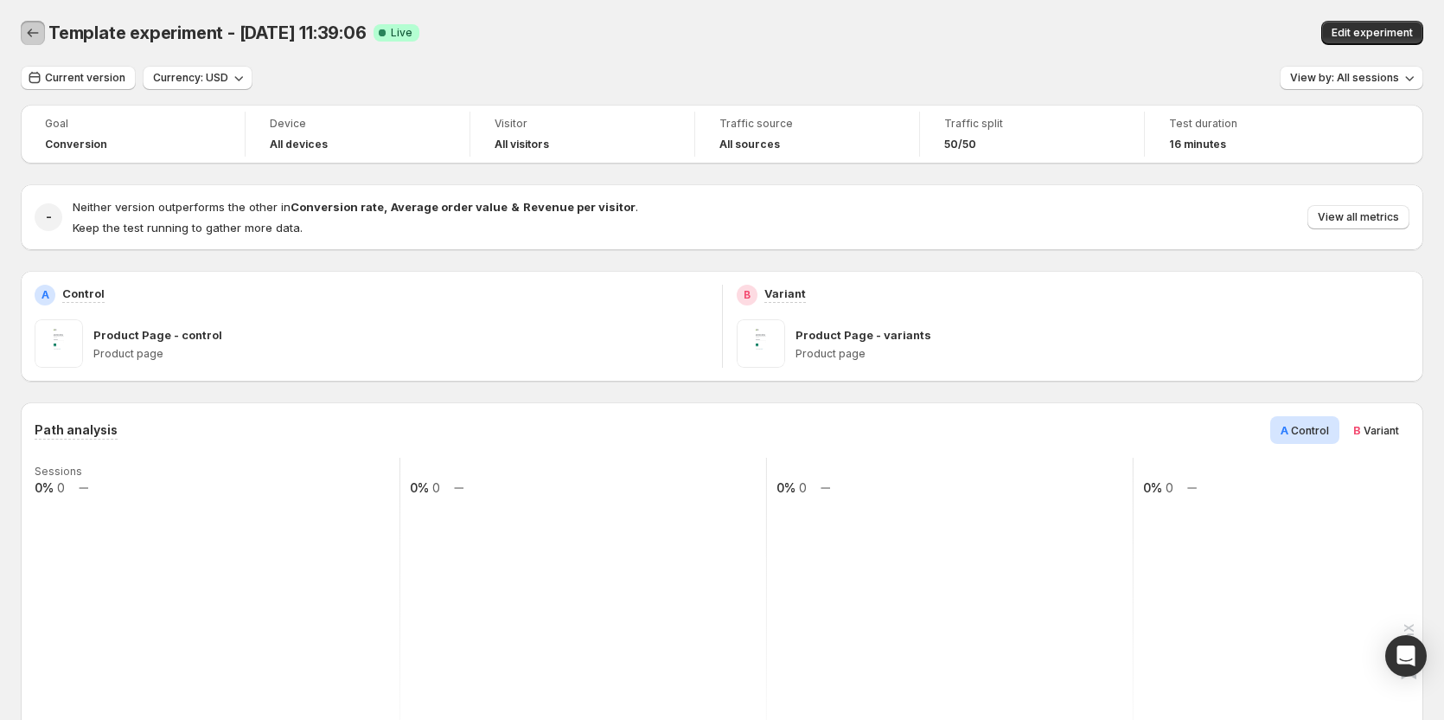
click at [30, 29] on icon "Back" at bounding box center [32, 32] width 17 height 17
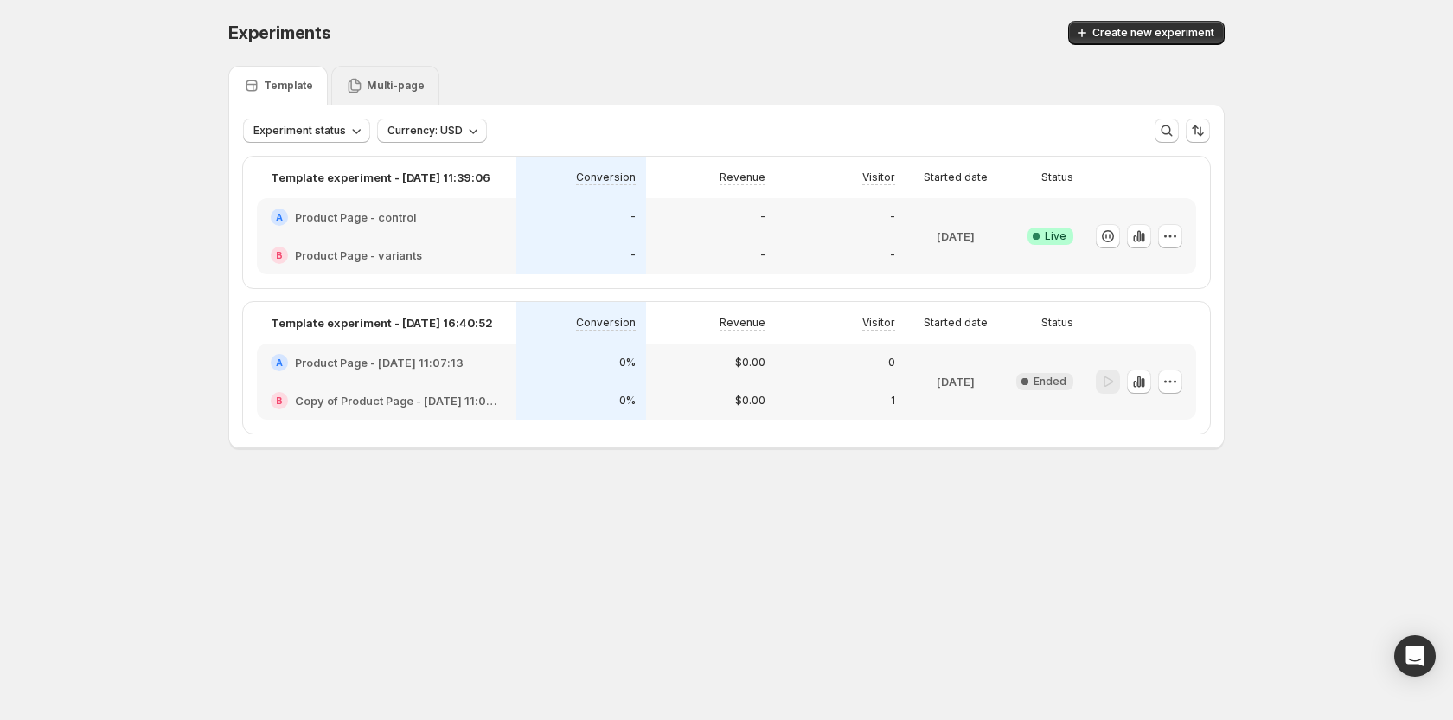
click at [380, 86] on p "Multi-page" at bounding box center [396, 86] width 58 height 14
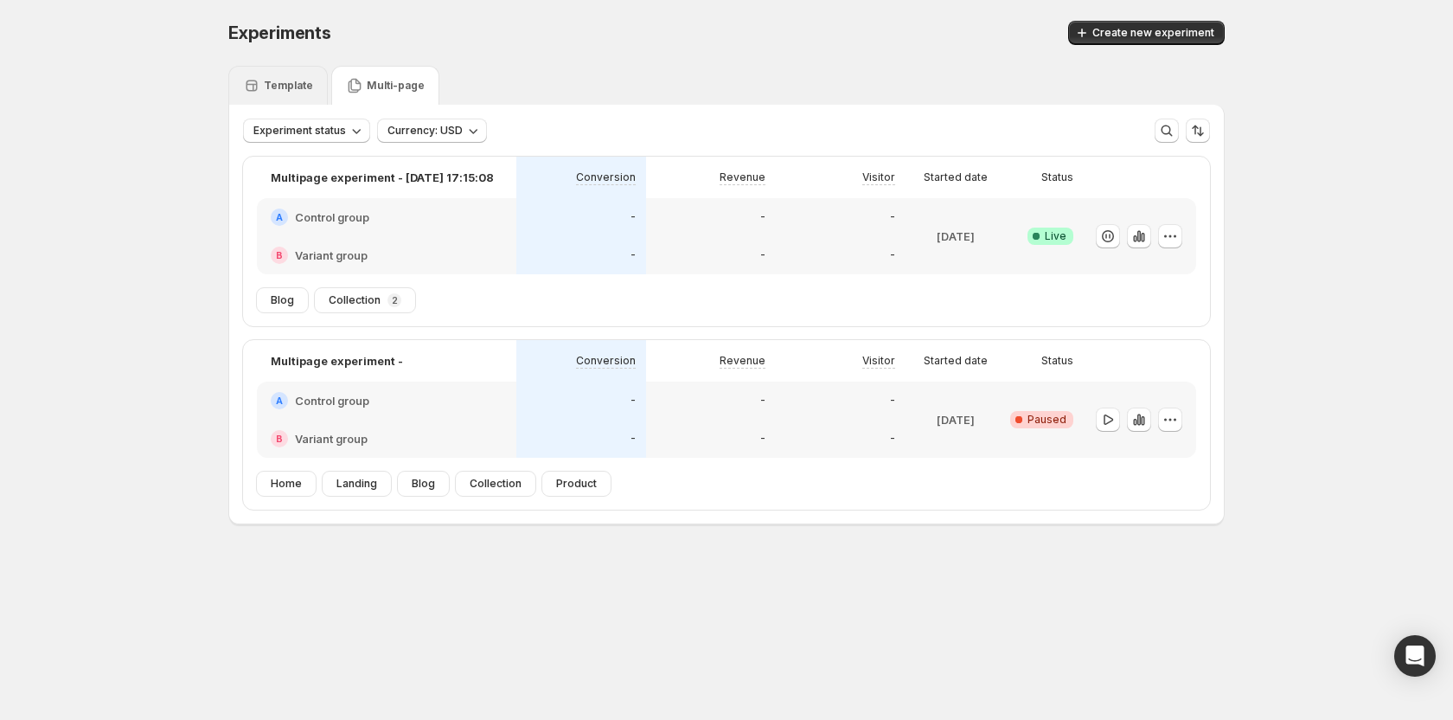
click at [302, 80] on p "Template" at bounding box center [288, 86] width 49 height 14
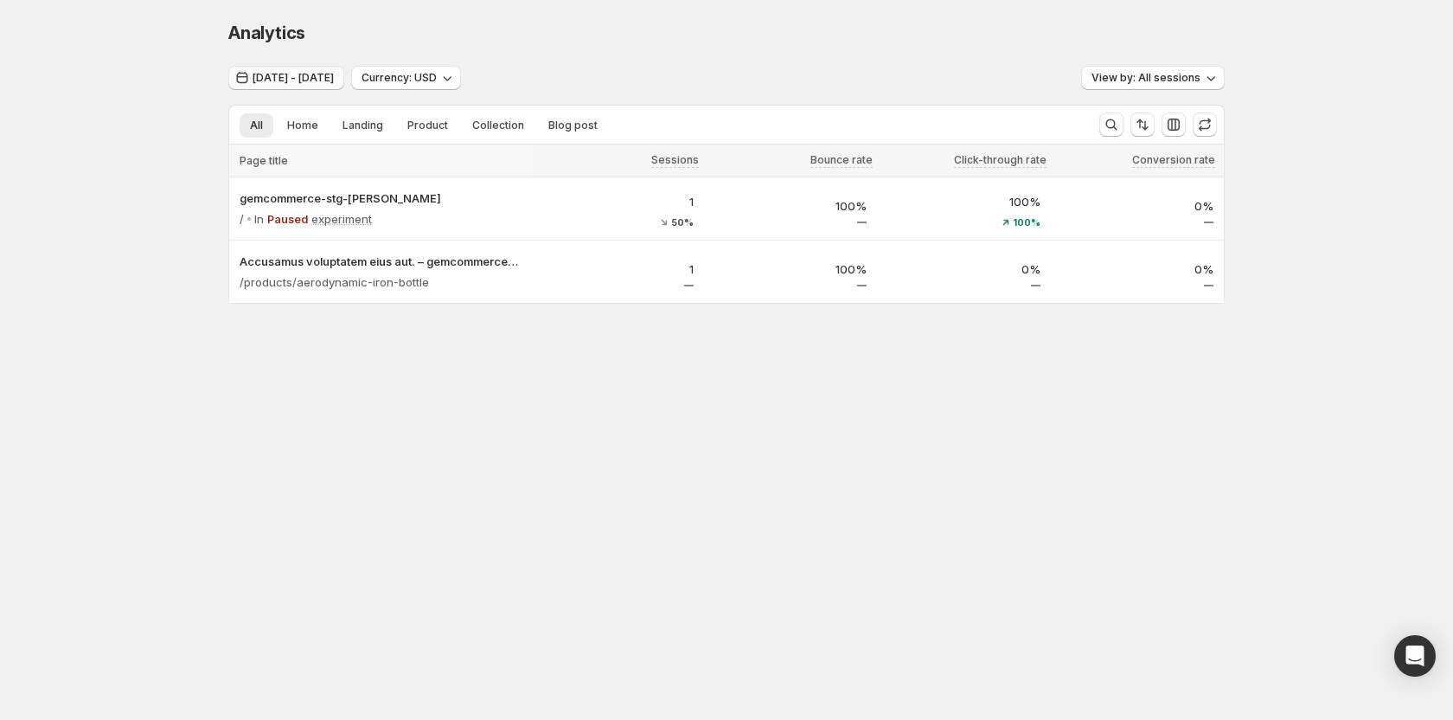
click at [292, 74] on span "[DATE] - [DATE]" at bounding box center [293, 78] width 81 height 14
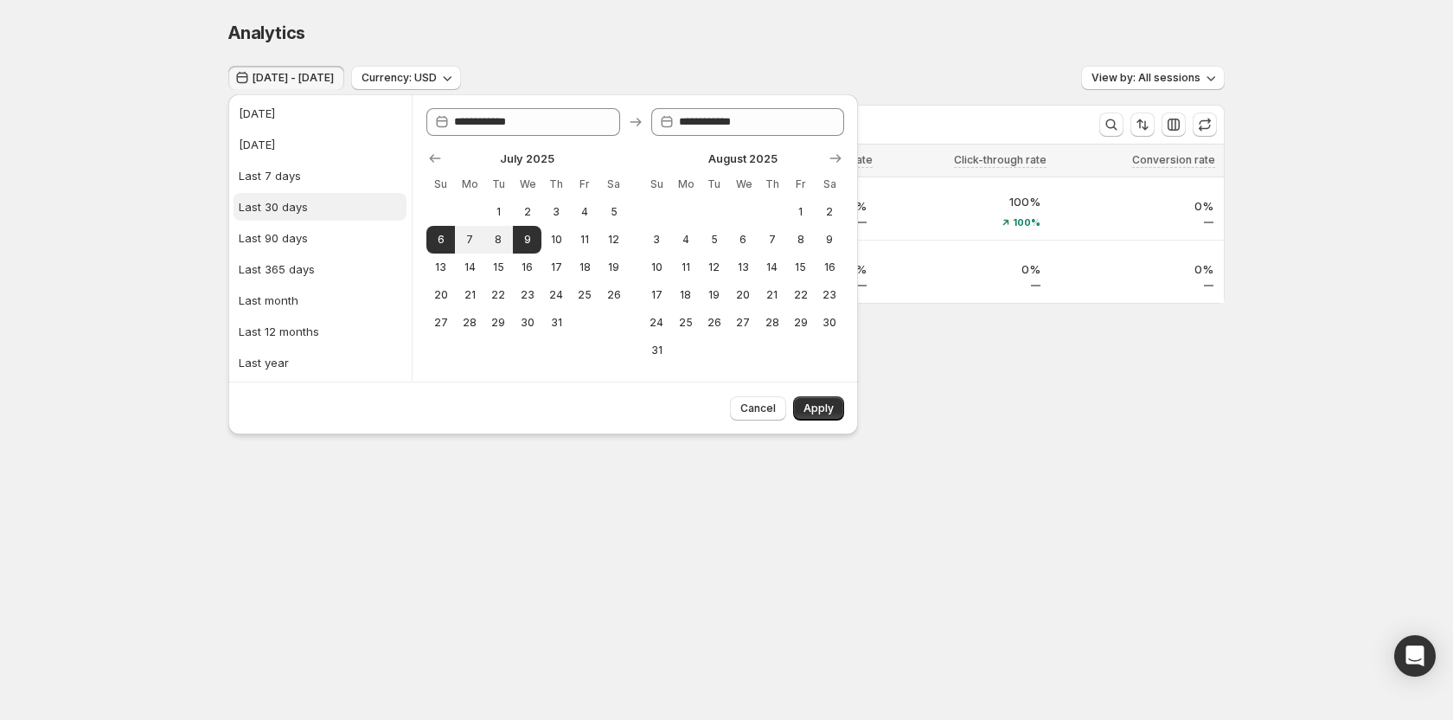
click at [266, 203] on div "Last 30 days" at bounding box center [273, 206] width 69 height 17
type input "**********"
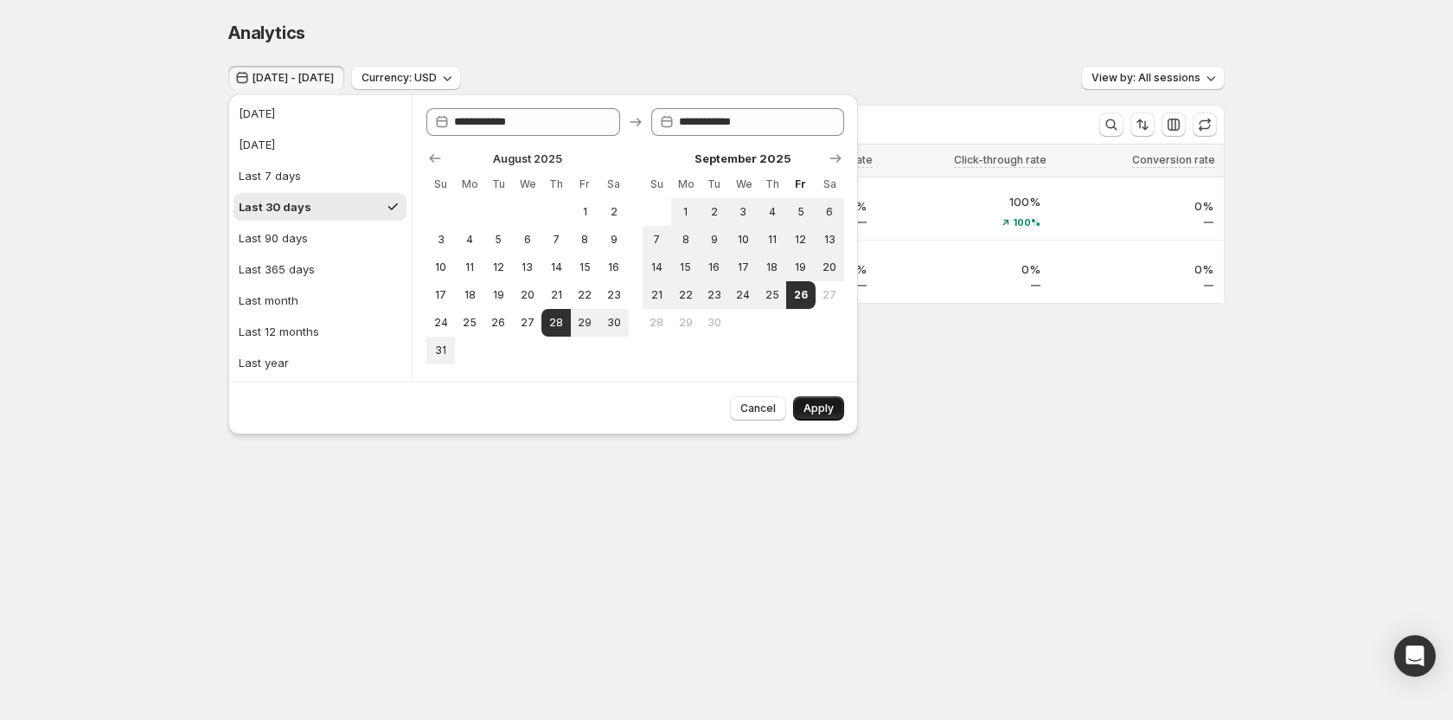
click at [816, 406] on span "Apply" at bounding box center [818, 408] width 30 height 14
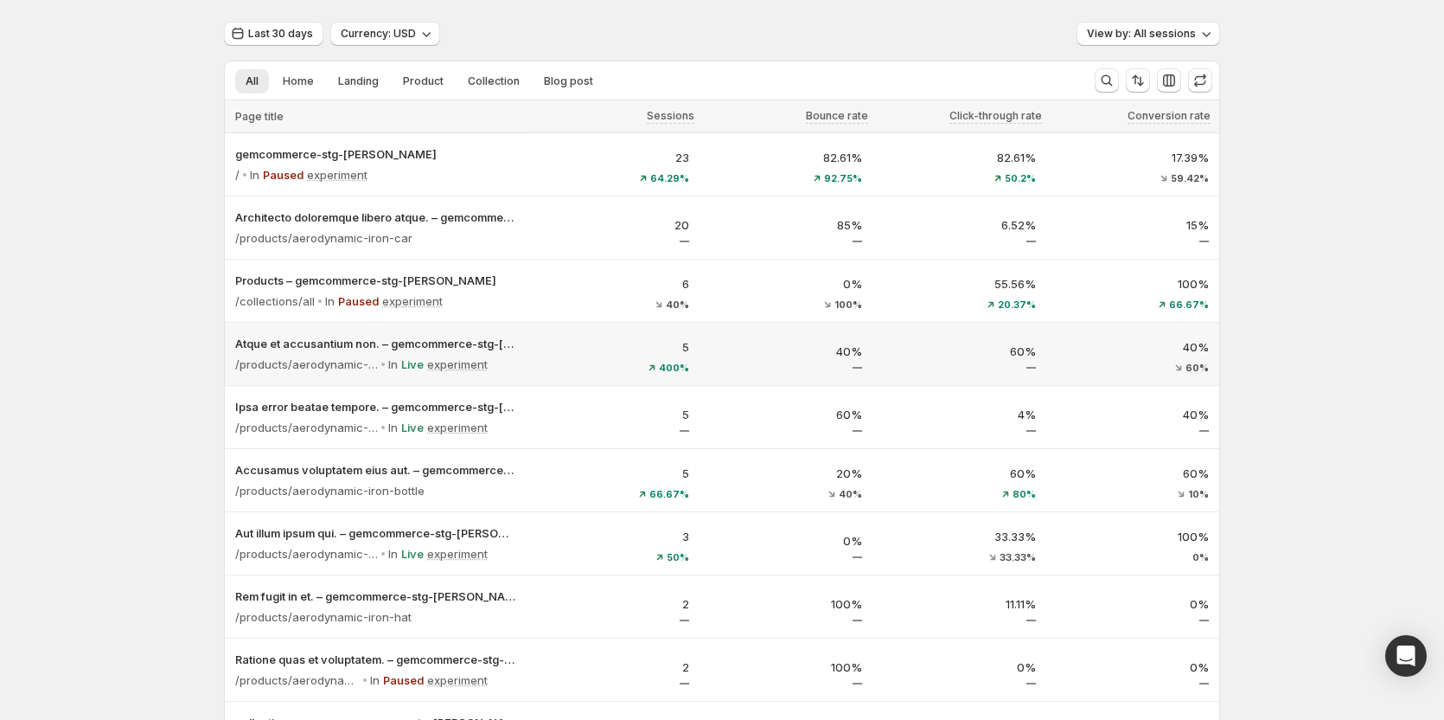
scroll to position [86, 0]
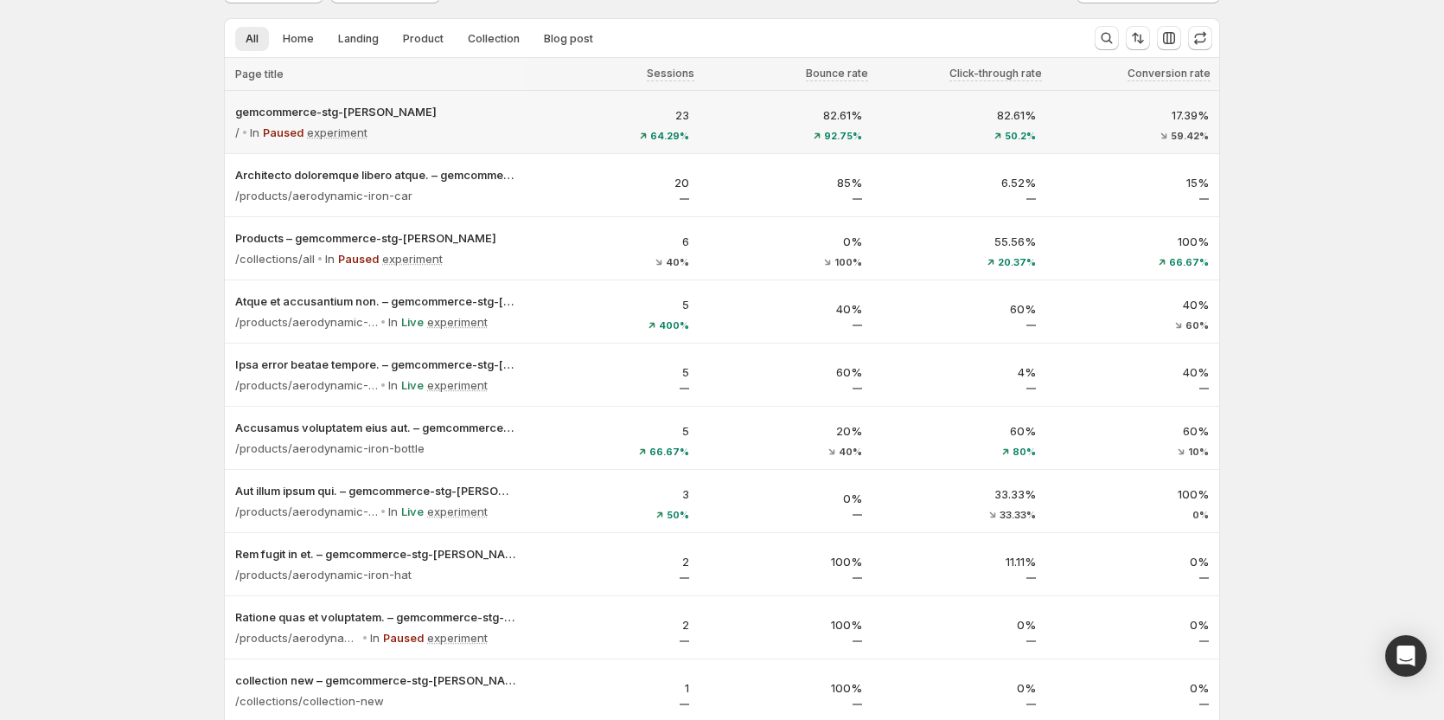
click at [765, 132] on div "92.75%" at bounding box center [786, 136] width 153 height 10
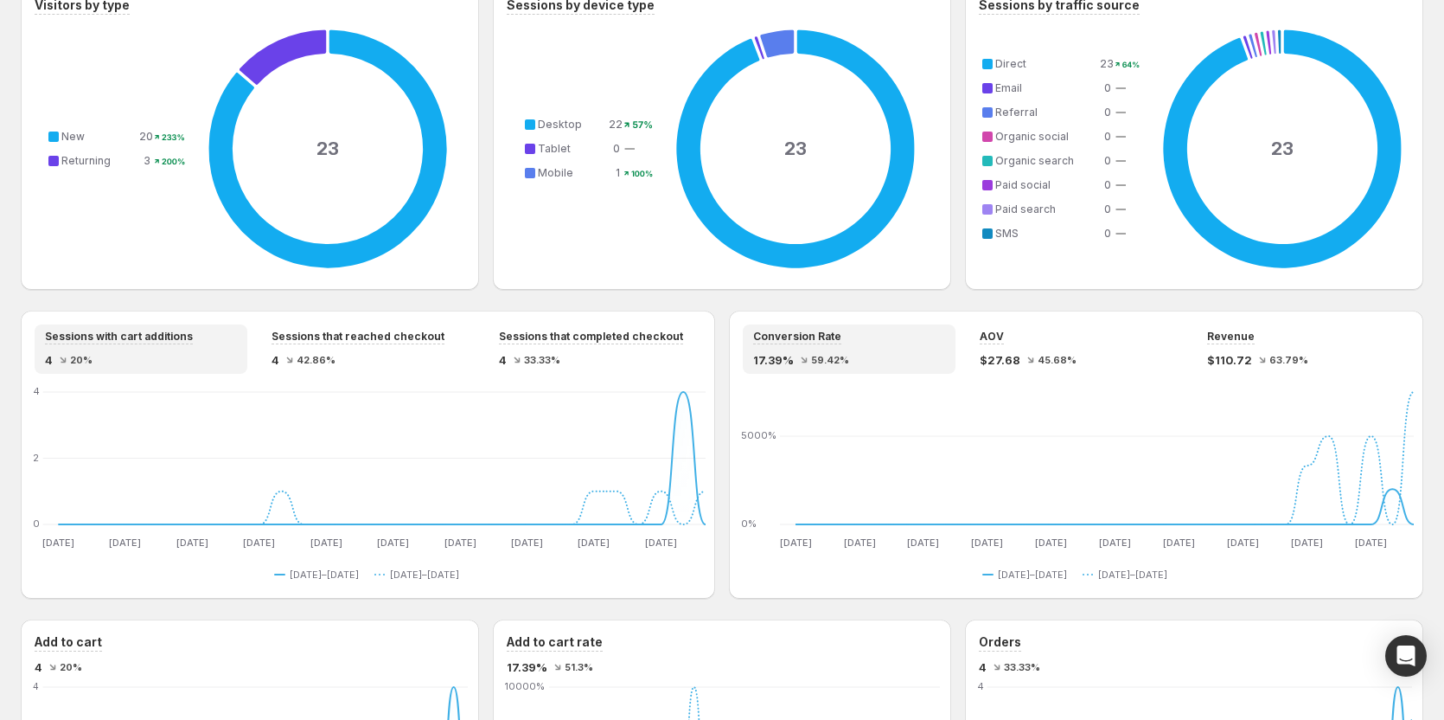
scroll to position [1211, 0]
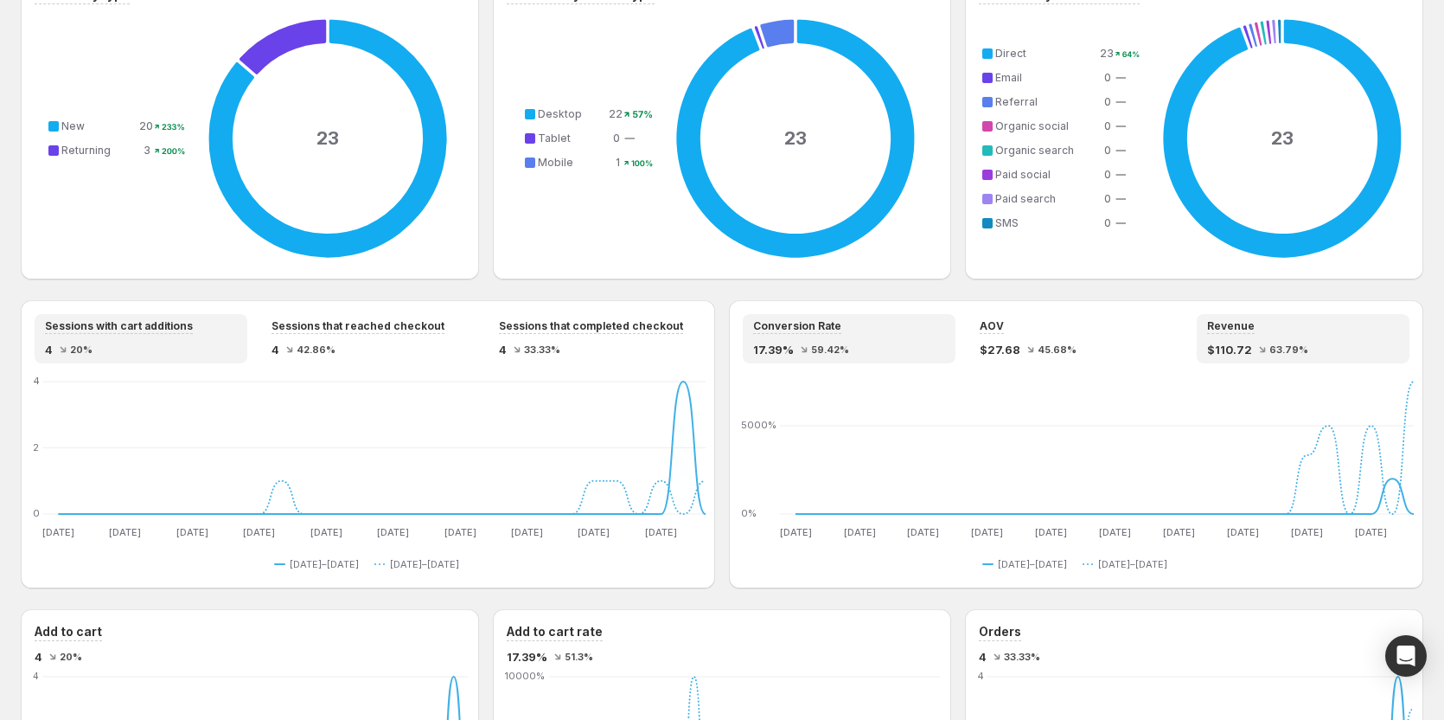
click at [1234, 338] on div "Revenue $110.72 63.79%" at bounding box center [1303, 338] width 192 height 39
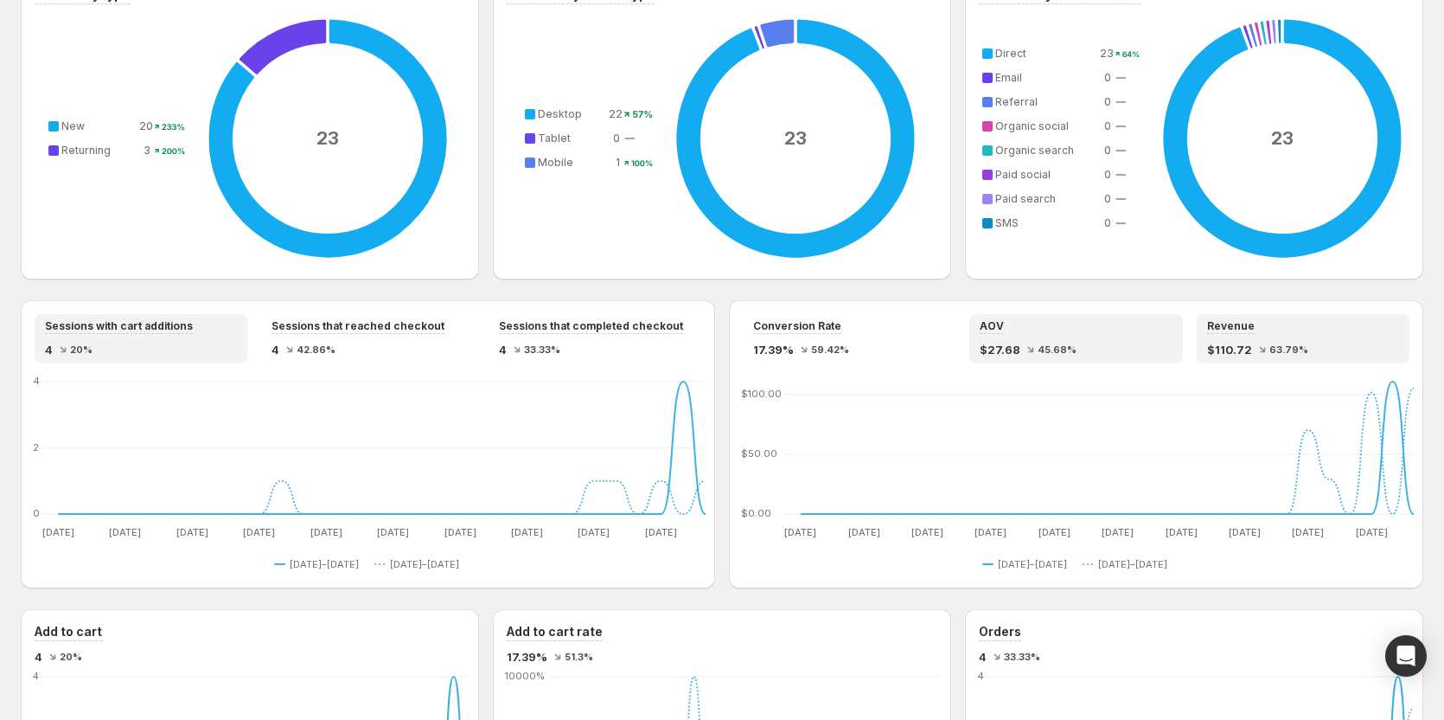
click at [1097, 346] on div "$27.68 45.68%" at bounding box center [1076, 349] width 192 height 17
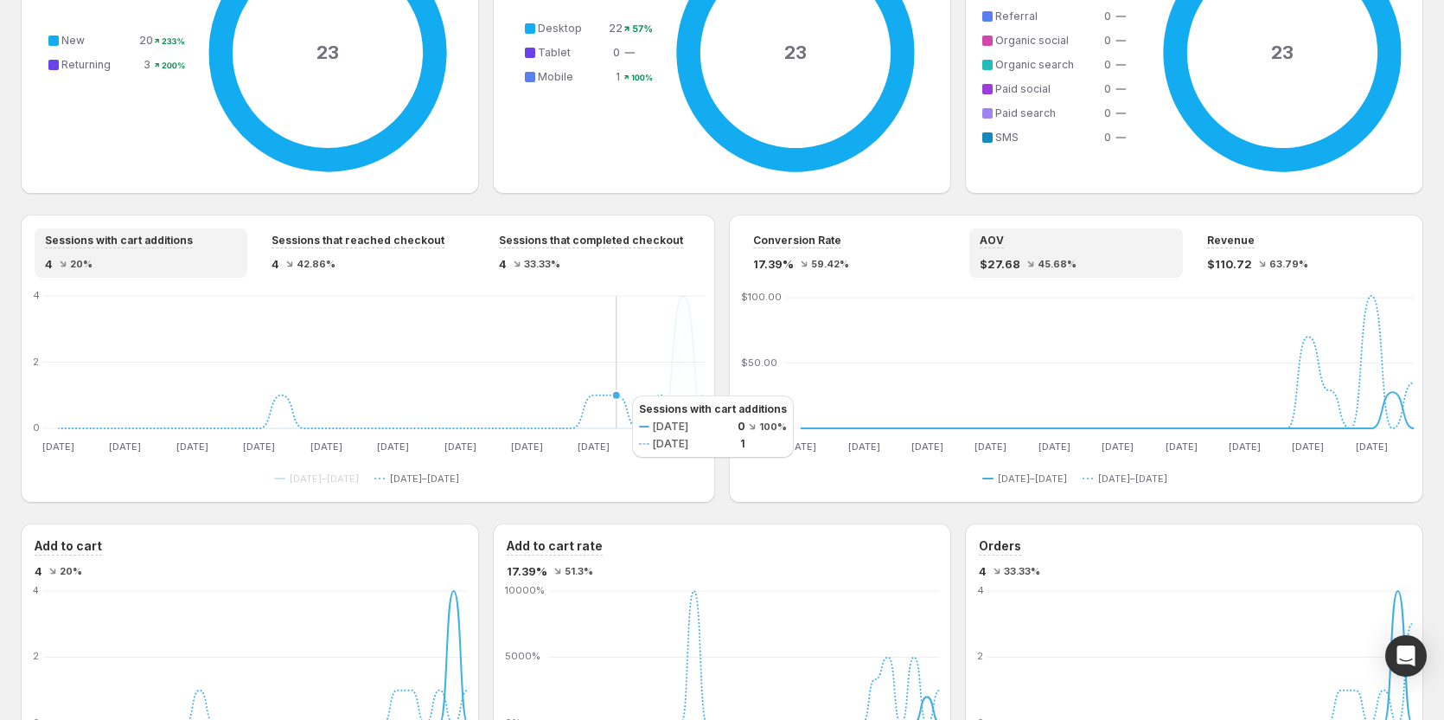
scroll to position [1297, 0]
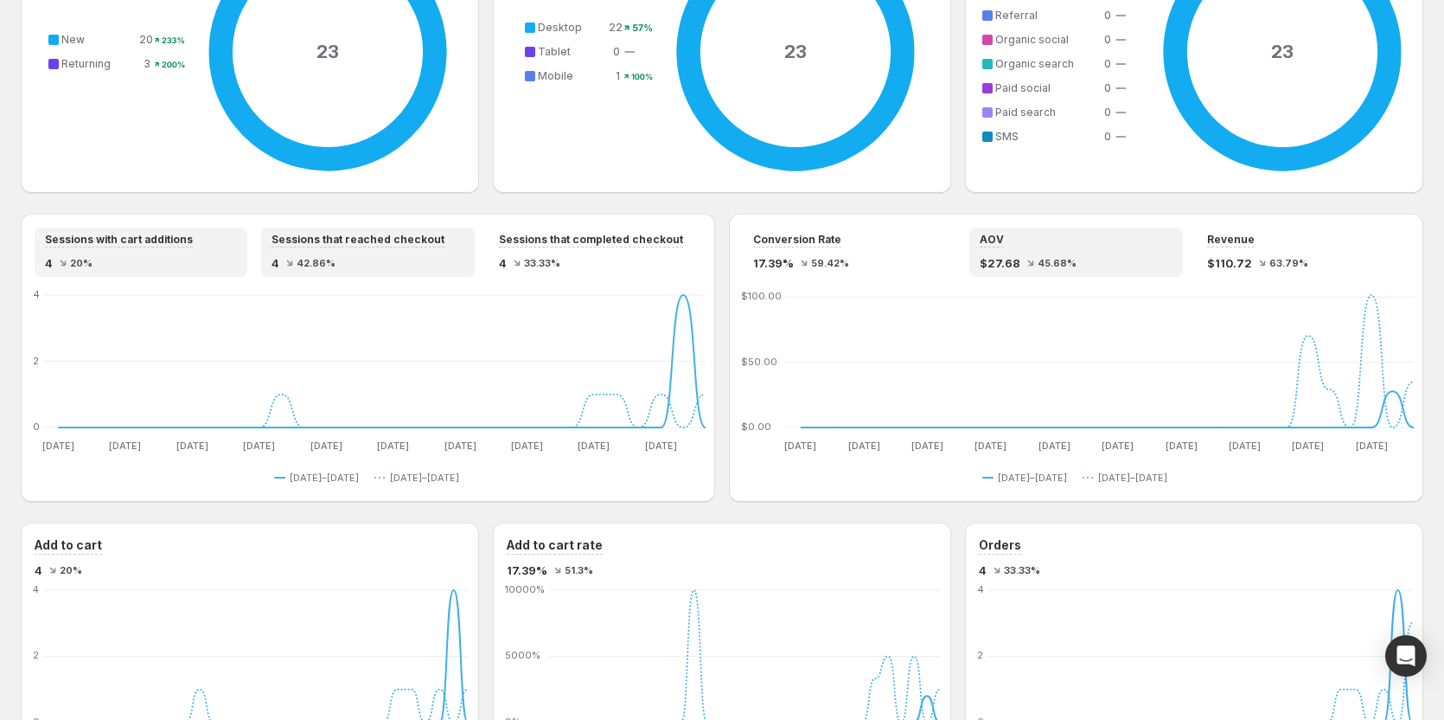
click at [408, 274] on div "Sessions that reached checkout 4 42.86%" at bounding box center [367, 251] width 213 height 49
click at [560, 266] on span "33.33%" at bounding box center [542, 263] width 36 height 10
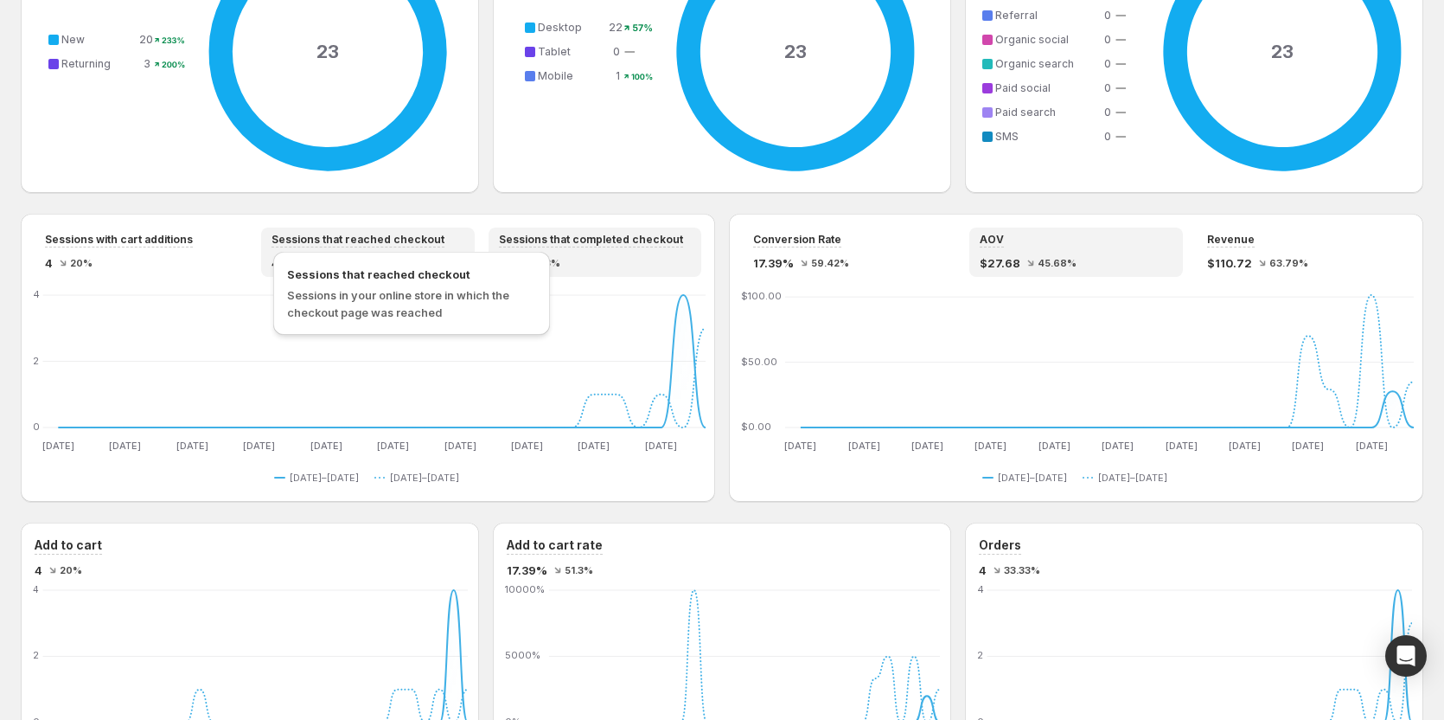
click at [402, 239] on span "Sessions that reached checkout" at bounding box center [358, 240] width 173 height 14
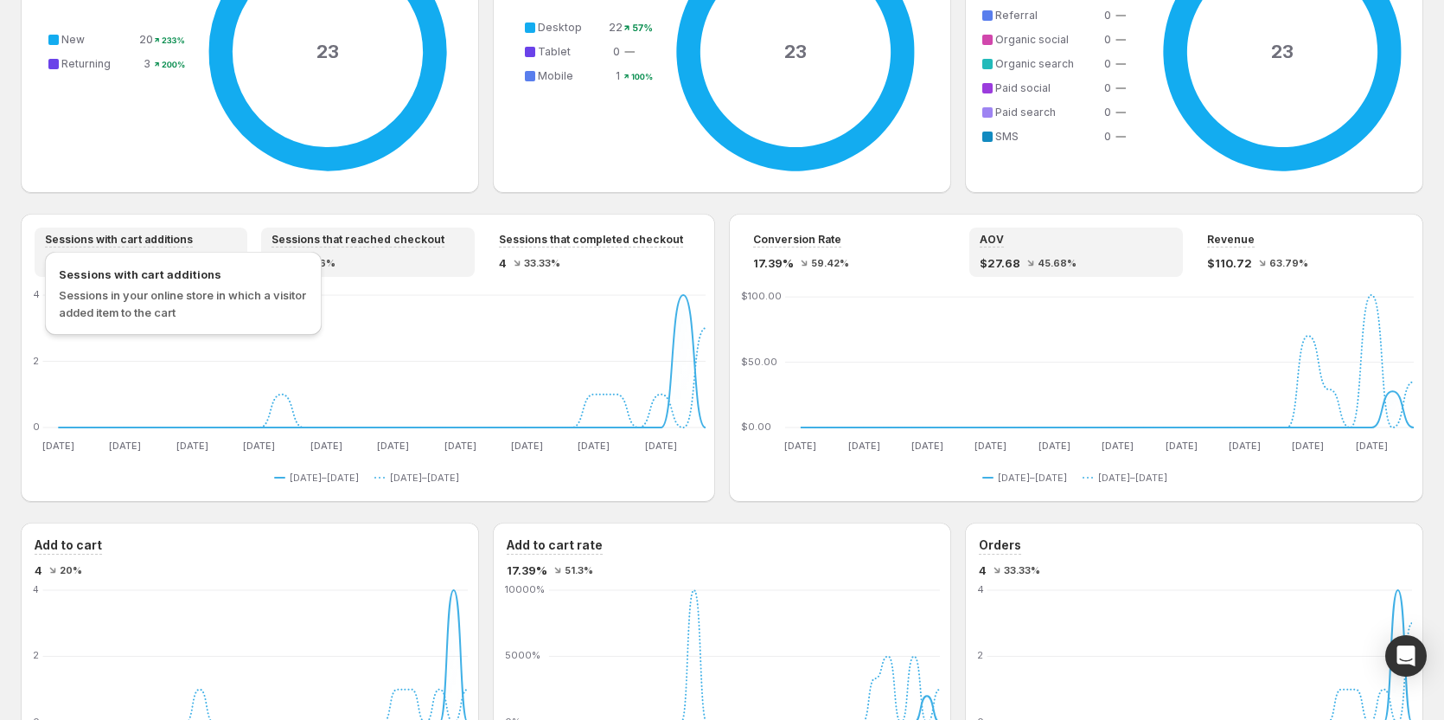
click at [160, 240] on span "Sessions with cart additions" at bounding box center [119, 240] width 148 height 14
click at [331, 256] on div "4 42.86%" at bounding box center [368, 262] width 192 height 17
click at [154, 247] on div "Sessions with cart additions 4 20%" at bounding box center [141, 252] width 192 height 39
click at [317, 247] on div "Sessions that reached checkout 4 42.86%" at bounding box center [368, 252] width 192 height 39
click at [153, 247] on div "Sessions with cart additions 4 20%" at bounding box center [141, 252] width 192 height 39
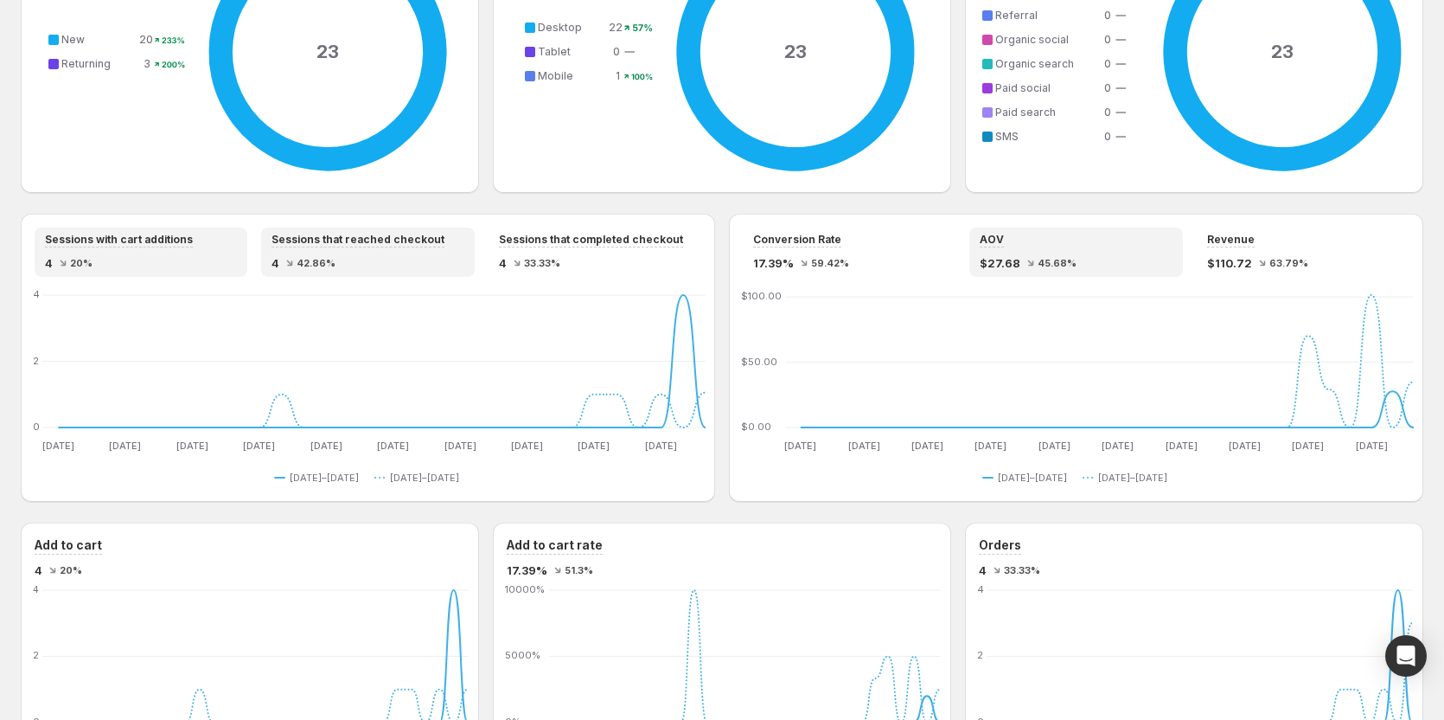
click at [298, 249] on div "Sessions that reached checkout 4 42.86%" at bounding box center [368, 252] width 192 height 39
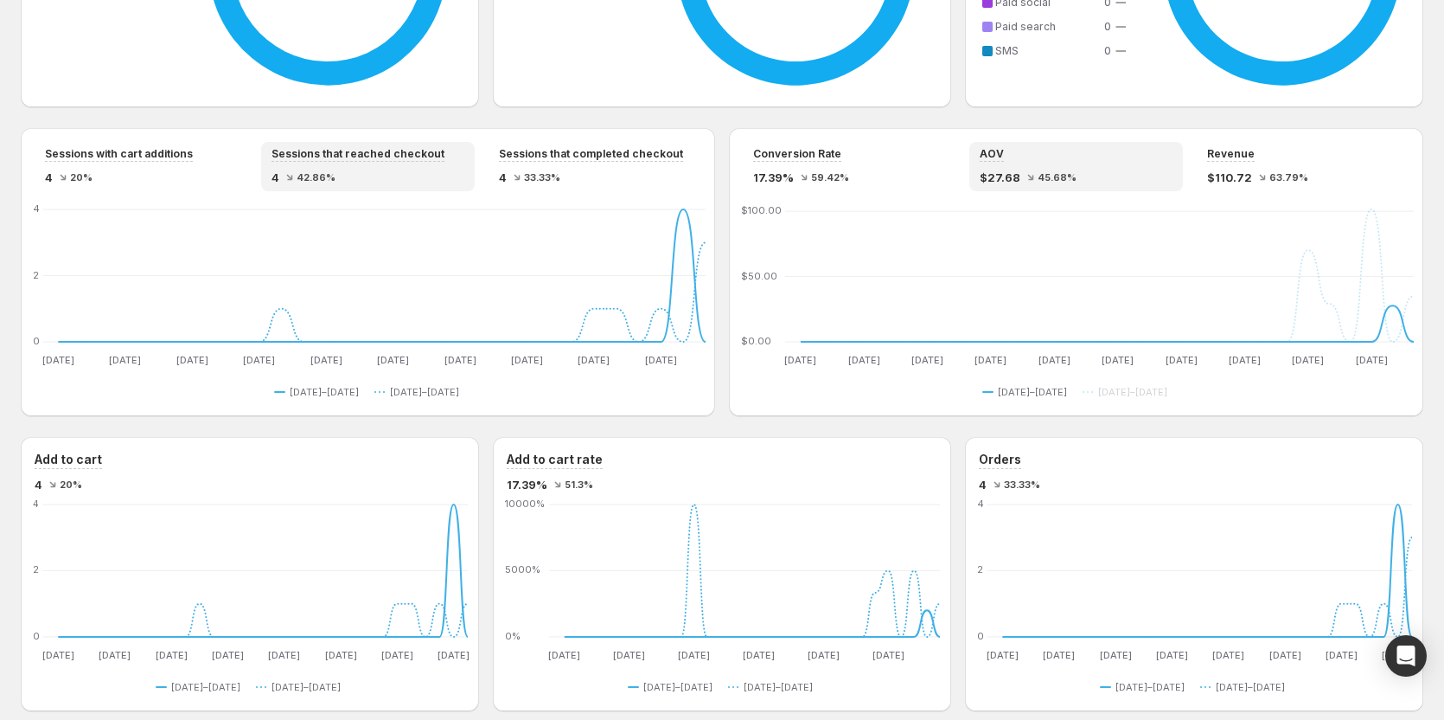
scroll to position [1384, 0]
click at [885, 172] on div "17.39% 59.42%" at bounding box center [849, 176] width 192 height 17
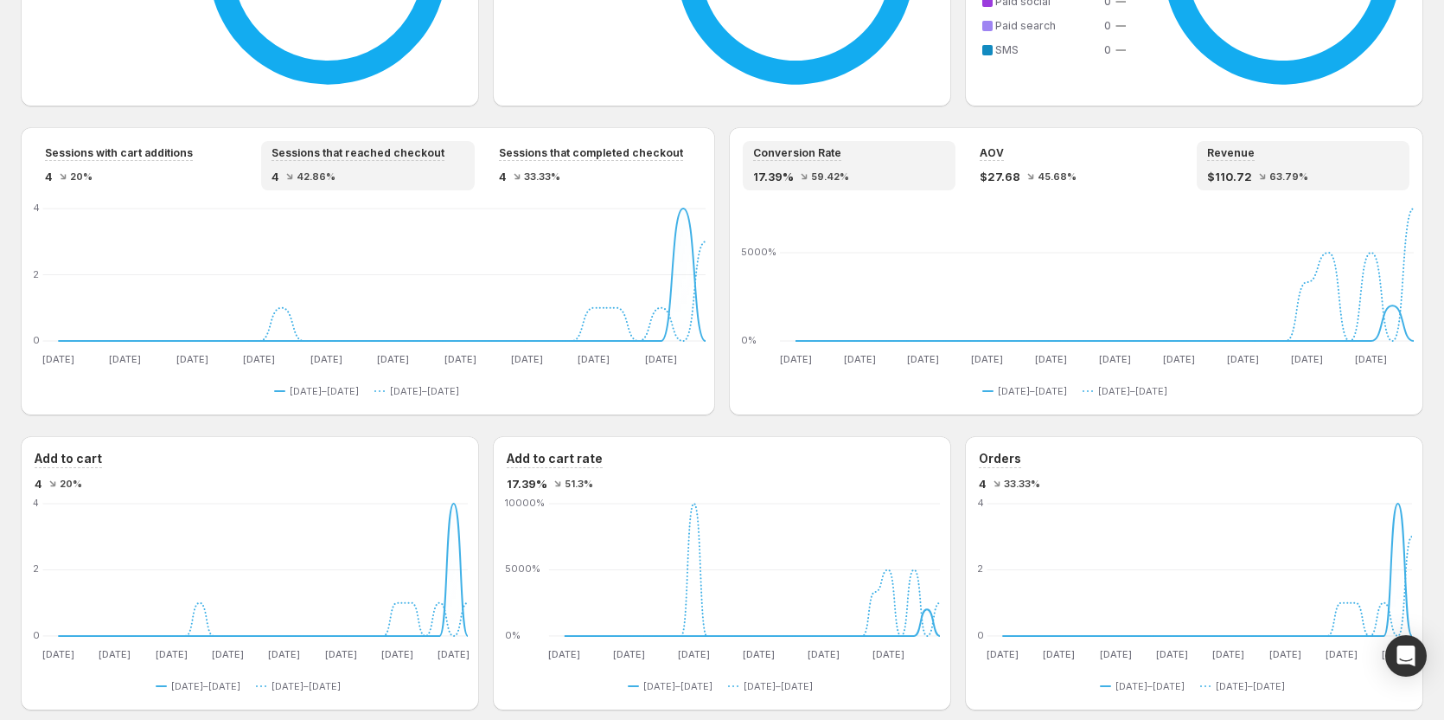
click at [1249, 177] on span "$110.72" at bounding box center [1229, 176] width 45 height 17
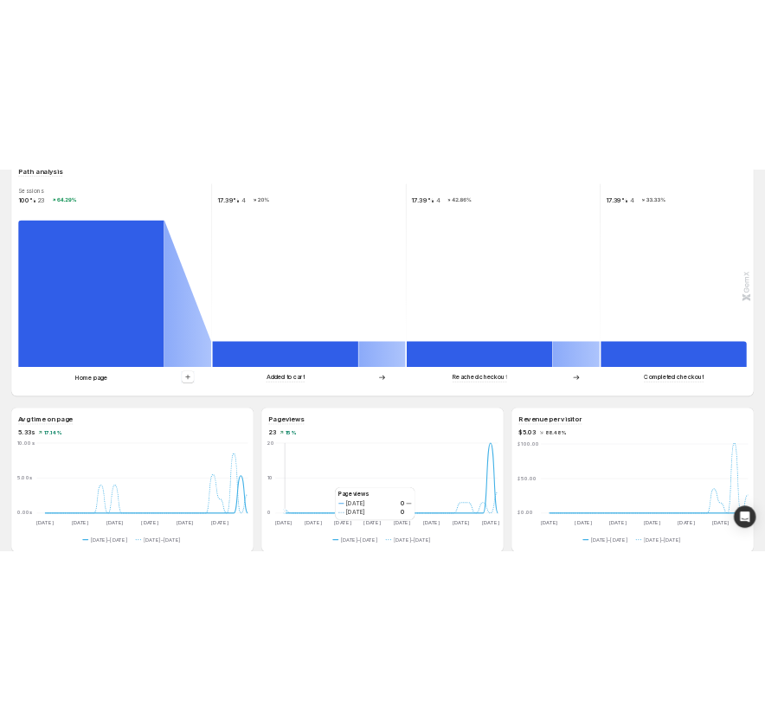
scroll to position [430, 0]
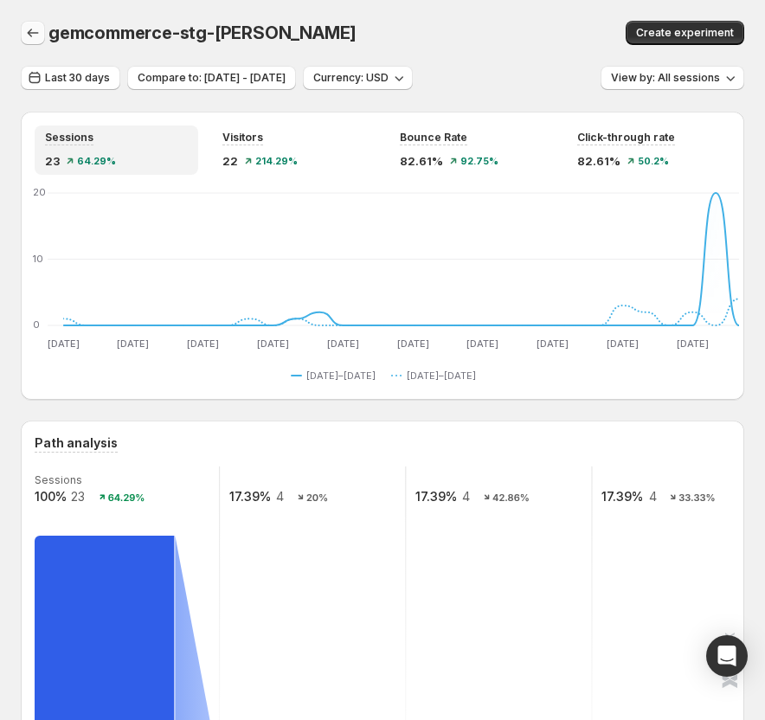
click at [35, 28] on icon "button" at bounding box center [32, 32] width 17 height 17
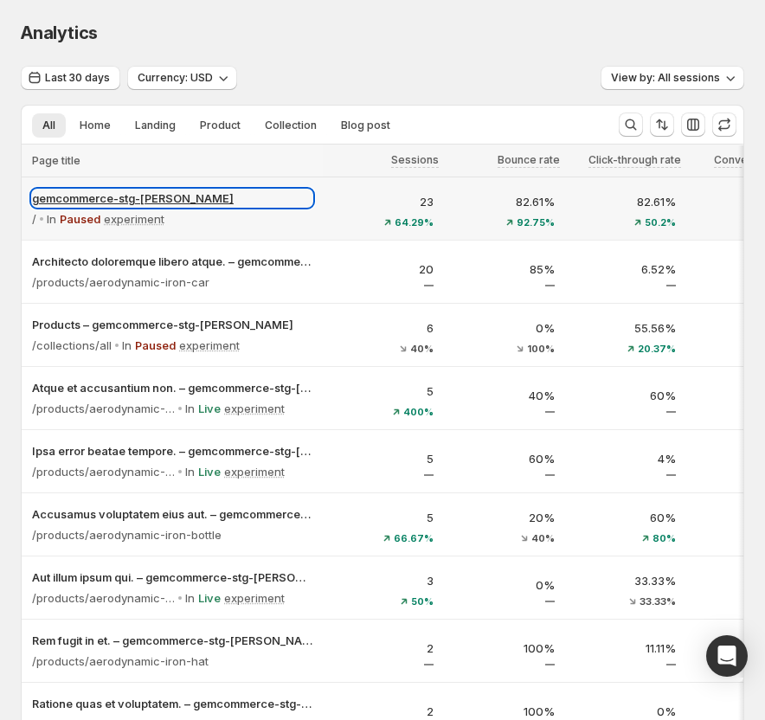
click at [289, 198] on p "gemcommerce-stg-[PERSON_NAME]" at bounding box center [172, 197] width 280 height 17
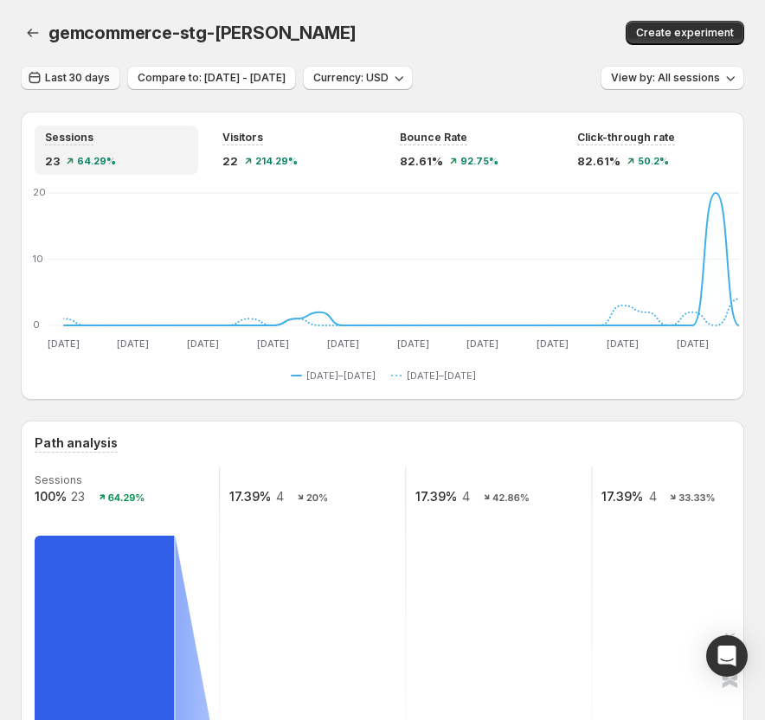
click at [108, 81] on span "Last 30 days" at bounding box center [77, 78] width 65 height 14
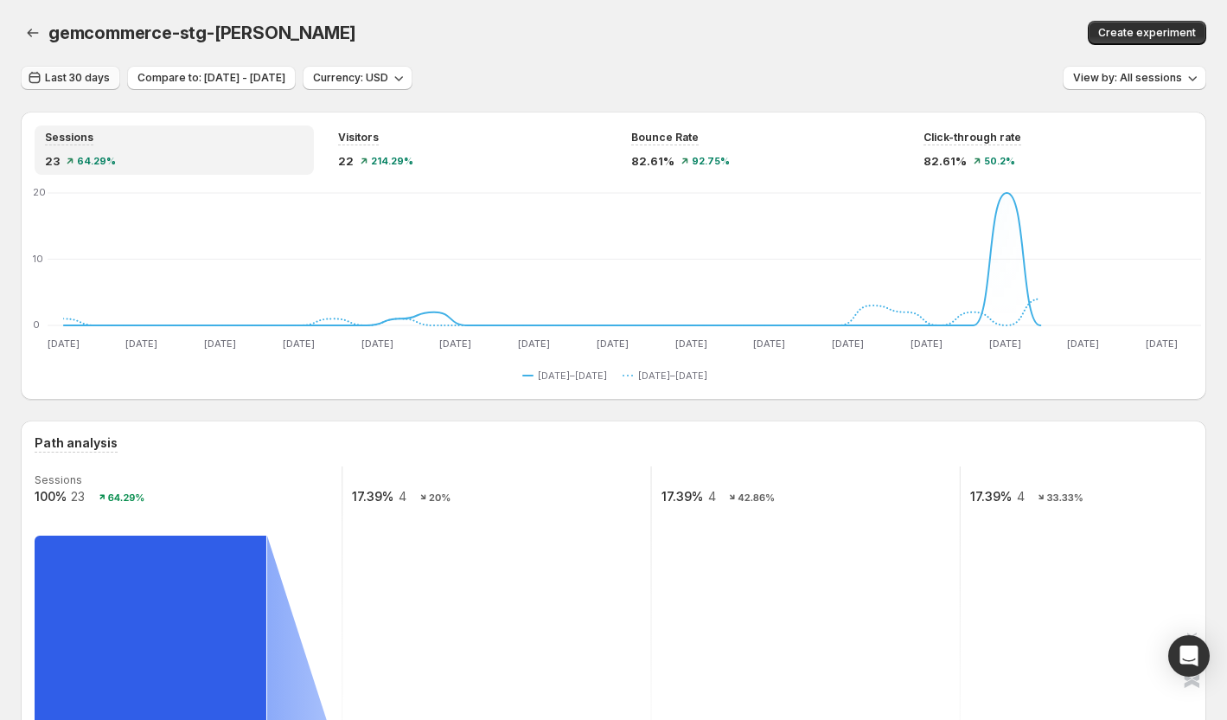
click at [79, 70] on button "Last 30 days" at bounding box center [70, 78] width 99 height 24
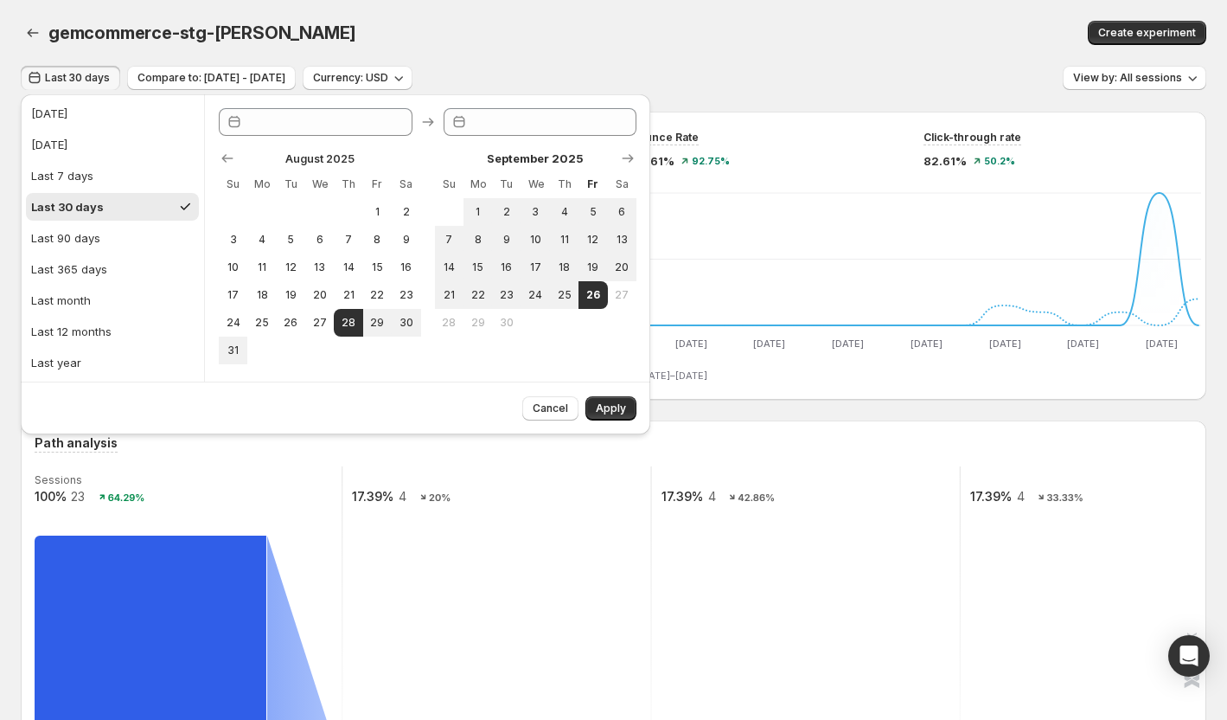
type input "**********"
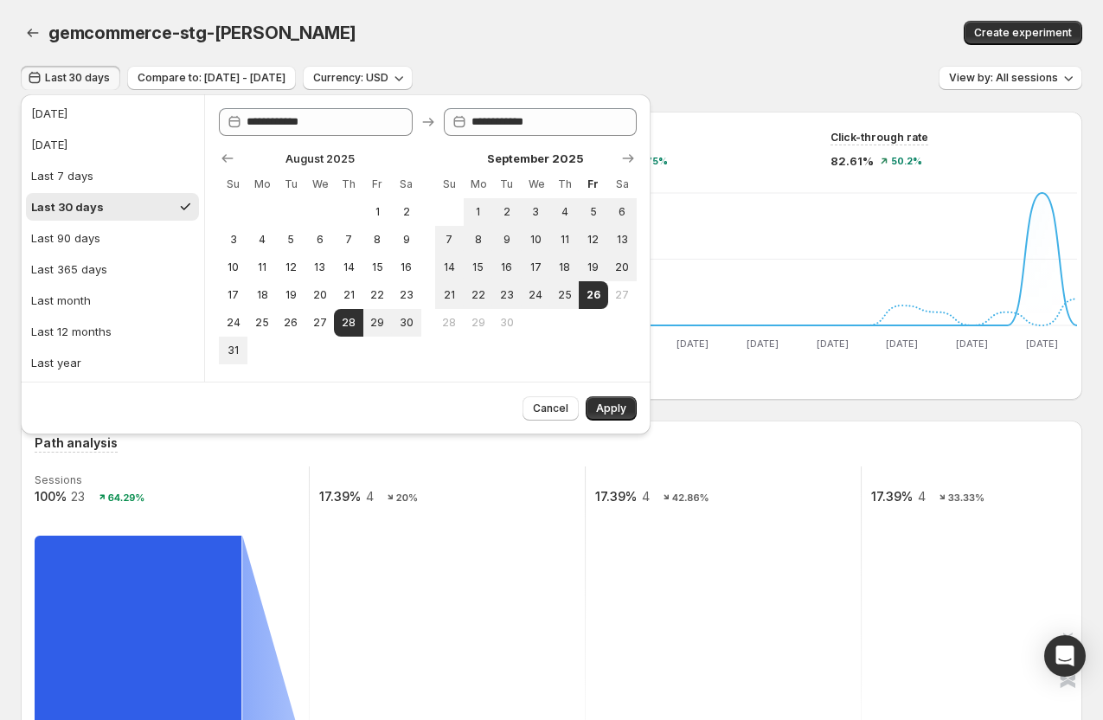
click at [767, 426] on div "Path analysis Sessions 100% 23 64.29% 17.39% 4 20% 17.39% 4 42.86% 17.39% 4 33.…" at bounding box center [551, 643] width 1061 height 447
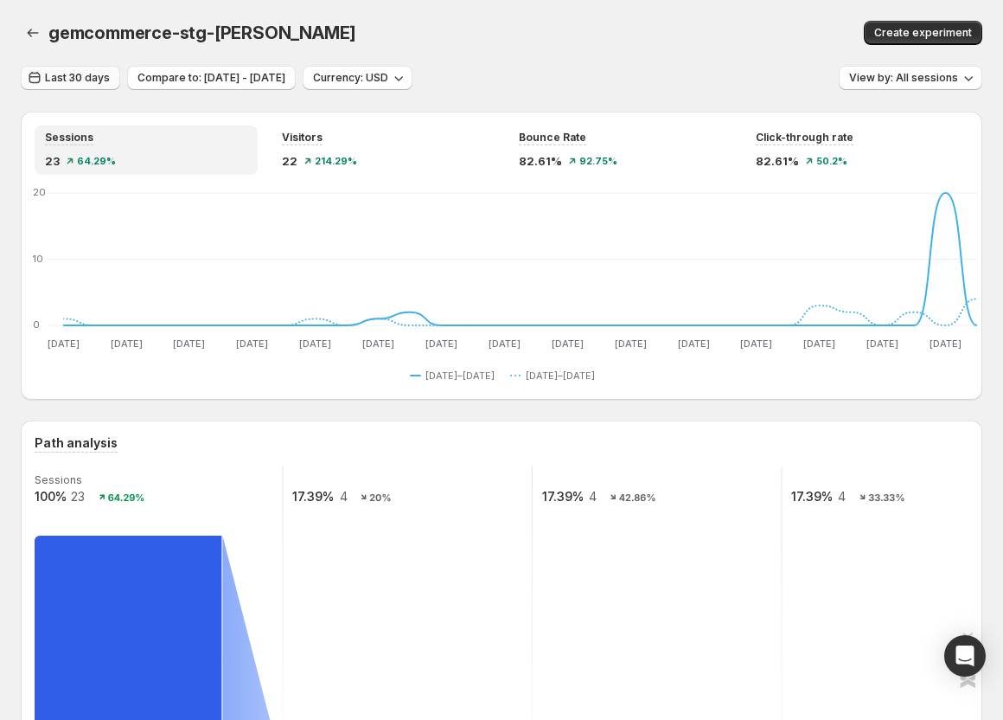
click at [75, 81] on span "Last 30 days" at bounding box center [77, 78] width 65 height 14
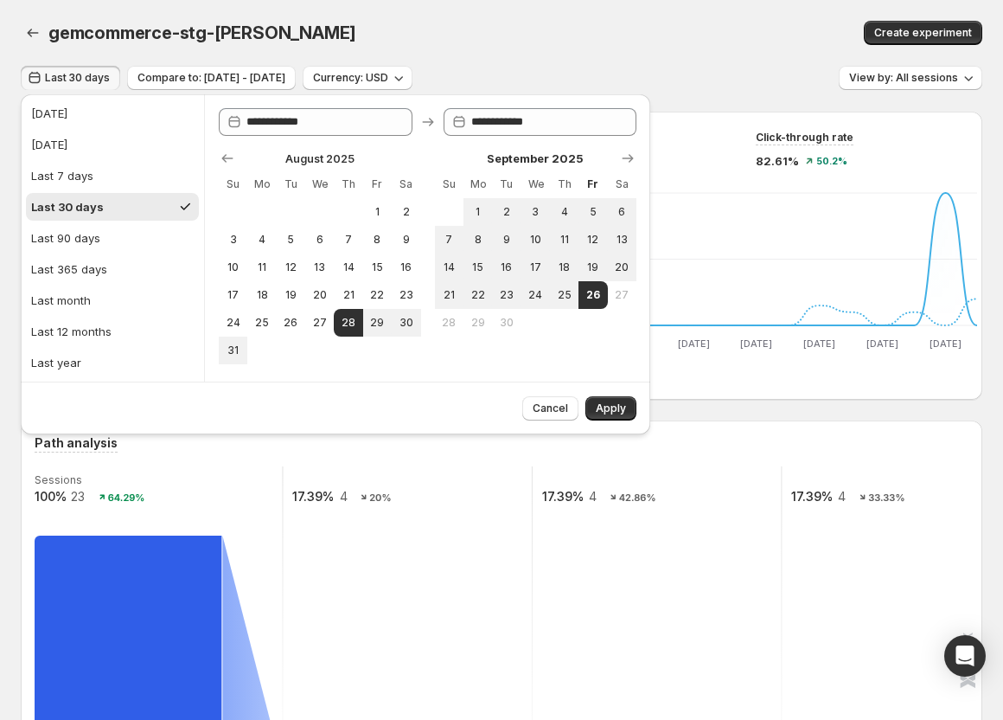
click at [712, 66] on div "Last 30 days Compare to: Jul 29, 2025 - Aug 27, 2025 Currency: USD View by: All…" at bounding box center [502, 78] width 962 height 25
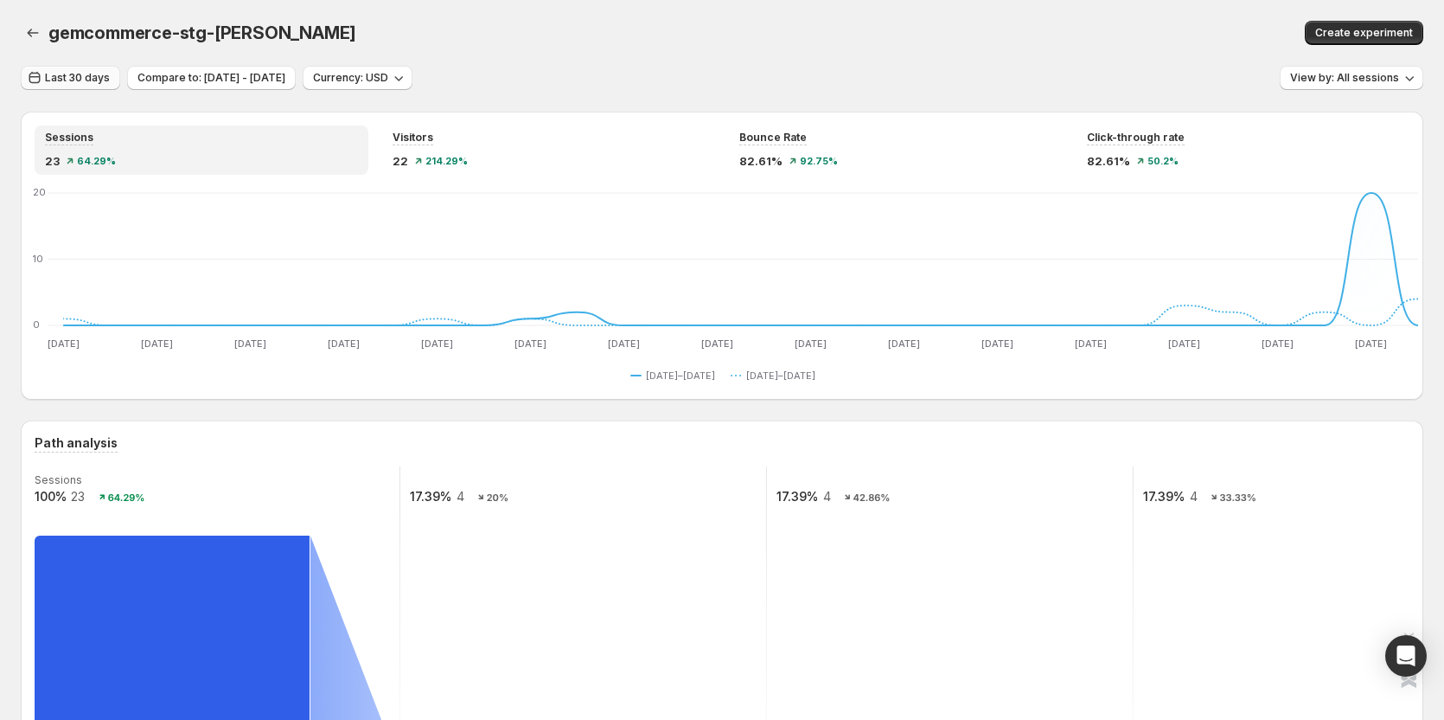
click at [60, 72] on span "Last 30 days" at bounding box center [77, 78] width 65 height 14
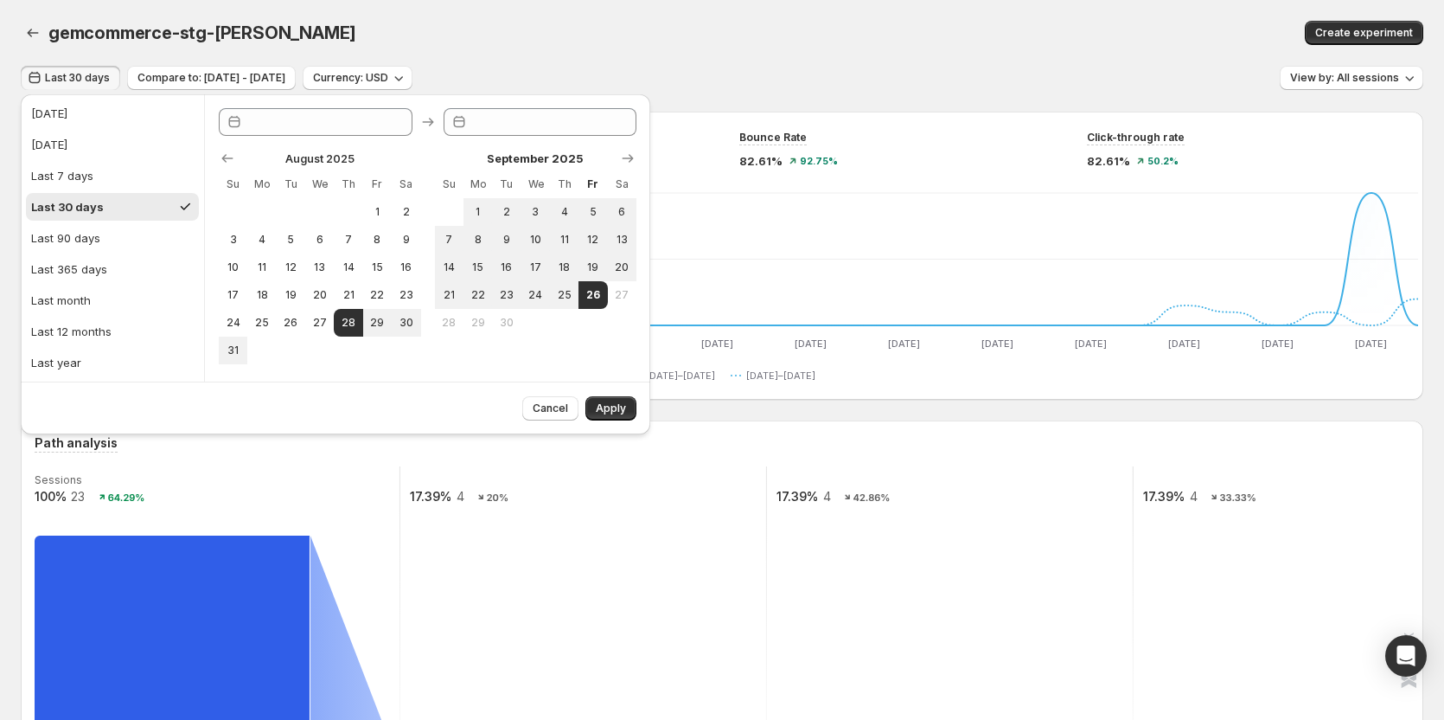
type input "**********"
click at [351, 326] on span "28" at bounding box center [348, 323] width 15 height 14
click at [597, 298] on span "26" at bounding box center [592, 295] width 15 height 14
type input "**********"
click at [607, 402] on span "Apply" at bounding box center [611, 408] width 30 height 14
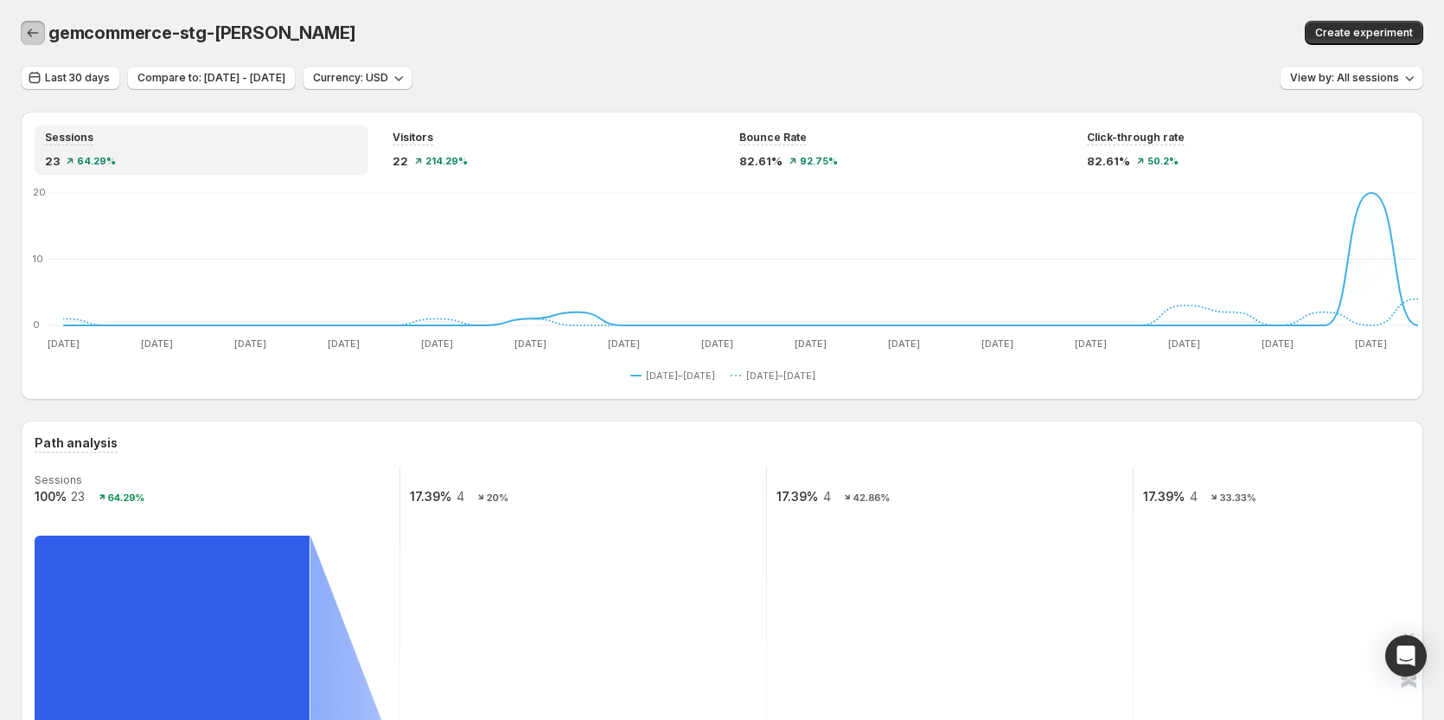
click at [38, 32] on icon "button" at bounding box center [32, 32] width 17 height 17
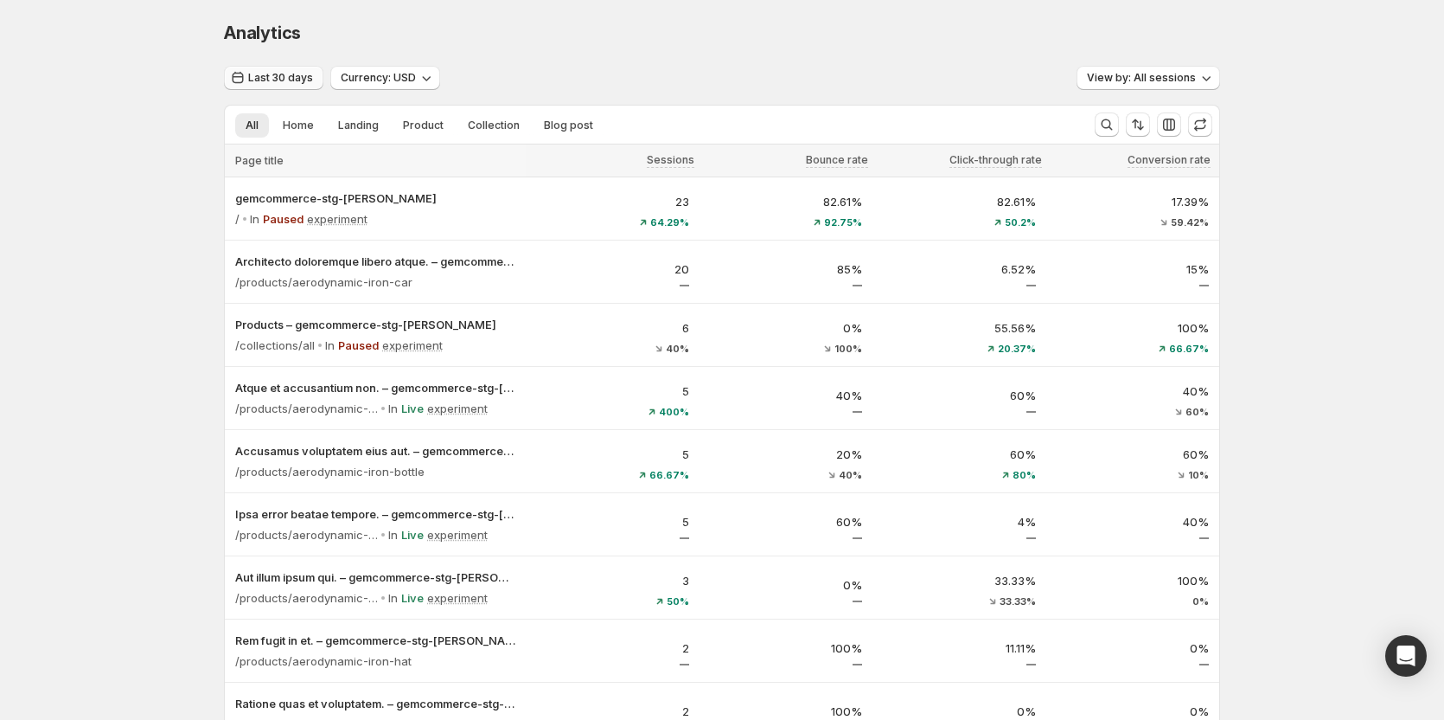
click at [284, 78] on span "Last 30 days" at bounding box center [280, 78] width 65 height 14
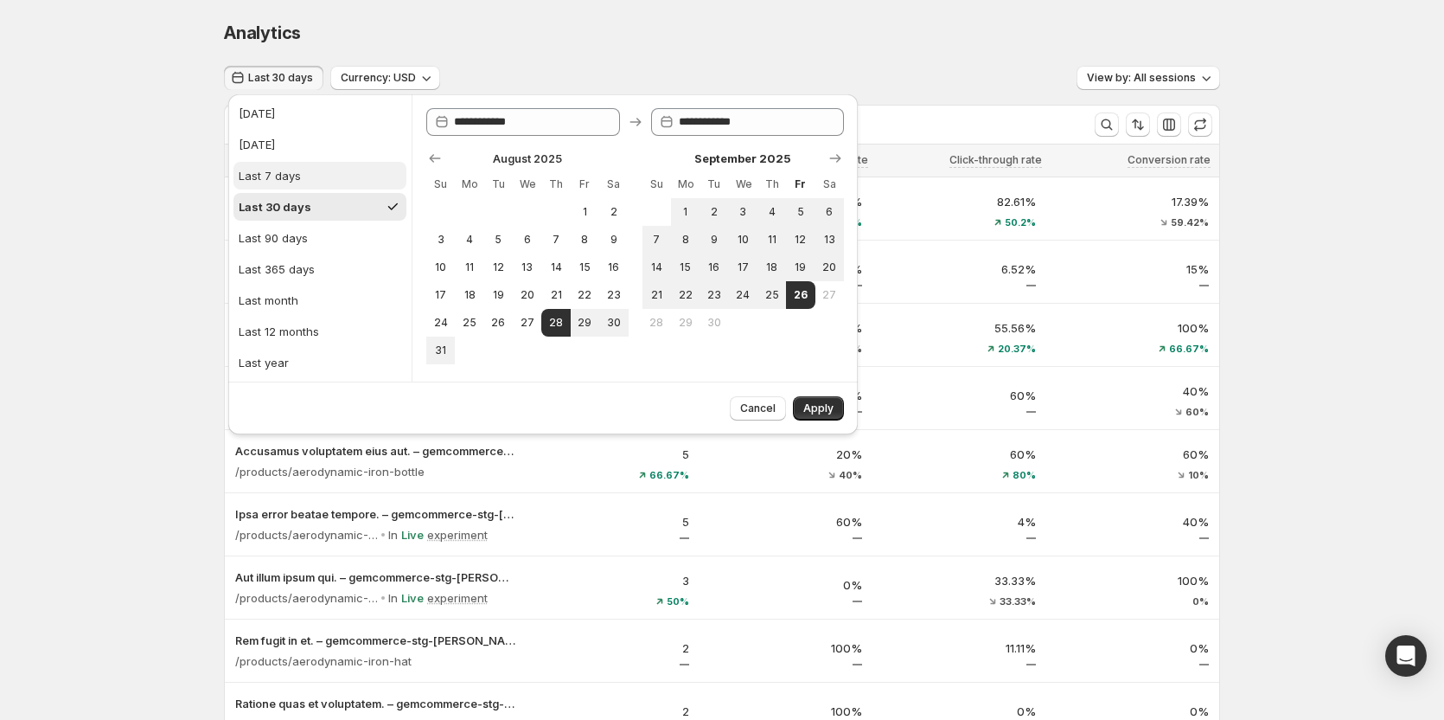
click at [297, 169] on div "Last 7 days" at bounding box center [270, 175] width 62 height 17
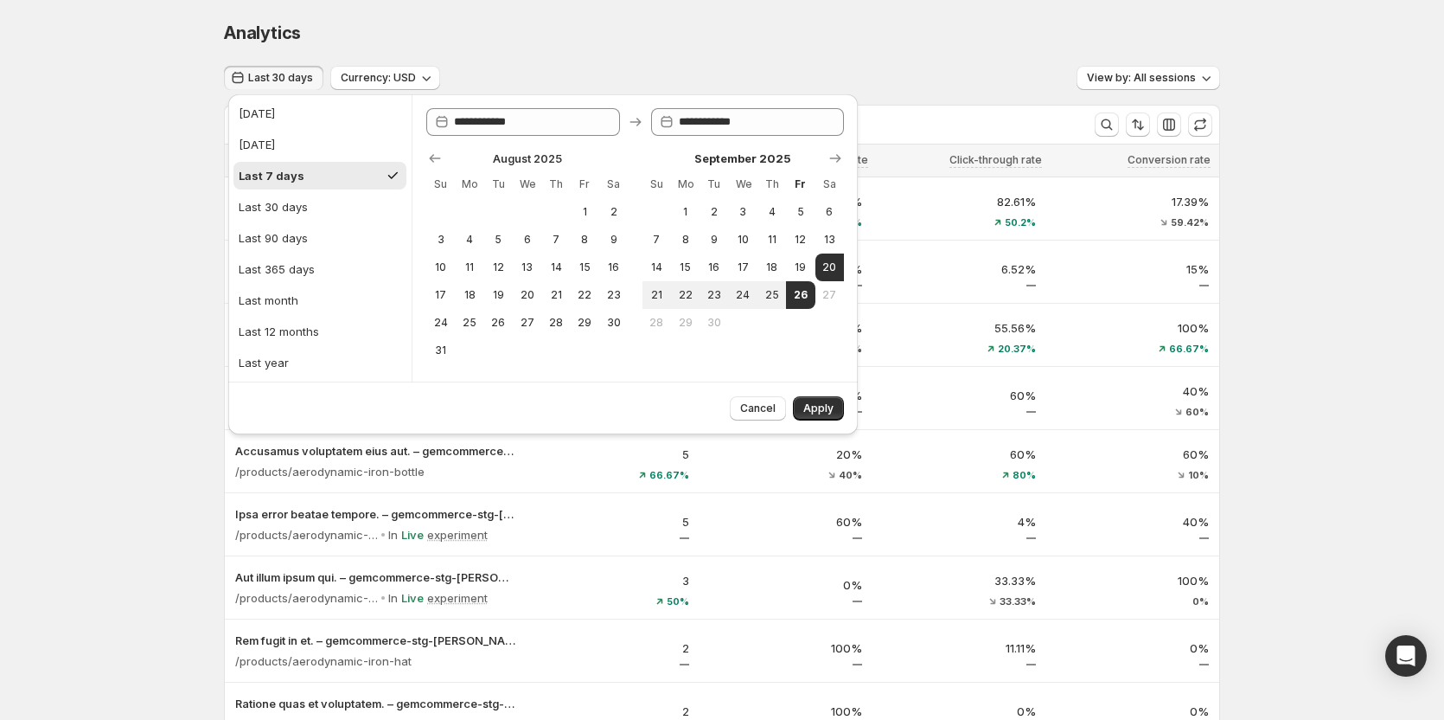
type input "**********"
click at [808, 402] on span "Apply" at bounding box center [818, 408] width 30 height 14
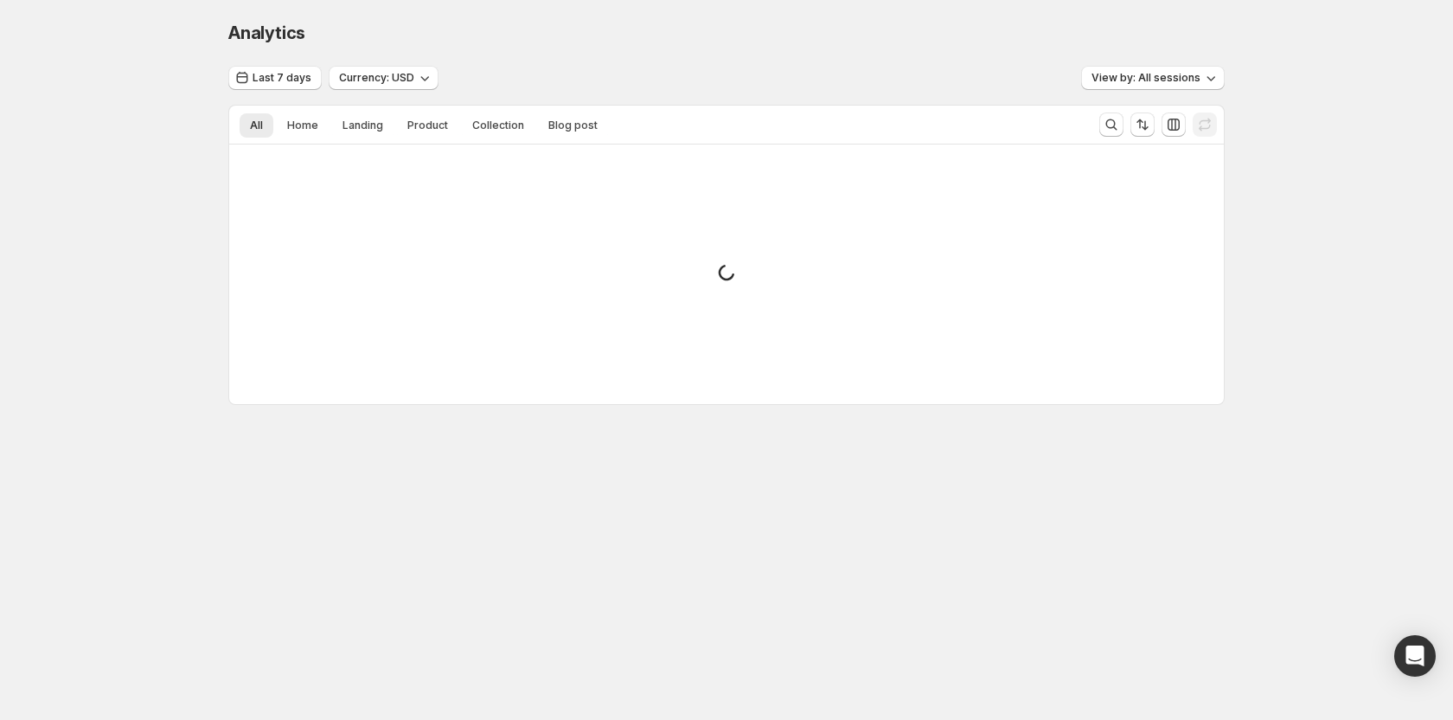
click at [292, 65] on div "Analytics. This page is ready Analytics" at bounding box center [726, 33] width 996 height 66
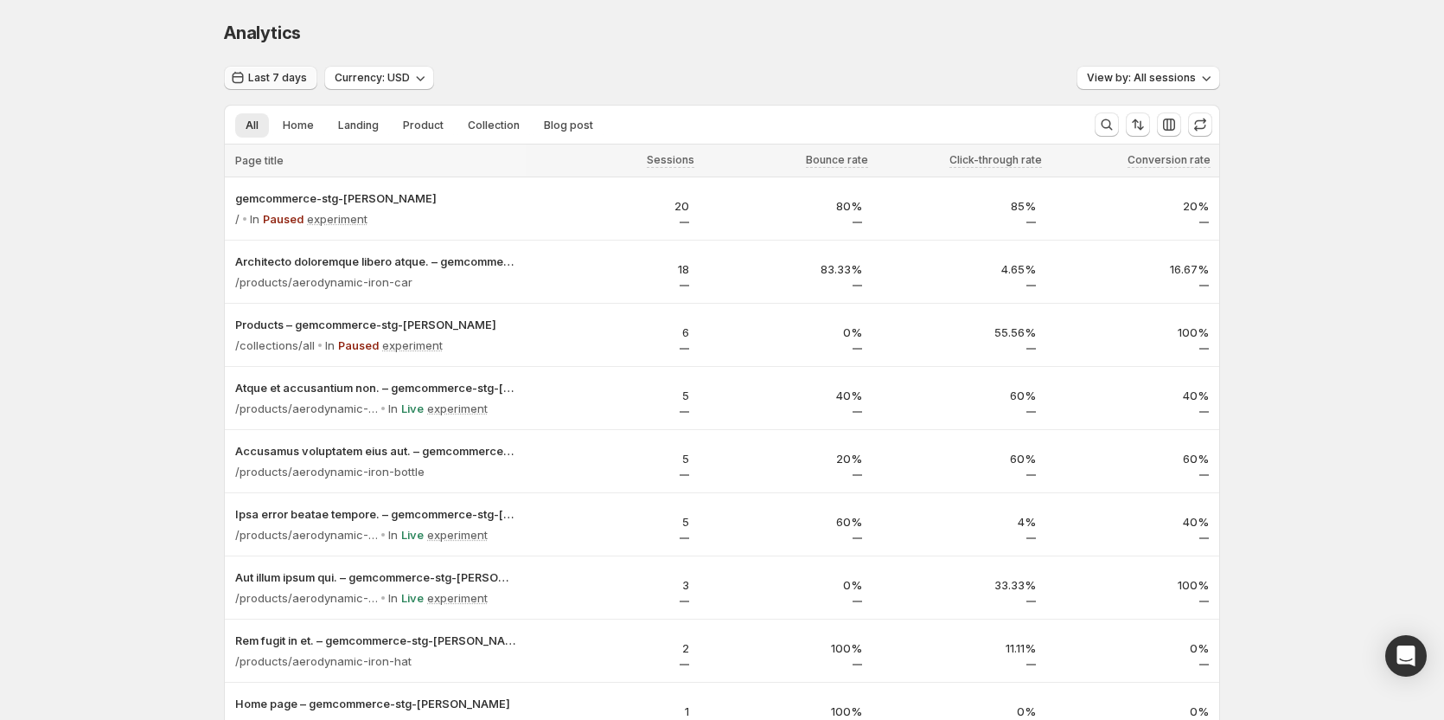
click at [292, 74] on span "Last 7 days" at bounding box center [277, 78] width 59 height 14
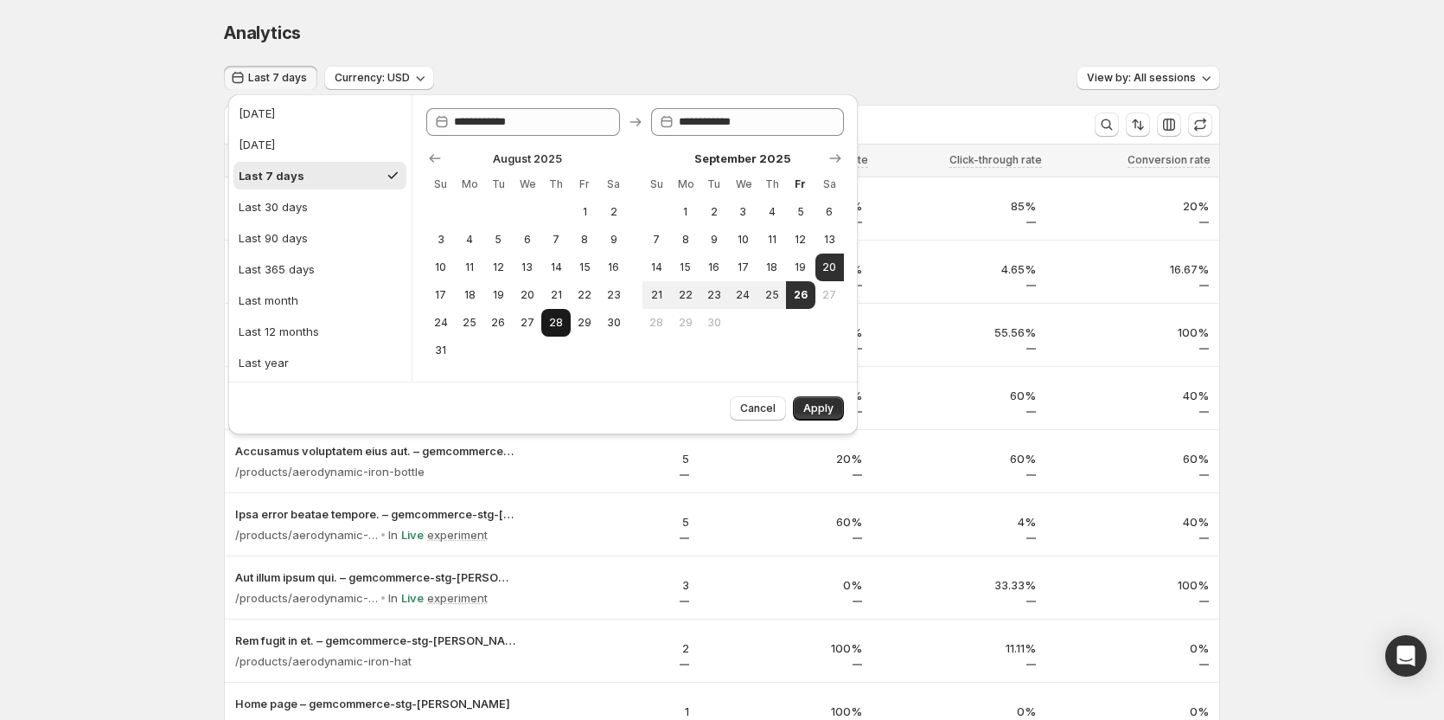
click at [560, 325] on span "28" at bounding box center [555, 323] width 15 height 14
type input "**********"
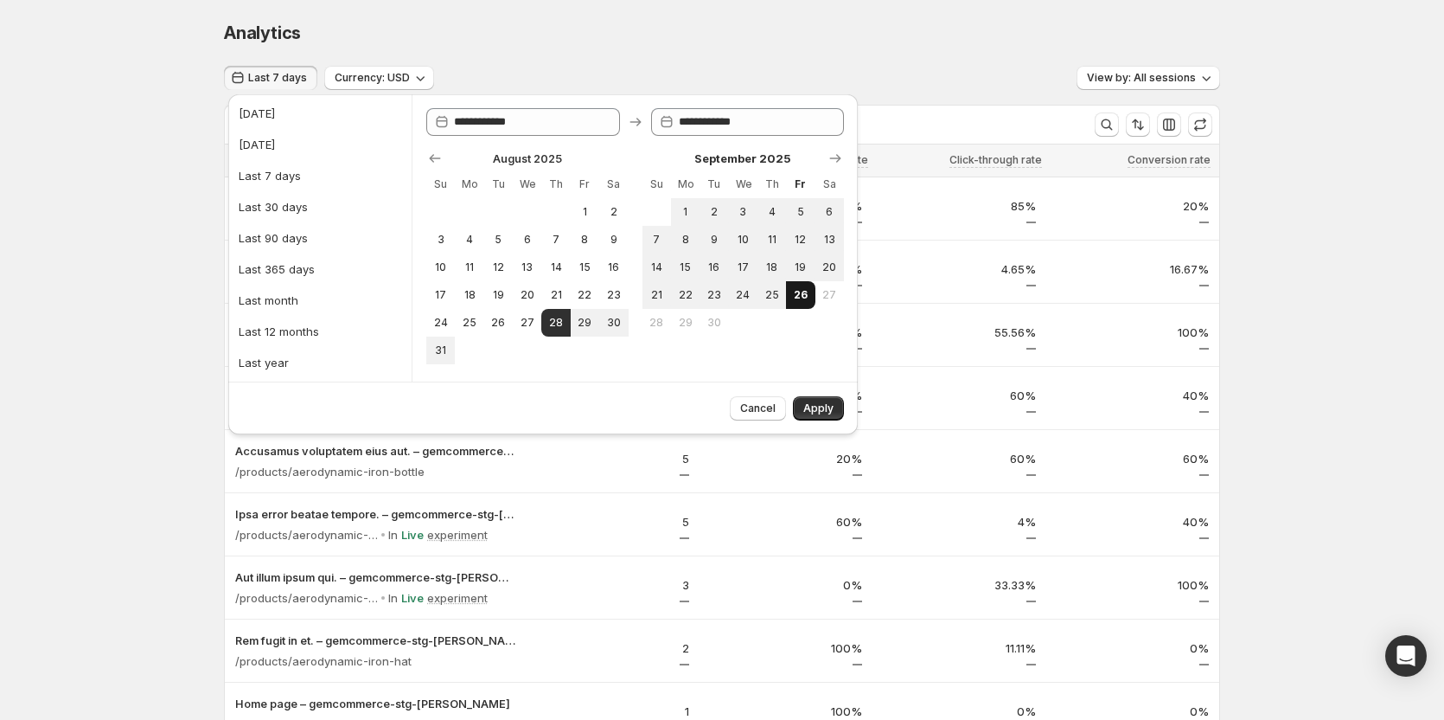
click at [791, 297] on button "26" at bounding box center [800, 295] width 29 height 28
type input "**********"
click at [816, 410] on span "Apply" at bounding box center [818, 408] width 30 height 14
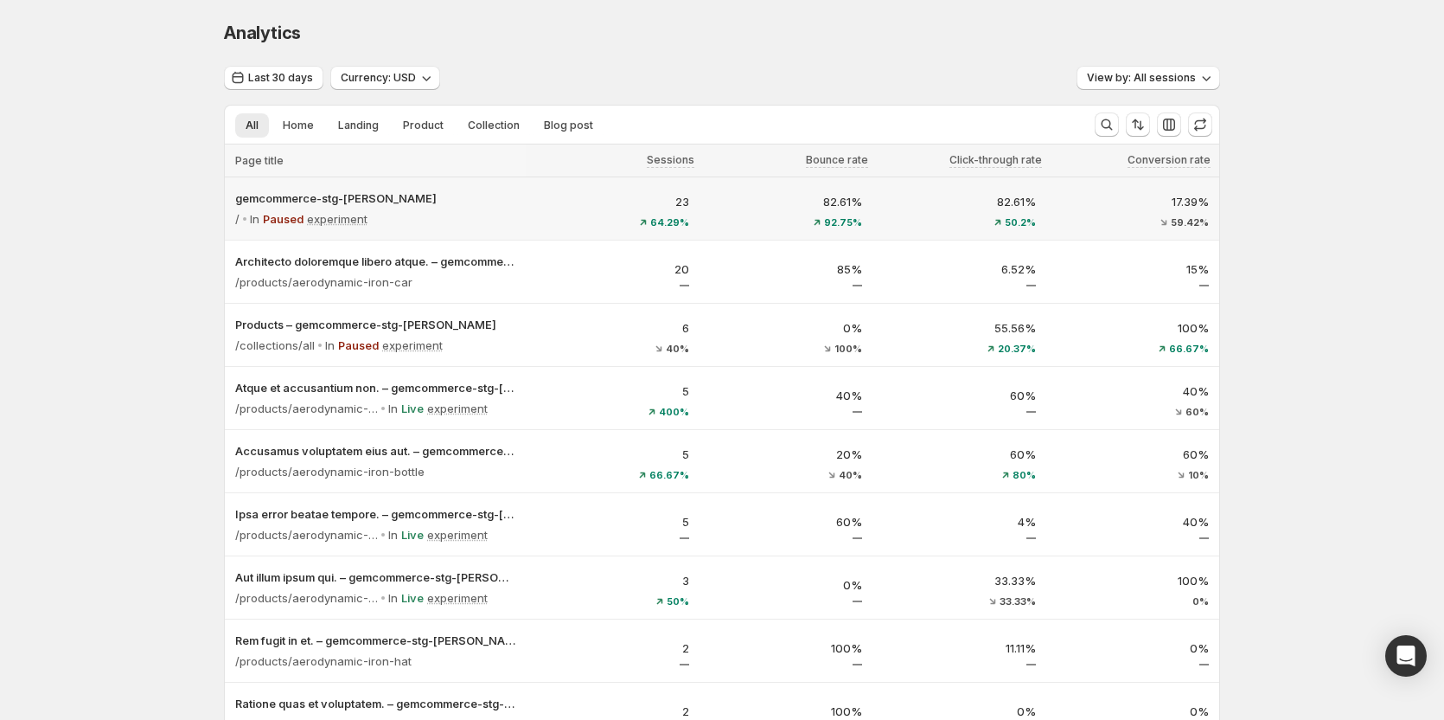
click at [538, 213] on div "23 64.29%" at bounding box center [613, 208] width 174 height 55
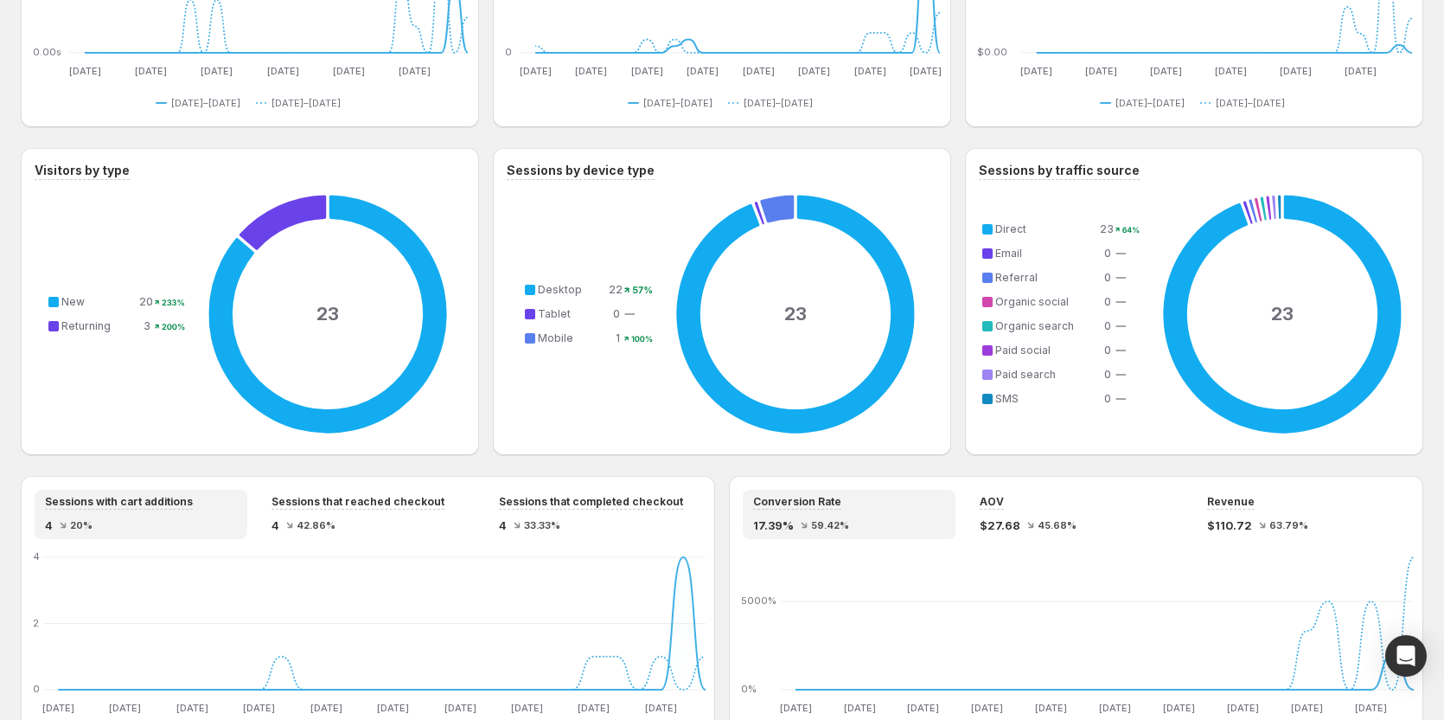
scroll to position [1038, 0]
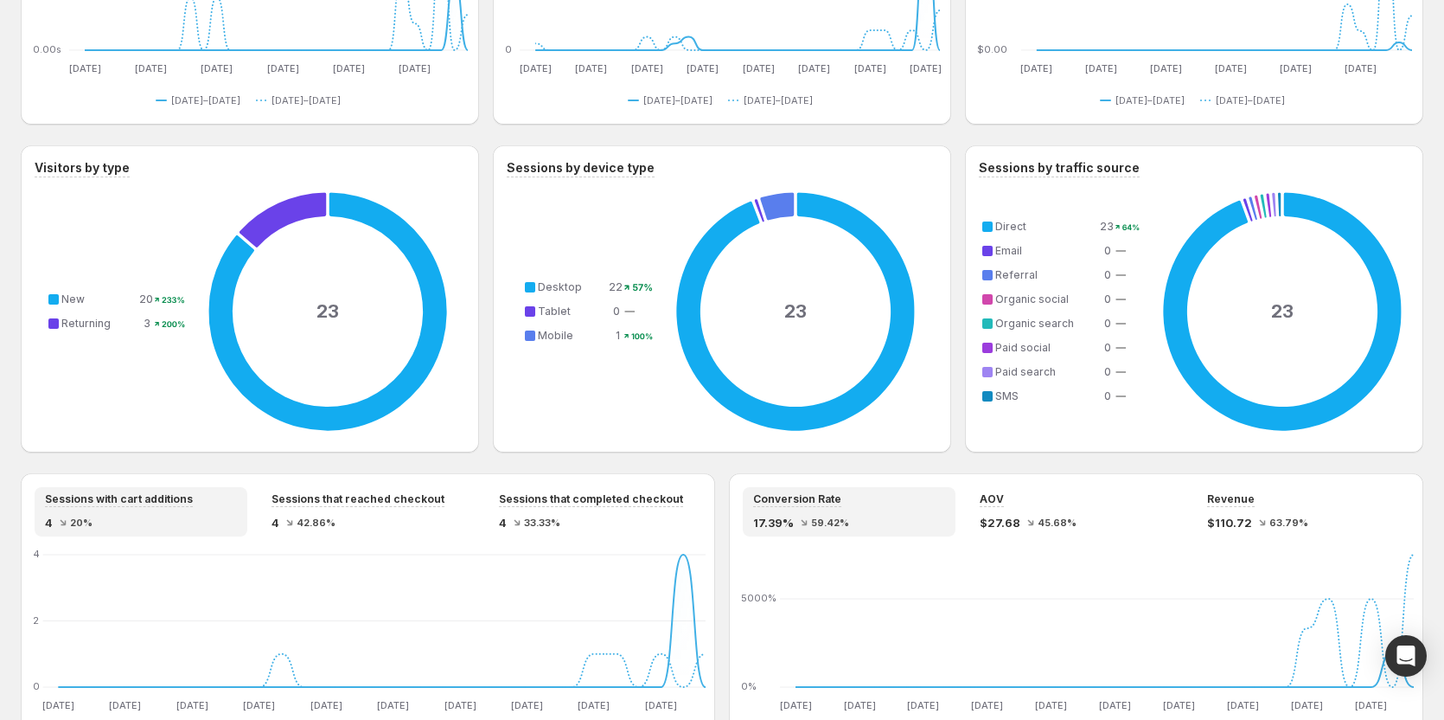
click at [44, 521] on div "Sessions with cart additions 4 20%" at bounding box center [141, 511] width 213 height 49
click at [394, 522] on div "4 42.86%" at bounding box center [368, 522] width 192 height 17
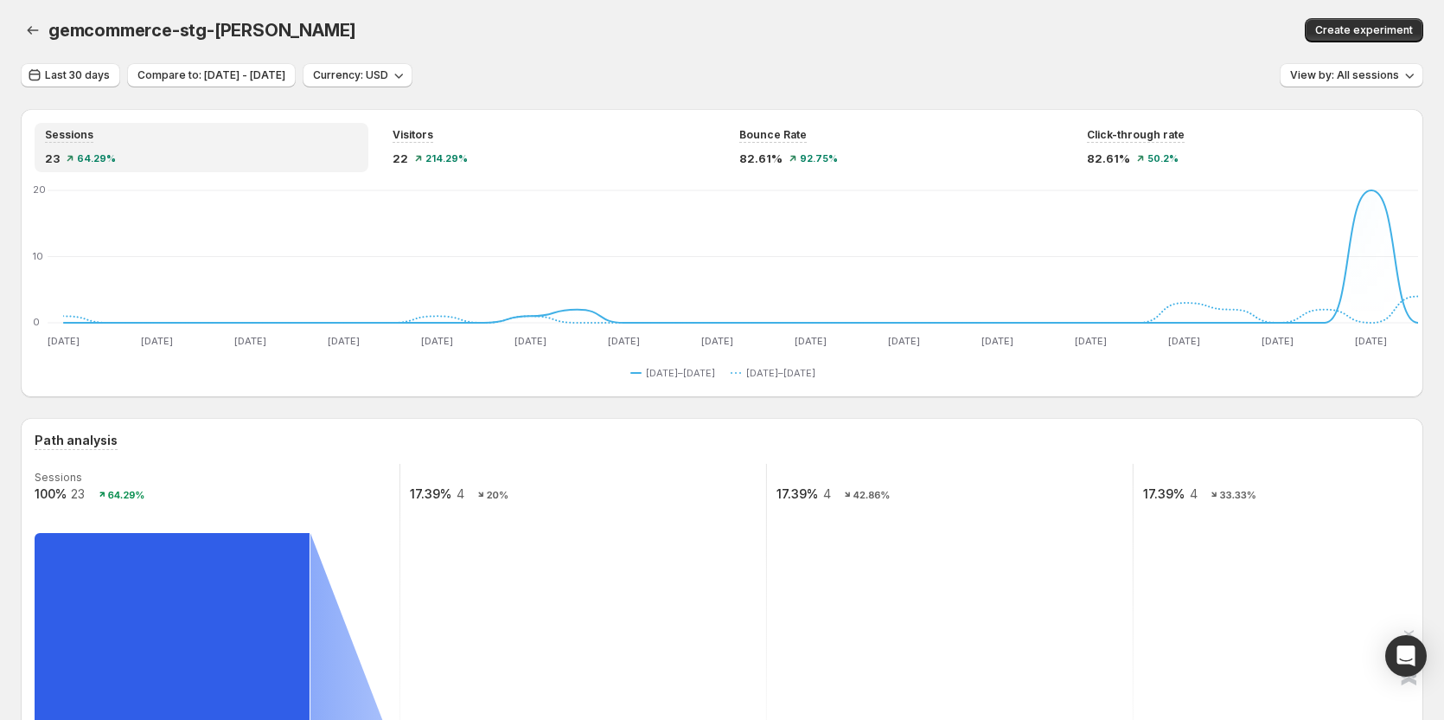
scroll to position [0, 0]
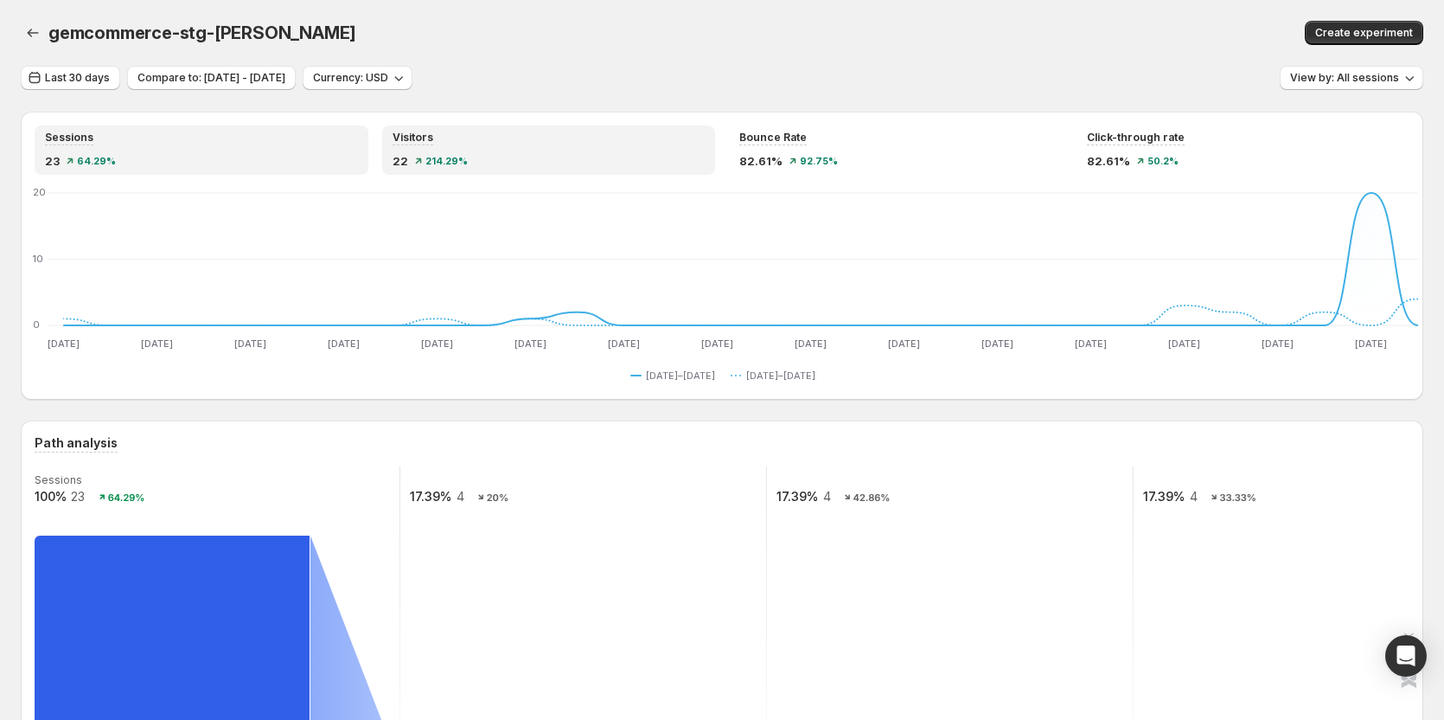
click at [515, 141] on div "Visitors" at bounding box center [549, 138] width 313 height 15
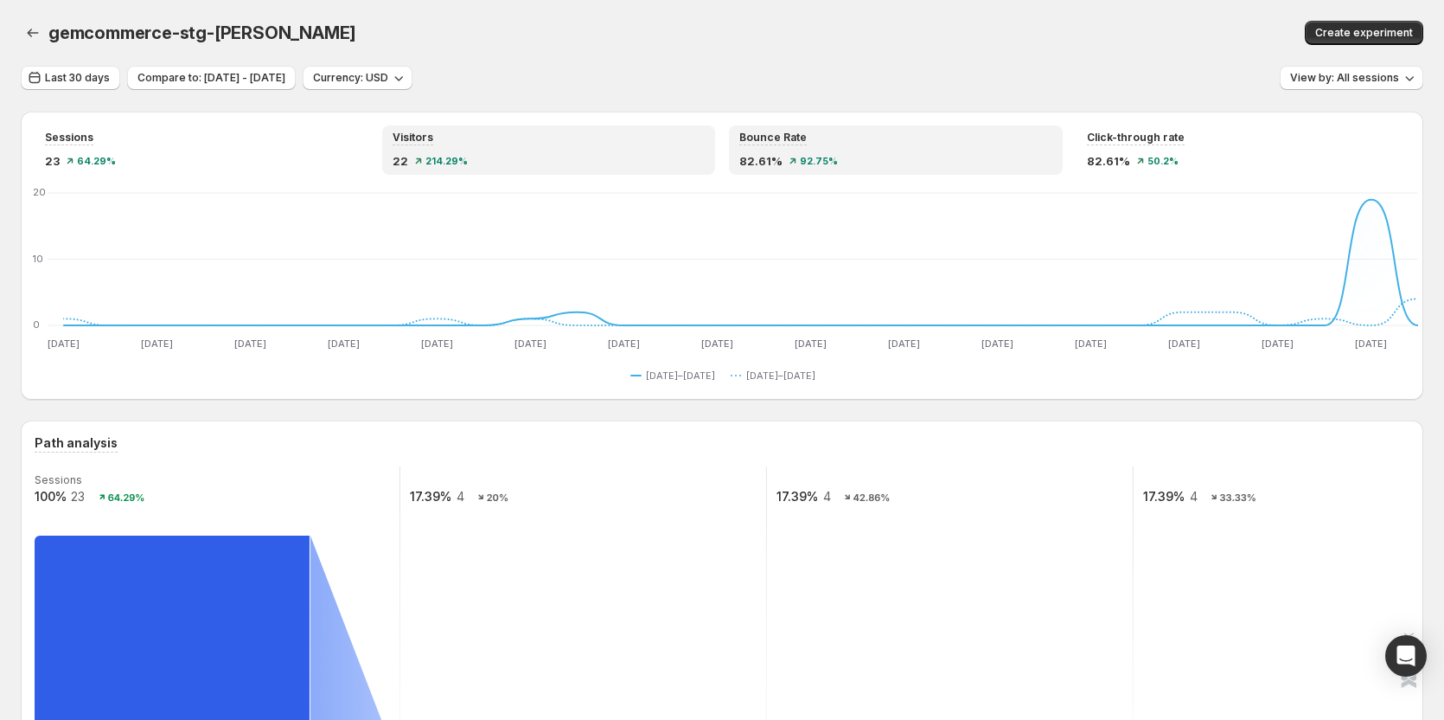
click at [901, 158] on div "82.61% 92.75%" at bounding box center [895, 160] width 313 height 17
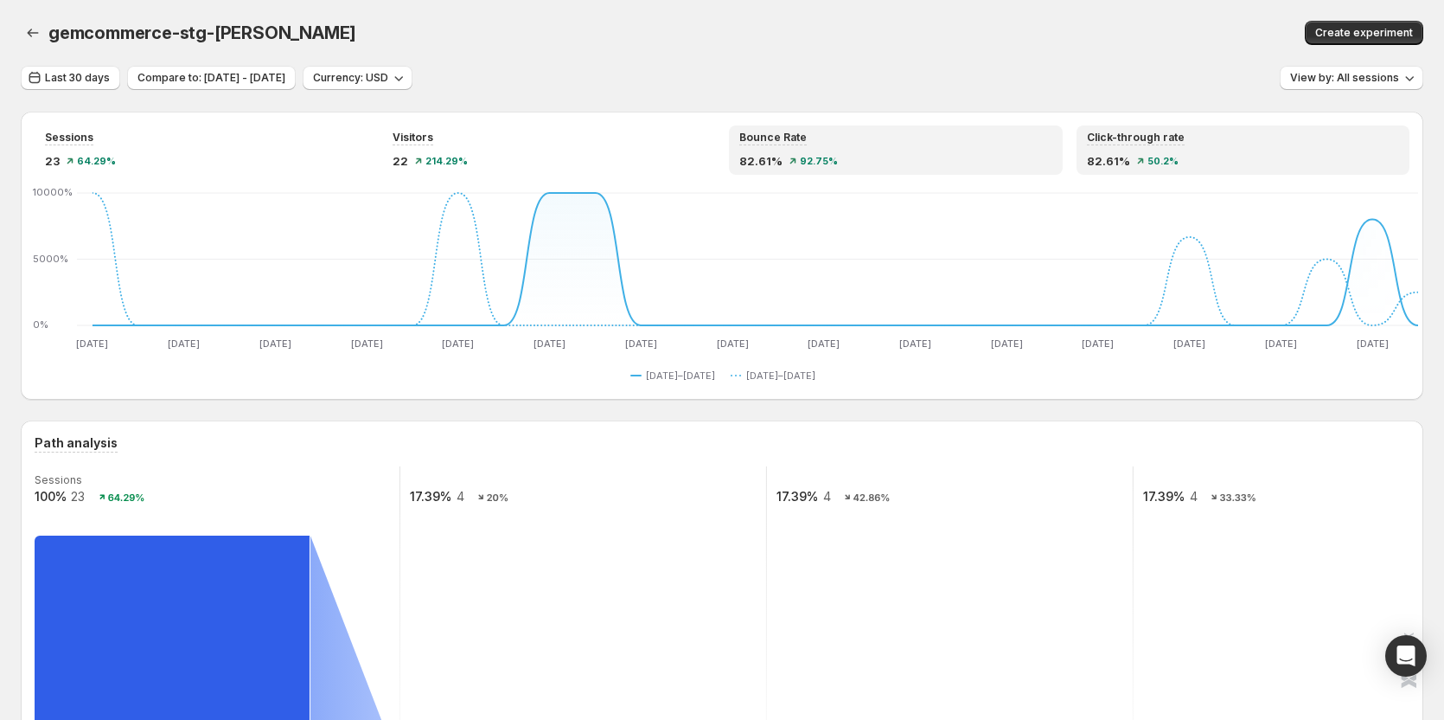
click at [1181, 154] on div "82.61% 50.2%" at bounding box center [1243, 160] width 313 height 17
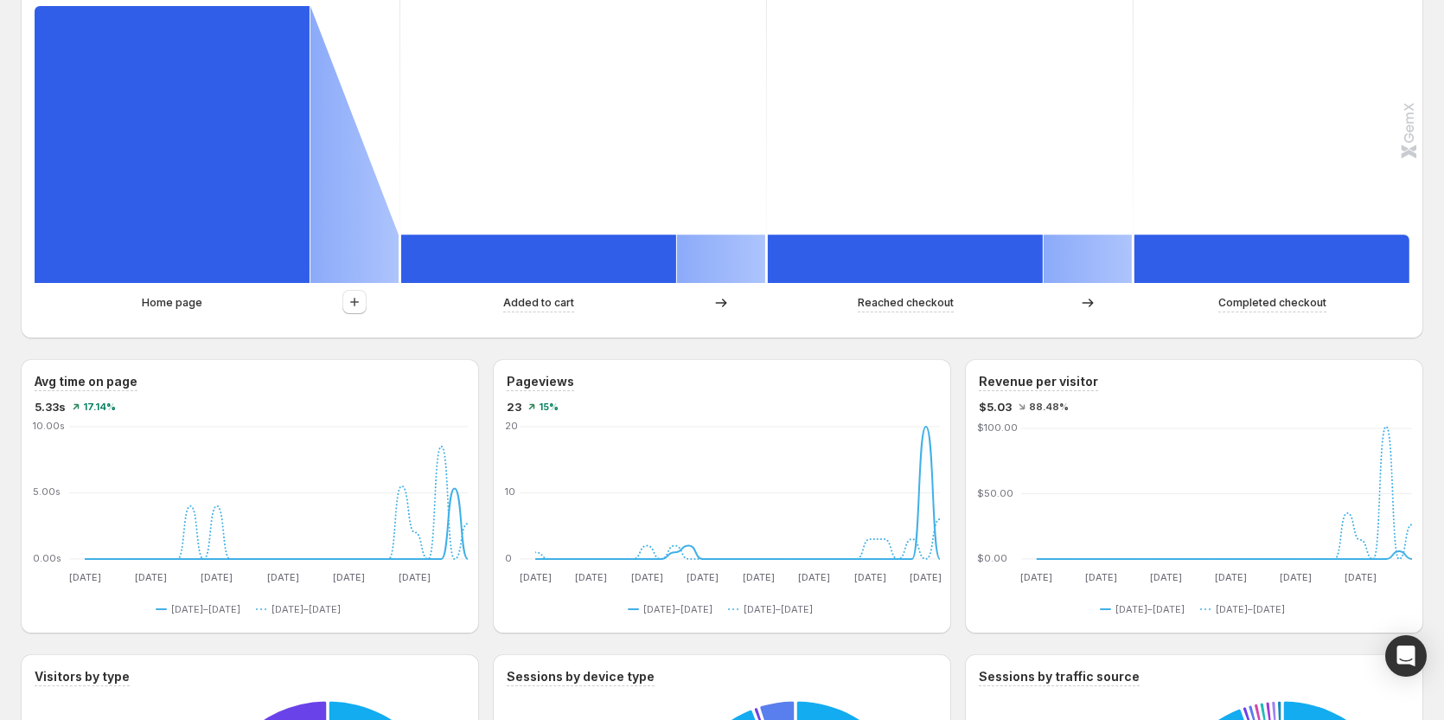
scroll to position [605, 0]
